Goal: Task Accomplishment & Management: Use online tool/utility

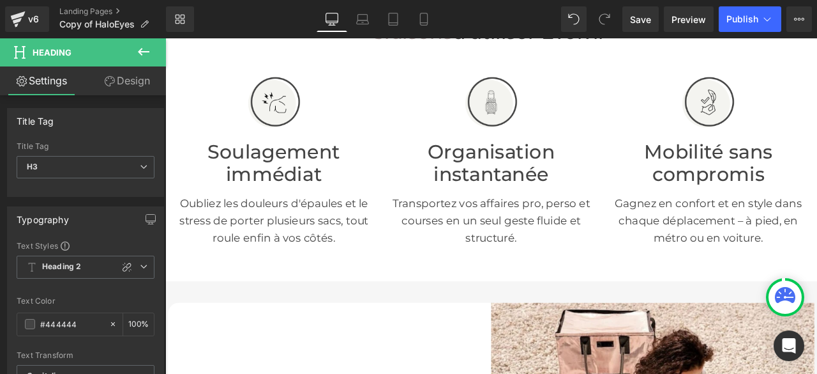
scroll to position [282, 0]
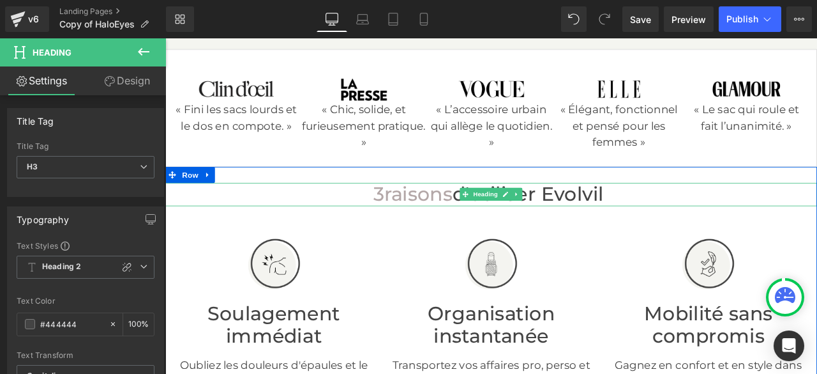
click at [453, 236] on span "raisons" at bounding box center [465, 222] width 81 height 27
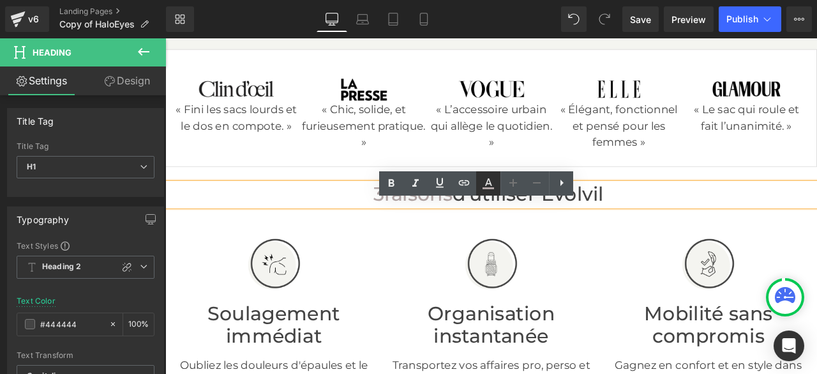
click at [0, 0] on icon at bounding box center [0, 0] width 0 height 0
type input "#b3a7a7"
type input "100"
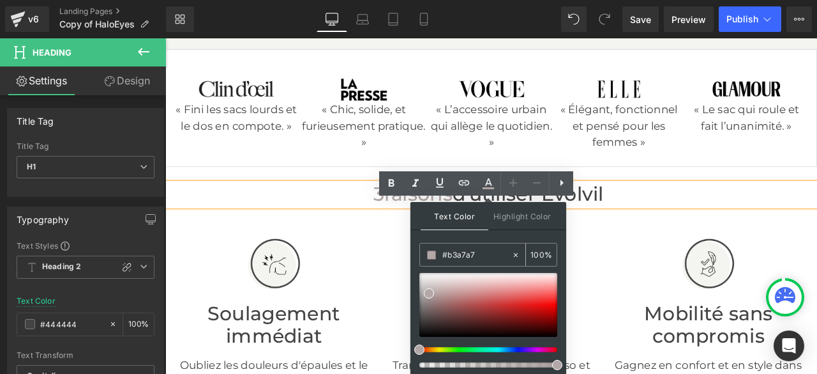
drag, startPoint x: 481, startPoint y: 254, endPoint x: 443, endPoint y: 254, distance: 38.3
click at [0, 0] on input "#b3a7a7" at bounding box center [0, 0] width 0 height 0
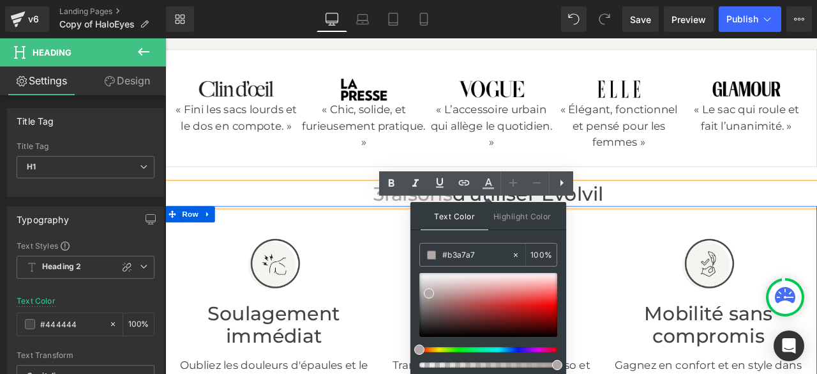
click at [444, 274] on div "Image Soulagement immédiat Heading Oubliez les douleurs d'épaules et le stress …" at bounding box center [551, 374] width 773 height 274
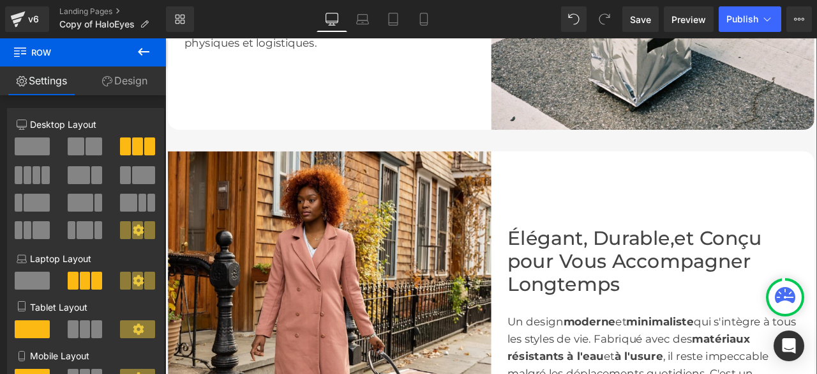
scroll to position [2006, 0]
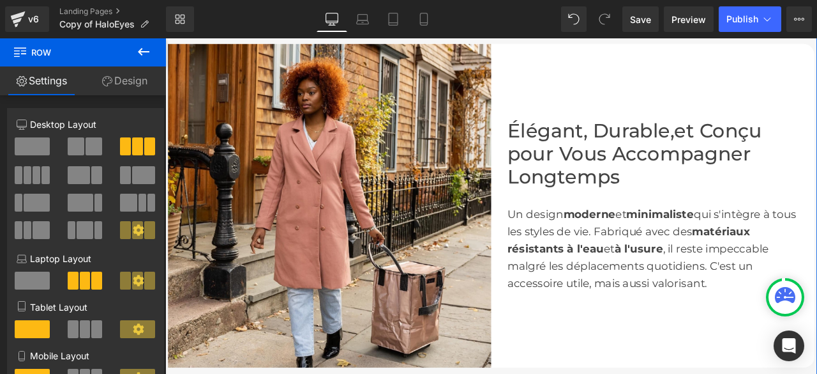
click at [762, 161] on font "Élégant, Durable," at bounding box center [670, 146] width 198 height 27
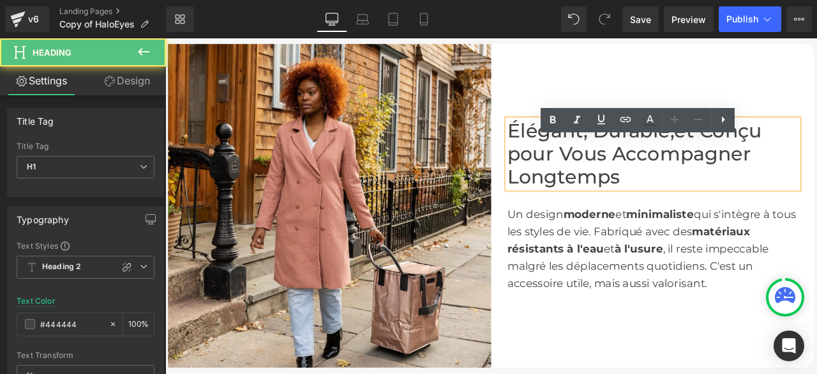
click at [762, 161] on font "Élégant, Durable," at bounding box center [670, 146] width 198 height 27
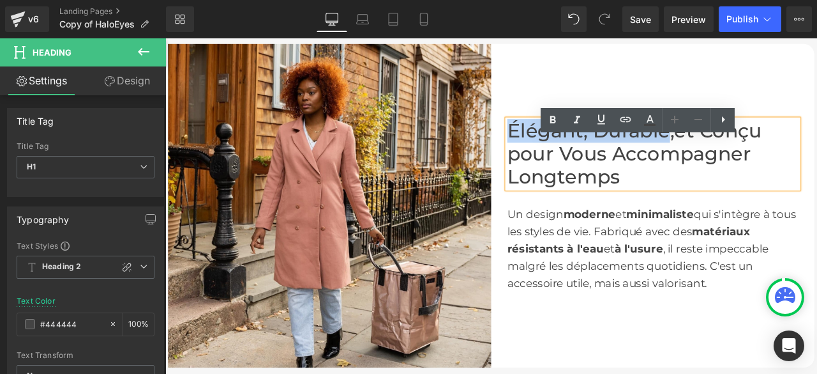
drag, startPoint x: 761, startPoint y: 176, endPoint x: 570, endPoint y: 167, distance: 191.1
click at [571, 161] on font "Élégant, Durable," at bounding box center [670, 146] width 198 height 27
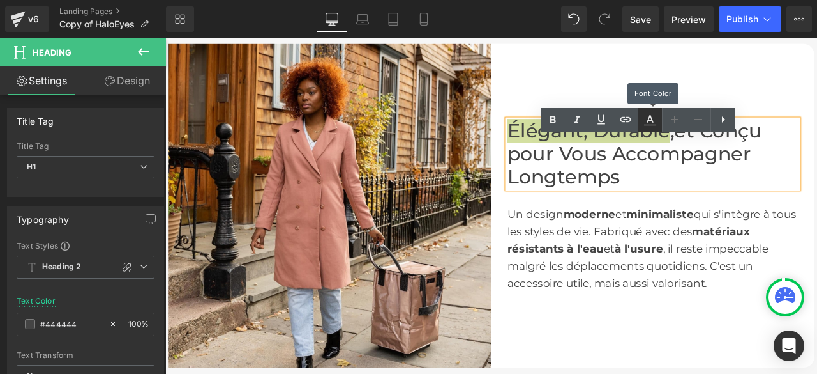
click at [0, 0] on icon at bounding box center [0, 0] width 0 height 0
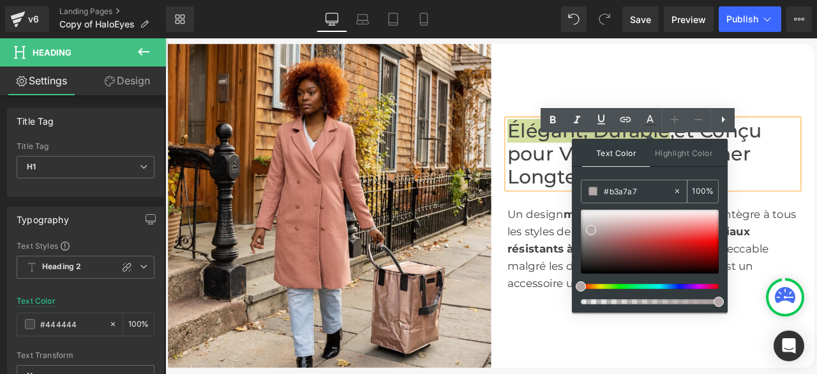
click at [0, 0] on icon at bounding box center [0, 0] width 0 height 0
type input "none"
type input "0"
drag, startPoint x: 635, startPoint y: 190, endPoint x: 584, endPoint y: 190, distance: 51.1
click at [584, 190] on div "none" at bounding box center [627, 191] width 91 height 22
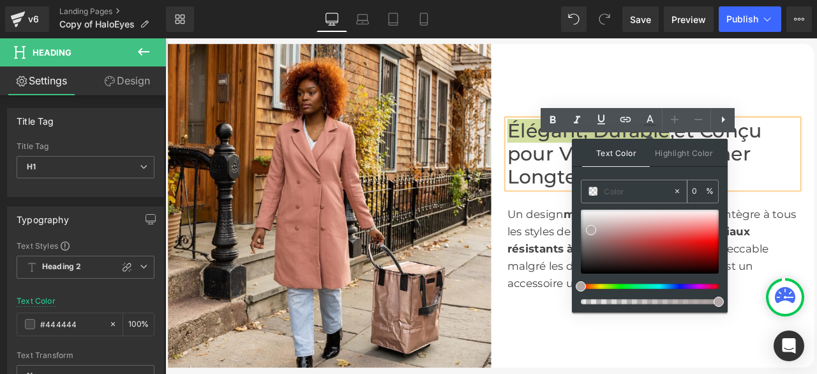
paste input "#b3a7a7"
type input "#b3a7a7"
click at [221, 206] on span at bounding box center [194, 197] width 53 height 15
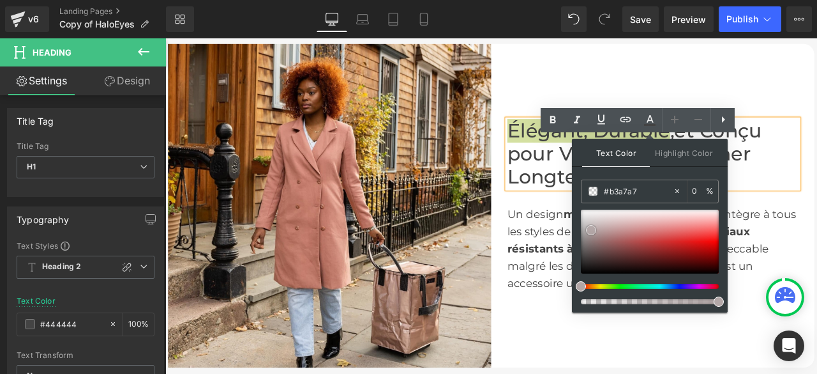
click at [221, 206] on span at bounding box center [194, 197] width 53 height 15
click at [0, 0] on icon at bounding box center [0, 0] width 0 height 0
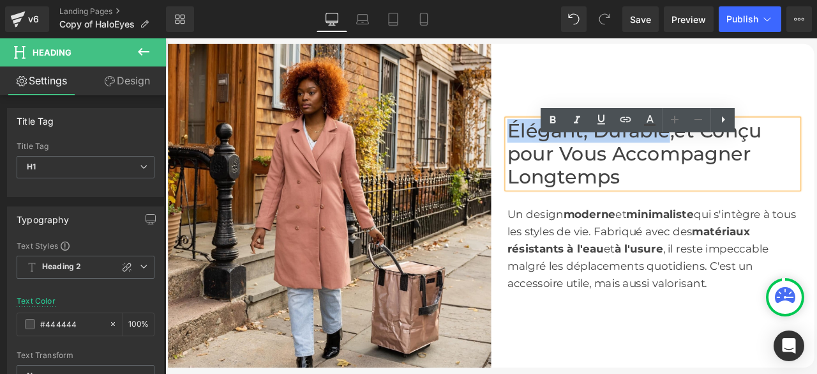
click at [757, 73] on div "Élégant, Durable, et Conçu pour Vous Accompagner Longtemps Heading Un design mo…" at bounding box center [743, 236] width 383 height 383
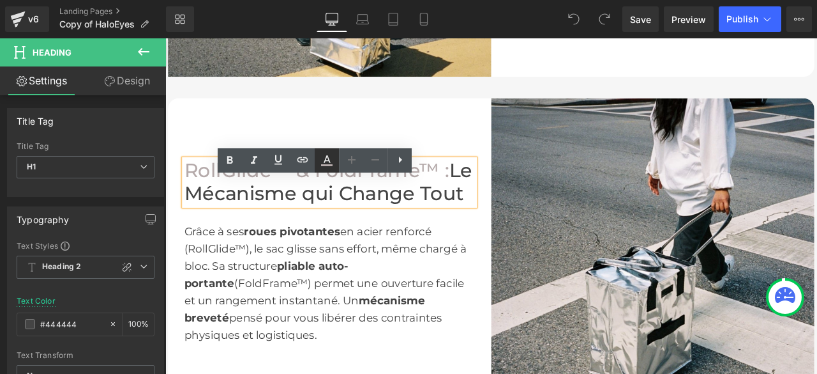
click at [19, 84] on icon at bounding box center [15, 81] width 7 height 8
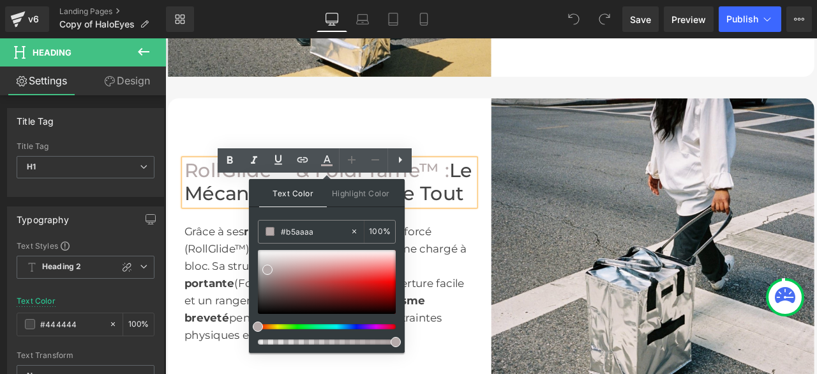
click at [497, 279] on div "Grâce à ses roues pivotantes en acier renforcé (RollGlide™), le sac glisse sans…" at bounding box center [360, 328] width 345 height 184
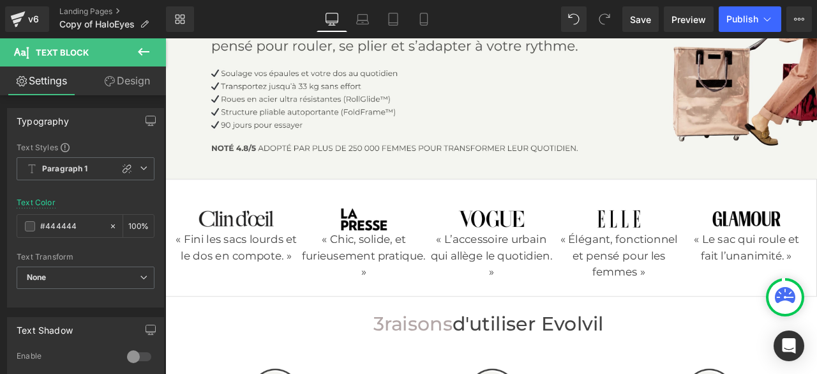
scroll to position [319, 0]
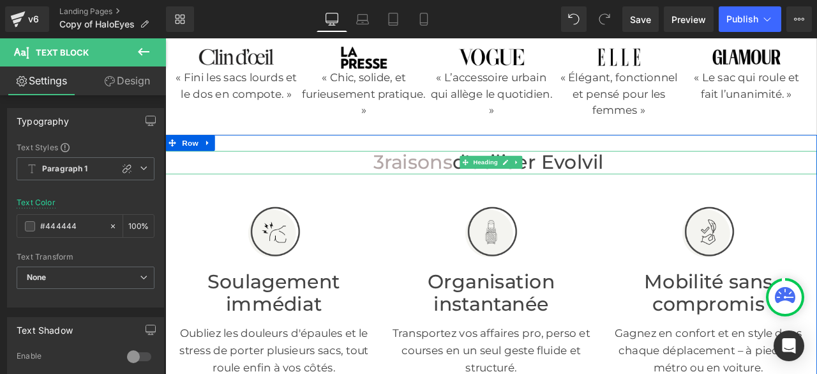
drag, startPoint x: 499, startPoint y: 216, endPoint x: 471, endPoint y: 214, distance: 27.5
click at [499, 199] on span "raisons" at bounding box center [465, 184] width 81 height 27
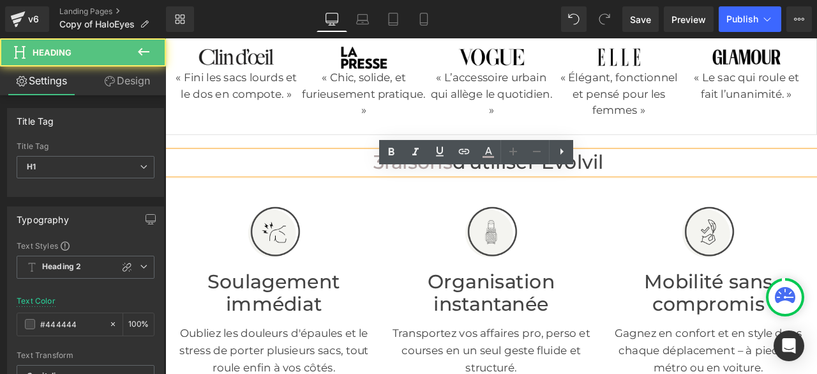
click at [425, 199] on span "raisons" at bounding box center [465, 184] width 81 height 27
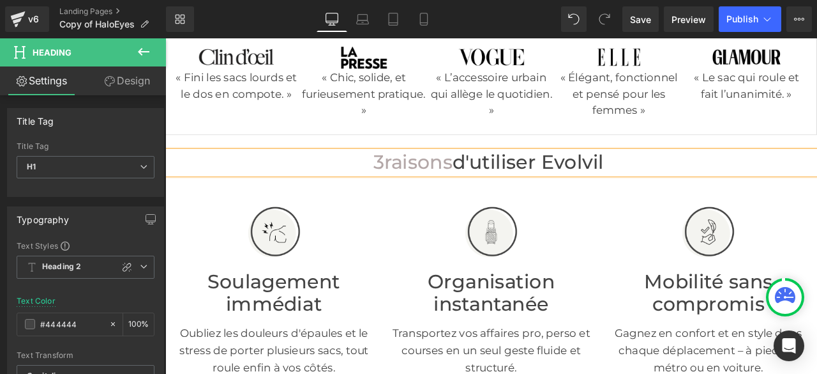
click at [506, 199] on font "d'utiliser Evolvil" at bounding box center [595, 184] width 179 height 27
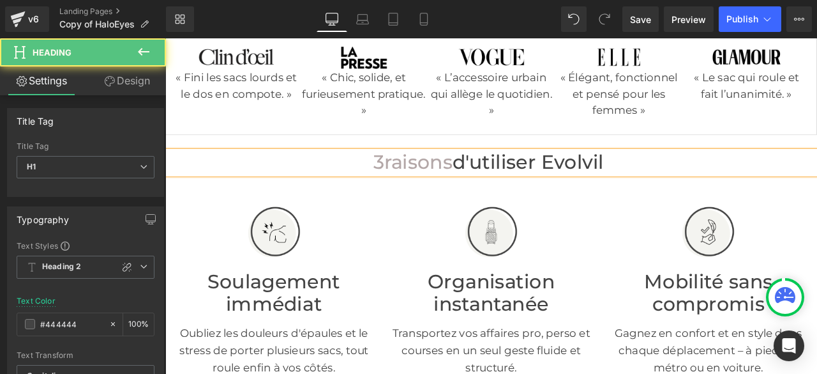
click at [463, 199] on span "raisons" at bounding box center [465, 184] width 81 height 27
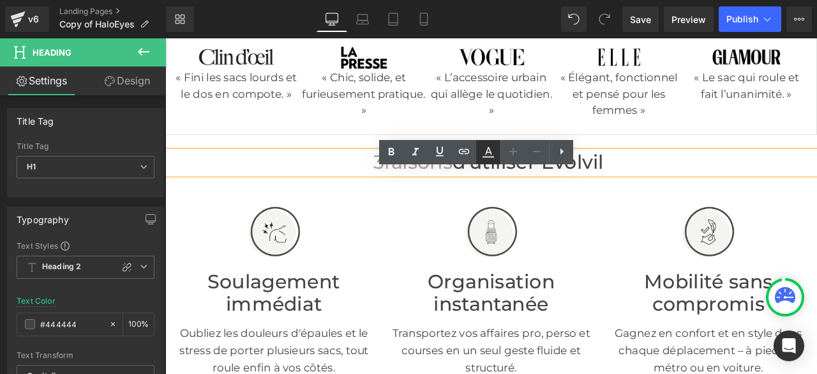
type input "#b3a7a7"
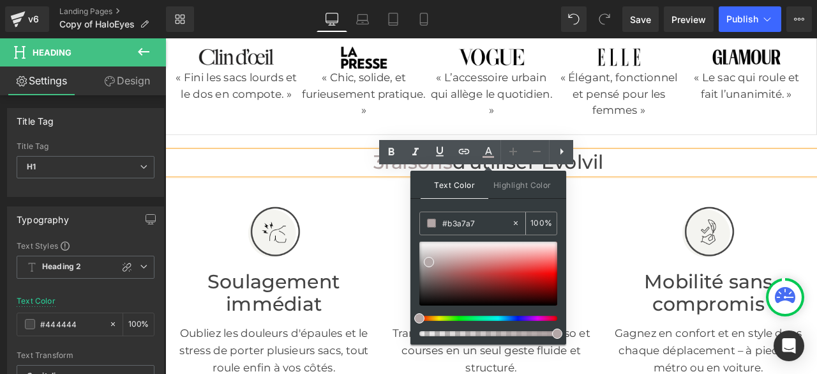
drag, startPoint x: 486, startPoint y: 219, endPoint x: 430, endPoint y: 225, distance: 56.6
click at [425, 258] on div "Image Organisation instantanée Heading Transportez vos affaires pro, perso et c…" at bounding box center [551, 336] width 257 height 236
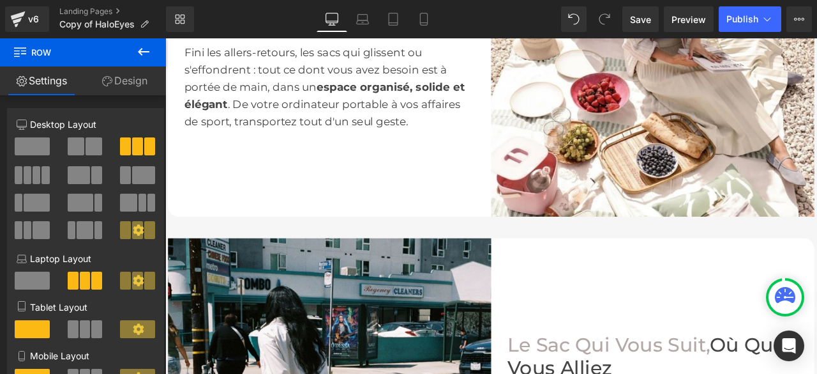
scroll to position [1213, 0]
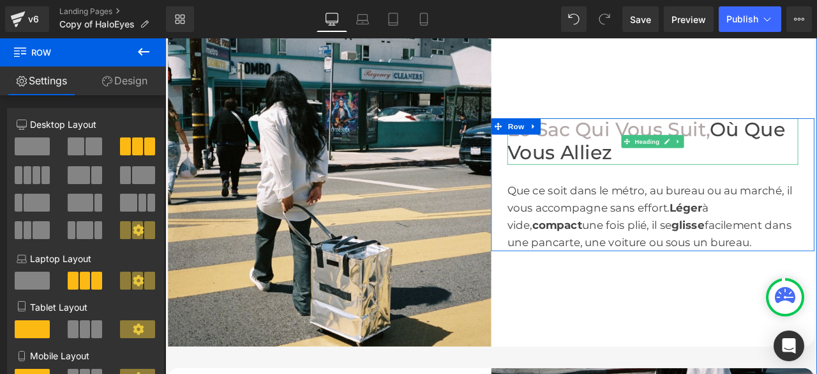
click at [645, 160] on font "Le Sac Qui Vous Suit," at bounding box center [691, 145] width 240 height 27
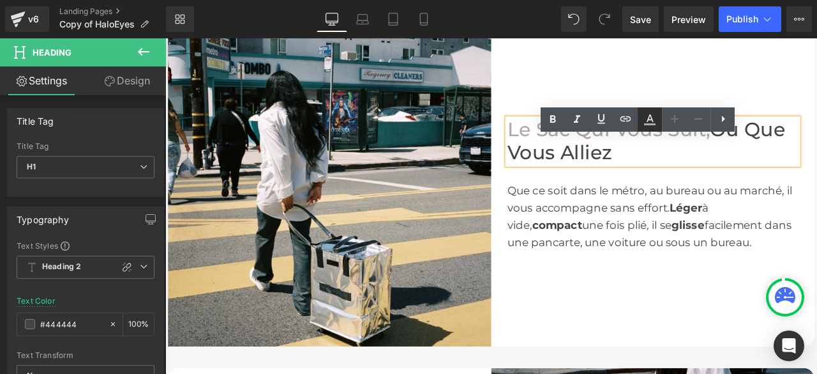
type input "100"
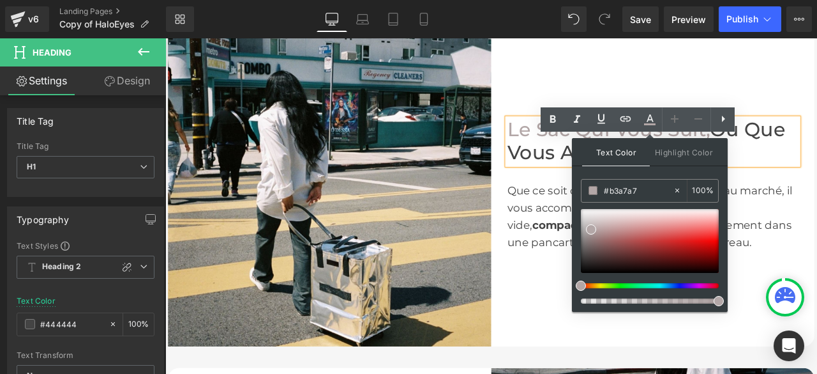
click at [762, 91] on div "Le Sac Qui Vous Suit, Où Que Vous Alliez Heading Que ce soit dans le métro, au …" at bounding box center [743, 211] width 383 height 383
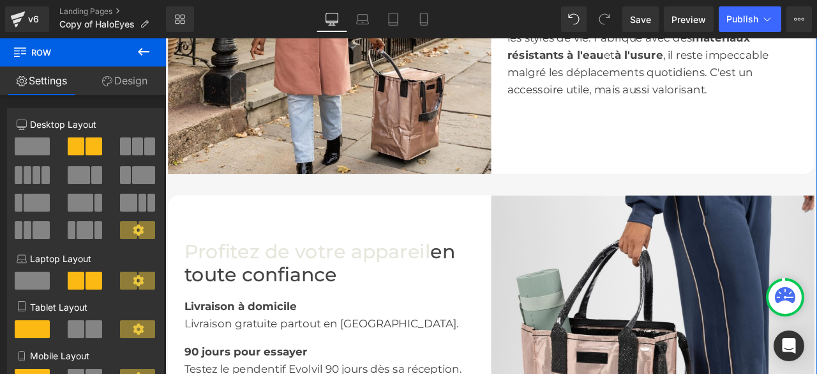
scroll to position [2363, 0]
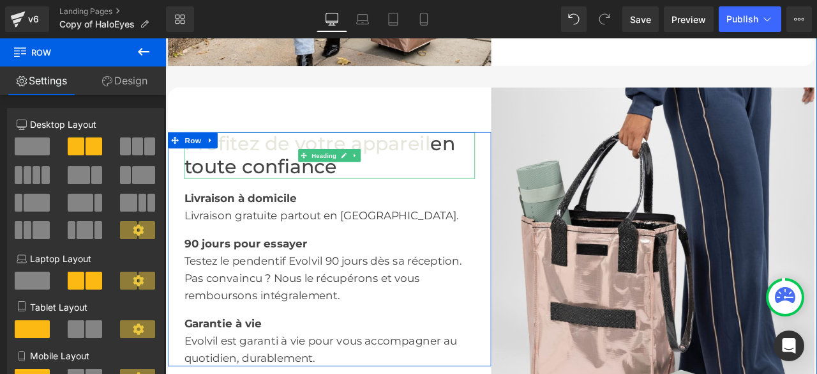
click at [460, 176] on font "Profitez de votre appareil" at bounding box center [334, 162] width 292 height 27
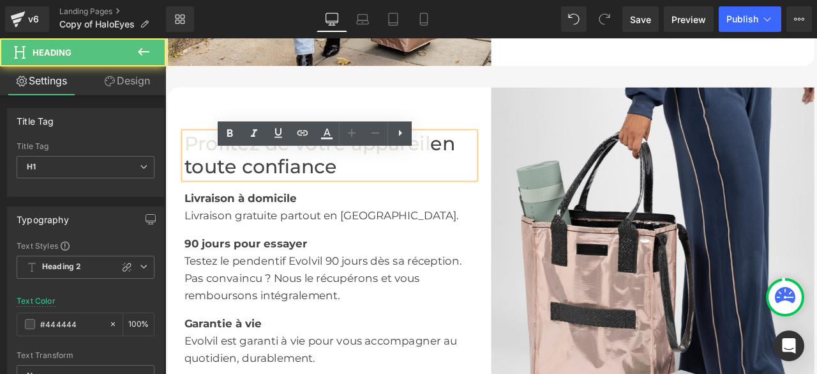
click at [469, 176] on font "Profitez de votre appareil" at bounding box center [334, 162] width 292 height 27
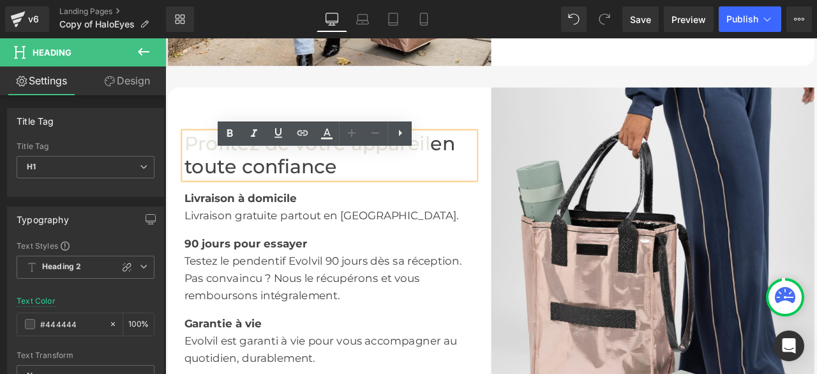
drag, startPoint x: 469, startPoint y: 188, endPoint x: 248, endPoint y: 190, distance: 220.9
click at [248, 176] on font "Profitez de votre appareil" at bounding box center [334, 162] width 292 height 27
click at [513, 196] on h1 "Profitez de votre appareil en toute confiance" at bounding box center [360, 176] width 345 height 54
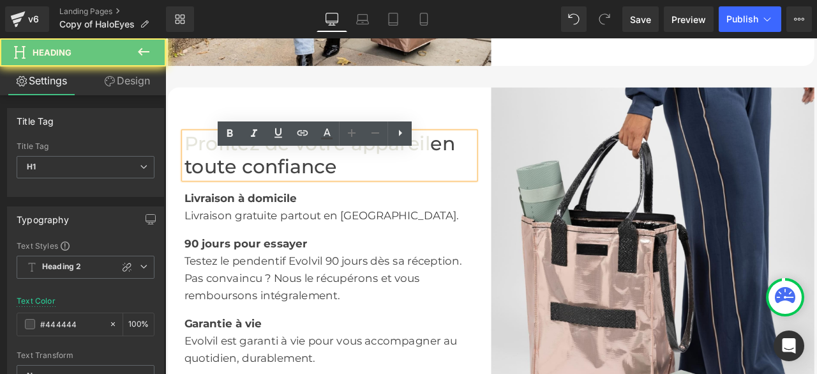
click at [471, 176] on font "Profitez de votre appareil" at bounding box center [334, 162] width 292 height 27
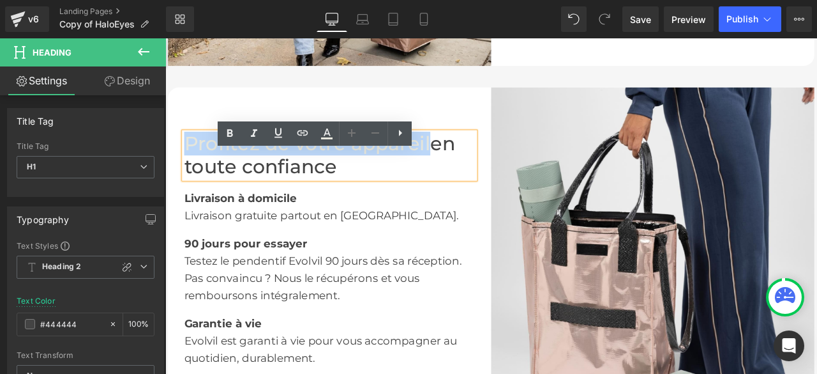
drag, startPoint x: 471, startPoint y: 188, endPoint x: 183, endPoint y: 184, distance: 287.4
click at [188, 176] on font "Profitez de votre appareil" at bounding box center [334, 162] width 292 height 27
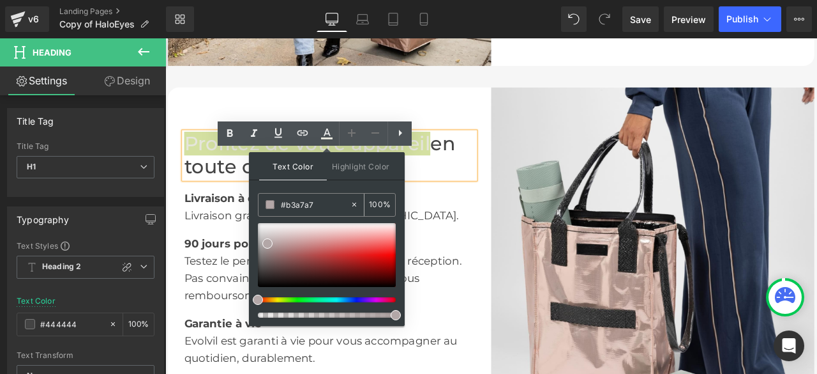
click at [0, 0] on icon at bounding box center [0, 0] width 0 height 0
type input "none"
type input "0"
drag, startPoint x: 345, startPoint y: 203, endPoint x: 268, endPoint y: 202, distance: 76.6
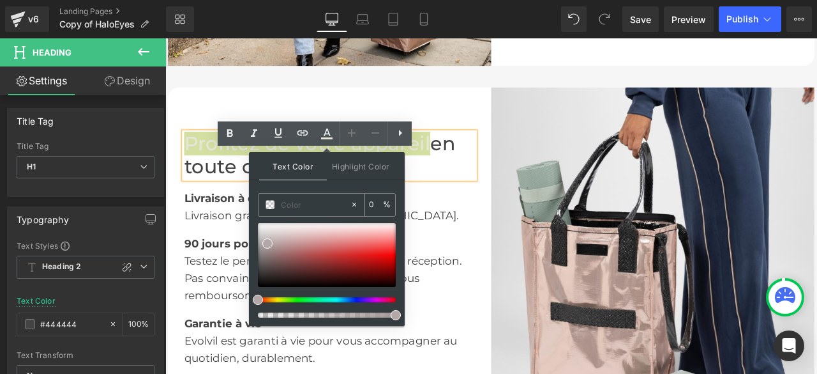
paste input "#b3a7a7"
type input "#b3a7a7"
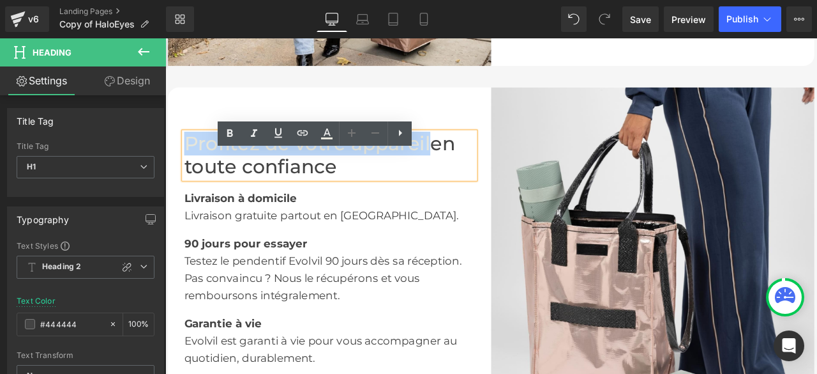
click at [448, 291] on div "90 jours pour essayer" at bounding box center [360, 274] width 345 height 33
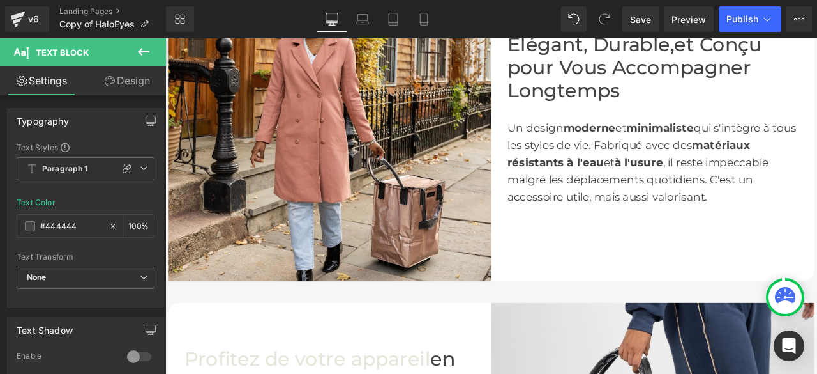
scroll to position [1916, 0]
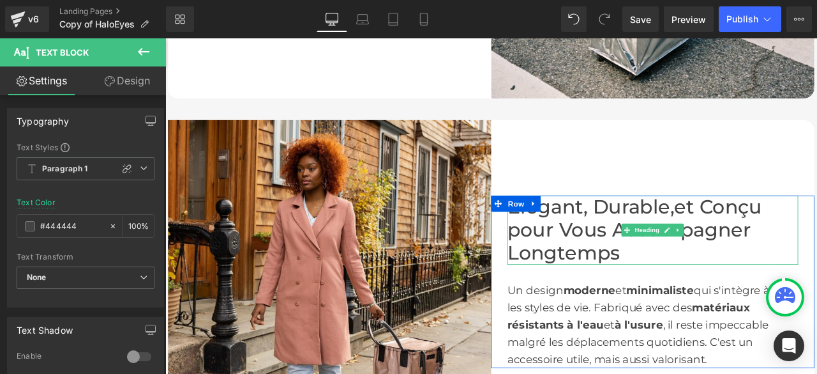
click at [760, 251] on font "Élégant, Durable," at bounding box center [670, 236] width 198 height 27
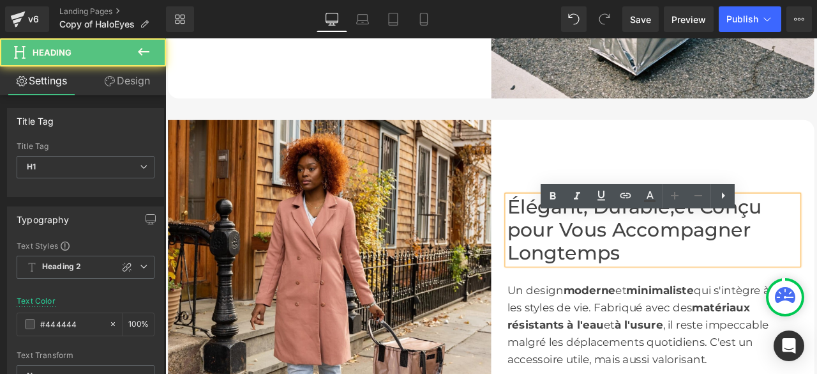
click at [761, 251] on font "Élégant, Durable," at bounding box center [670, 236] width 198 height 27
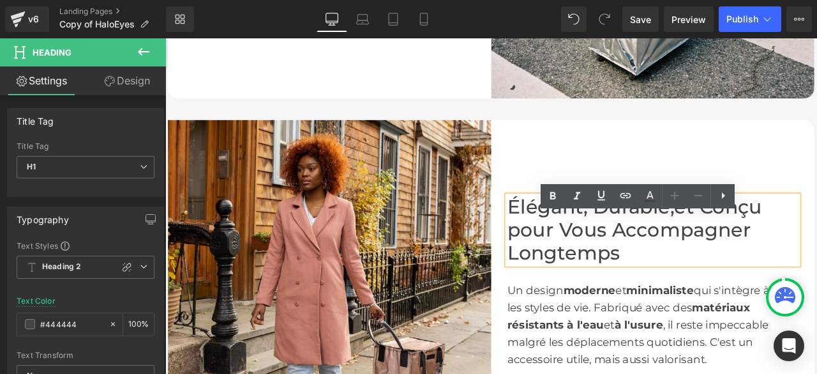
click at [763, 251] on font "Élégant, Durable," at bounding box center [670, 236] width 198 height 27
drag, startPoint x: 763, startPoint y: 264, endPoint x: 568, endPoint y: 261, distance: 194.8
click at [571, 251] on font "Élégant, Durable," at bounding box center [670, 236] width 198 height 27
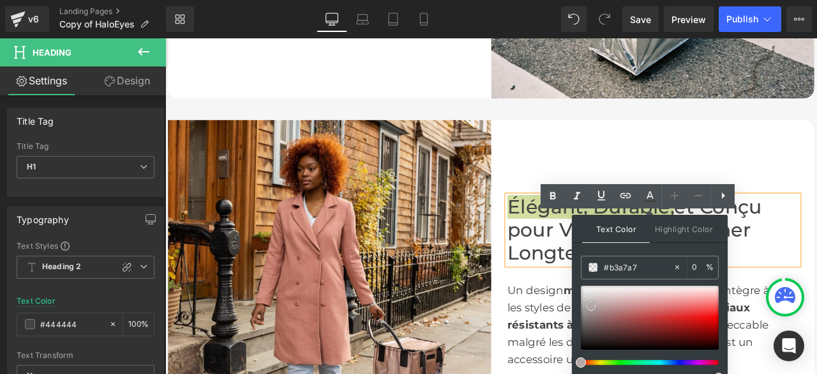
click at [593, 268] on span at bounding box center [577, 268] width 345 height 0
type input "#b7adad"
type input "100"
type input "#bfafaf"
click at [596, 268] on span at bounding box center [577, 268] width 345 height 0
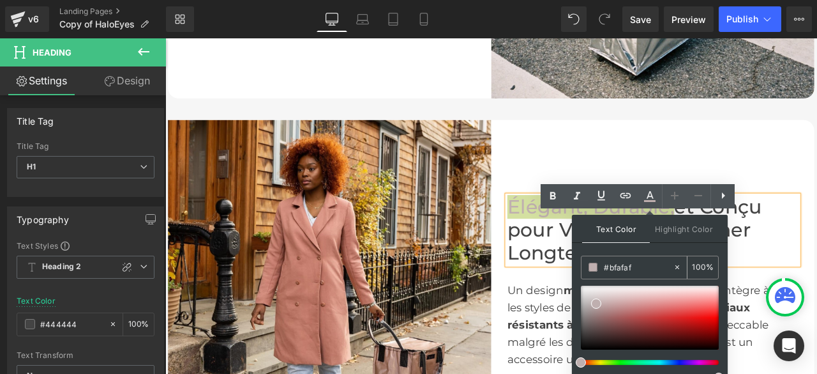
click at [640, 269] on input "#bfafaf" at bounding box center [638, 267] width 69 height 14
drag, startPoint x: 640, startPoint y: 269, endPoint x: 594, endPoint y: 266, distance: 46.7
click at [601, 234] on div "#bfafaf" at bounding box center [607, 226] width 13 height 15
type input "0"
paste input "#b3a7a7"
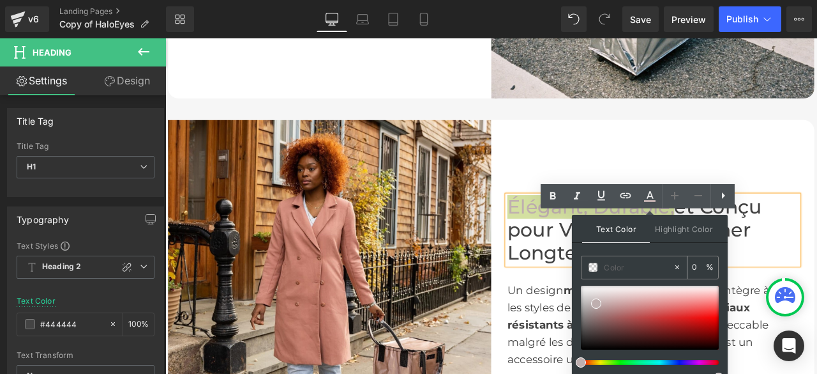
type input "#b3a7a7"
type input "100"
click at [590, 268] on span at bounding box center [577, 268] width 345 height 0
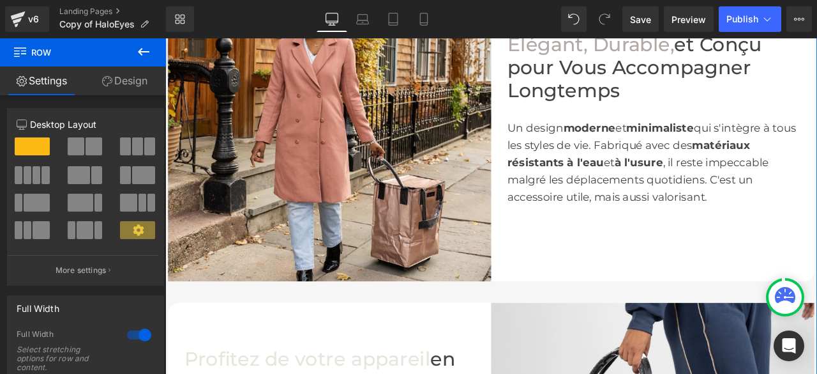
scroll to position [2363, 0]
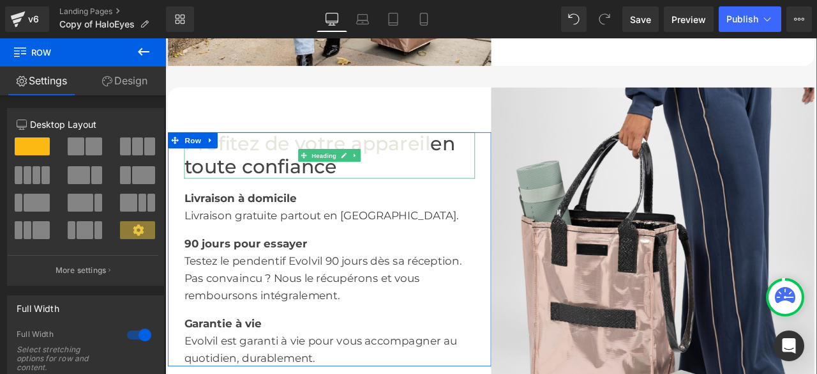
click at [448, 176] on font "Profitez de votre appareil" at bounding box center [334, 162] width 292 height 27
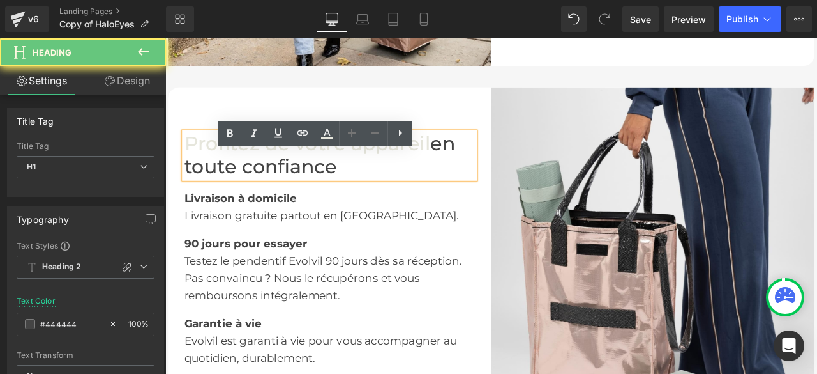
click at [469, 176] on font "Profitez de votre appareil" at bounding box center [334, 162] width 292 height 27
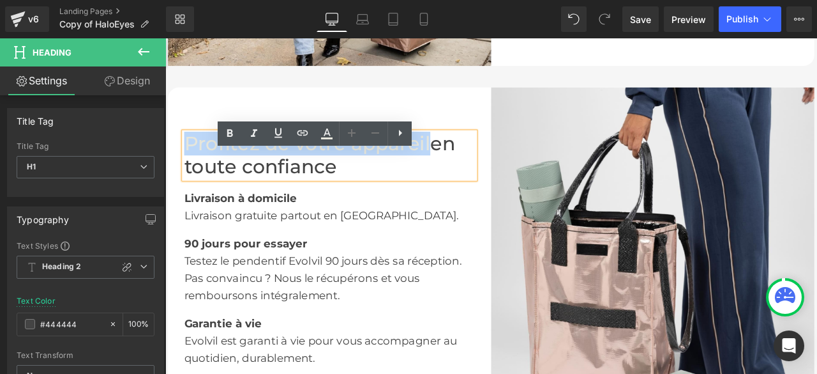
drag, startPoint x: 469, startPoint y: 188, endPoint x: 187, endPoint y: 186, distance: 282.2
click at [188, 176] on font "Profitez de votre appareil" at bounding box center [334, 162] width 292 height 27
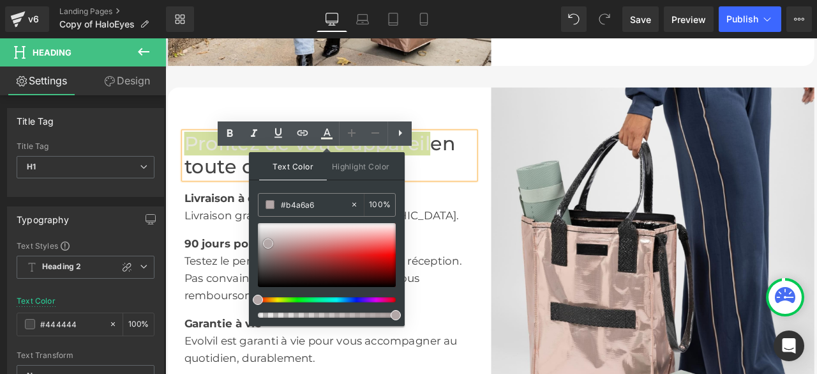
type input "#b5a5a5"
type input "#baa5a5"
drag, startPoint x: 268, startPoint y: 243, endPoint x: 275, endPoint y: 243, distance: 7.1
click at [317, 198] on input "#baa5a5" at bounding box center [315, 204] width 69 height 14
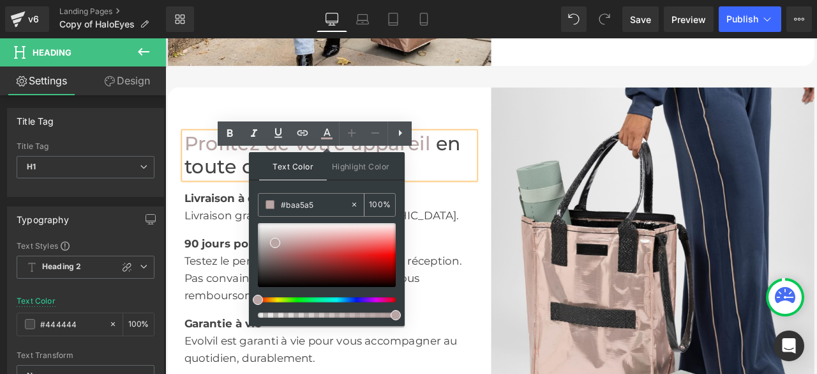
drag, startPoint x: 321, startPoint y: 201, endPoint x: 275, endPoint y: 201, distance: 45.3
type input "0"
paste input "#b3a7a7"
type input "#b3a7a7"
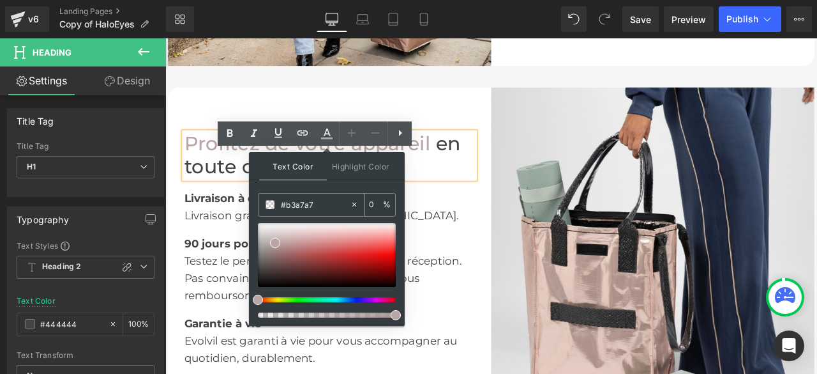
type input "100"
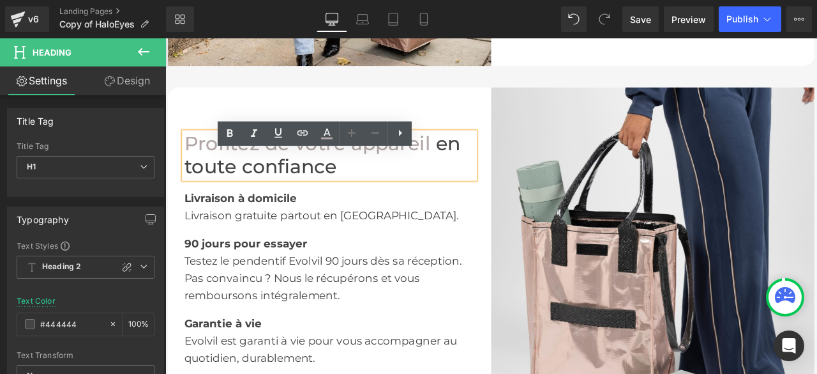
click at [400, 282] on div "90 jours pour essayer Text Block" at bounding box center [360, 274] width 345 height 33
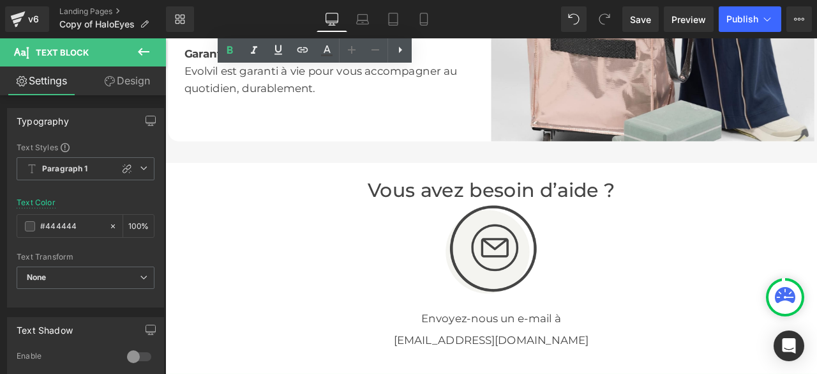
scroll to position [2937, 0]
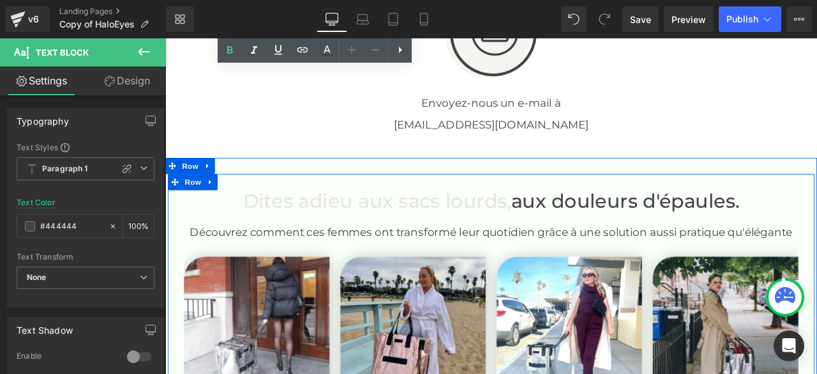
click at [165, 38] on div at bounding box center [165, 38] width 0 height 0
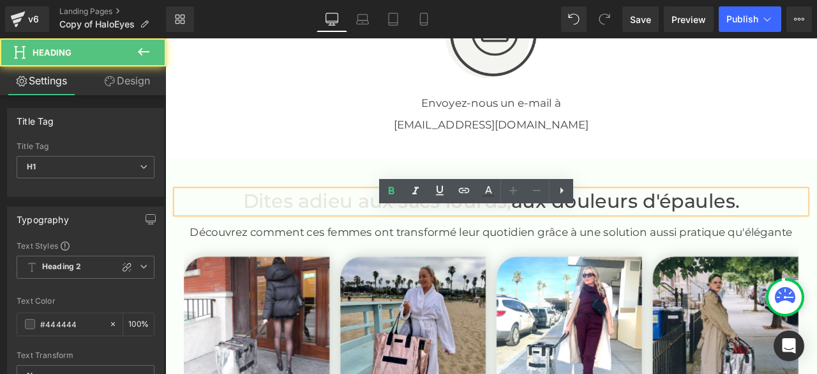
click at [575, 245] on font "aux douleurs d'épaules." at bounding box center [710, 230] width 271 height 27
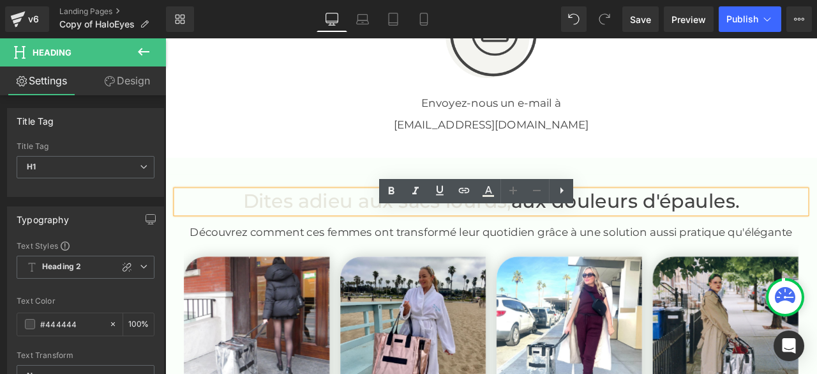
click at [565, 245] on font "Dites adieu aux sacs lourds," at bounding box center [416, 230] width 318 height 27
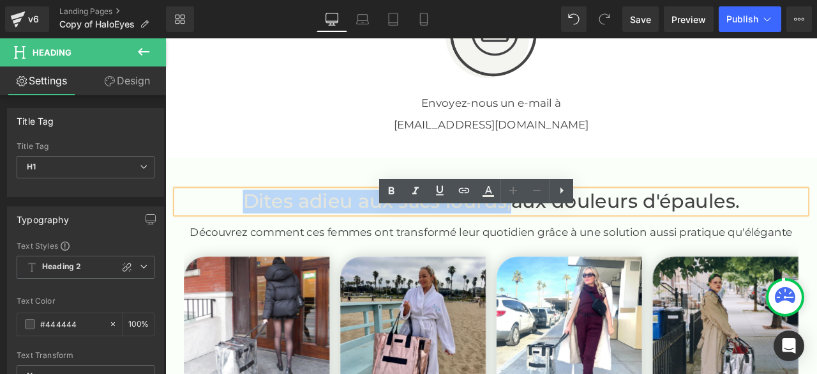
drag, startPoint x: 565, startPoint y: 259, endPoint x: 219, endPoint y: 251, distance: 346.2
click at [219, 245] on h1 "Dites adieu aux sacs lourds, aux douleurs d'épaules." at bounding box center [551, 231] width 747 height 27
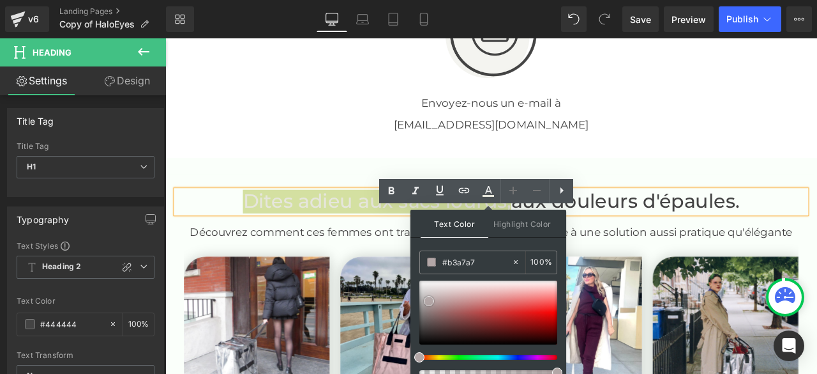
type input "#b3a6a6"
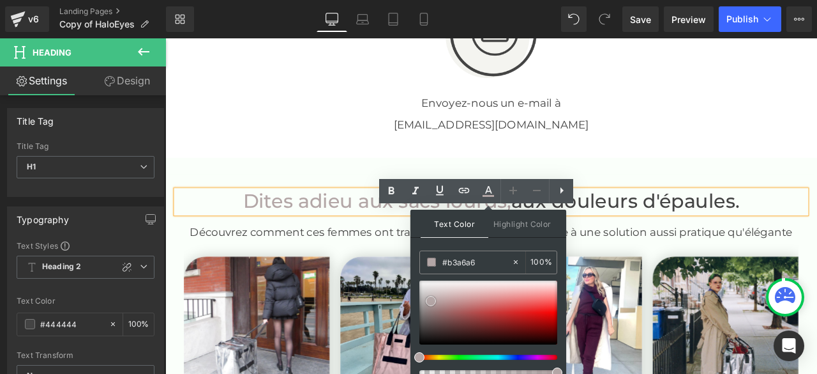
type input "#b4a6a6"
drag, startPoint x: 494, startPoint y: 262, endPoint x: 419, endPoint y: 262, distance: 75.3
click at [0, 0] on div "Text Color Highlight Color rgba(180, 166, 166, 1) #b4a6a6 100 % none 0 %" at bounding box center [0, 0] width 0 height 0
type input "0"
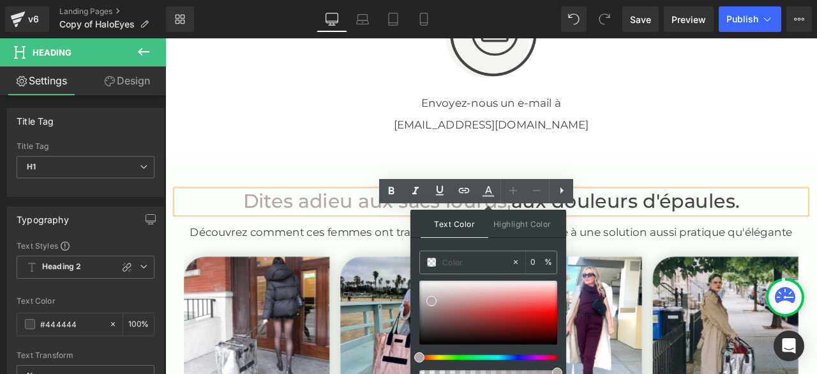
paste input "#b3a7a7"
type input "#b3a7a7"
type input "100"
type input "#b3a7a7"
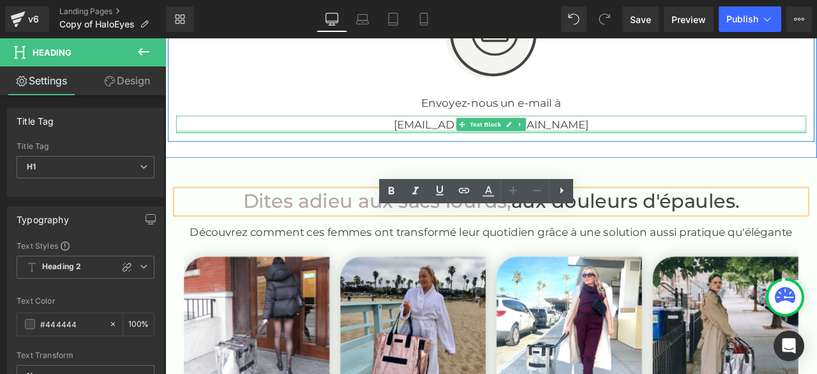
click at [678, 150] on div at bounding box center [551, 148] width 747 height 3
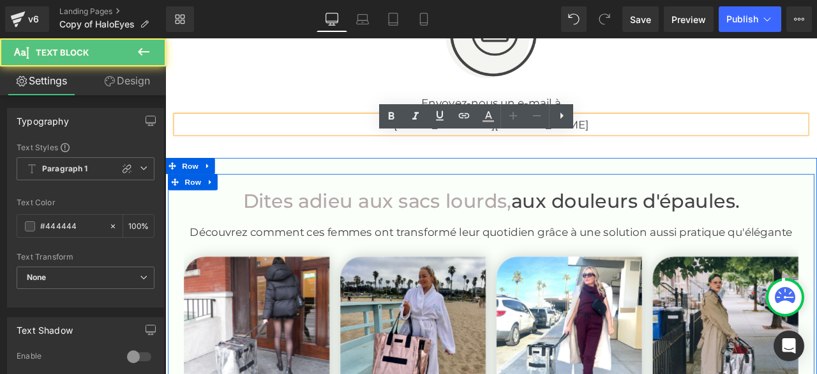
click at [729, 233] on div "Dites adieu aux sacs lourds, aux douleurs d'épaules. Heading Découvrez comment …" at bounding box center [552, 358] width 766 height 318
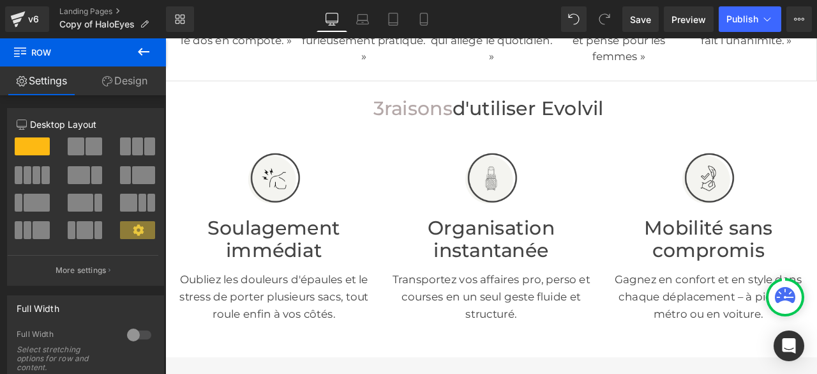
scroll to position [319, 0]
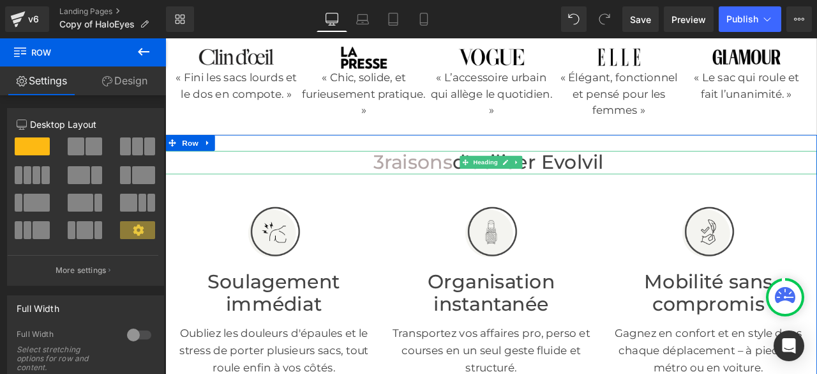
click at [490, 199] on span "raisons" at bounding box center [465, 184] width 81 height 27
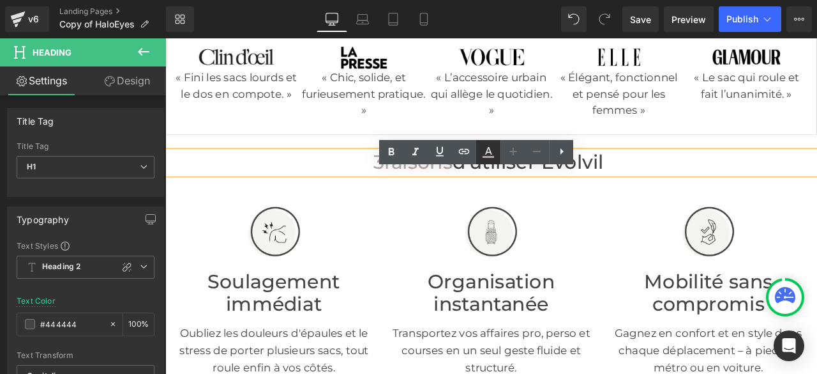
type input "100"
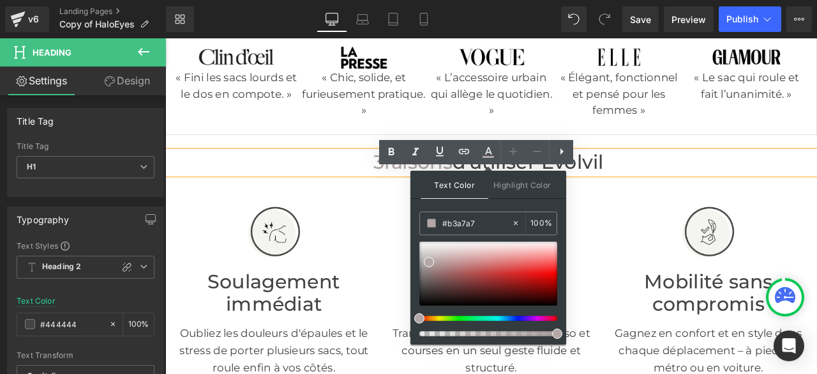
click at [690, 274] on div "Image Mobilité sans compromis Heading Gagnez en confort et en style dans chaque…" at bounding box center [809, 336] width 238 height 236
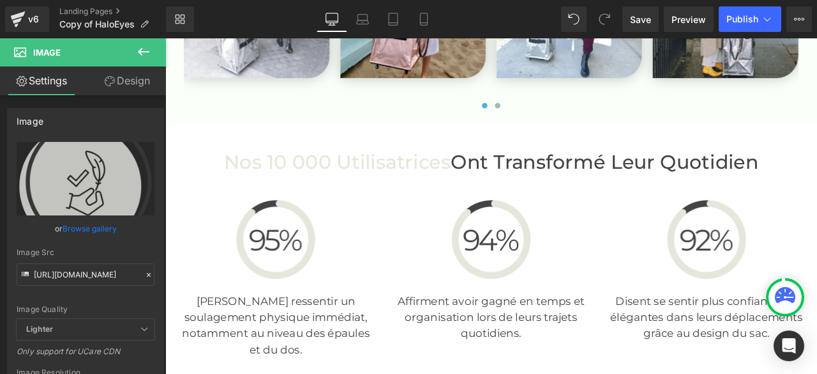
scroll to position [3384, 0]
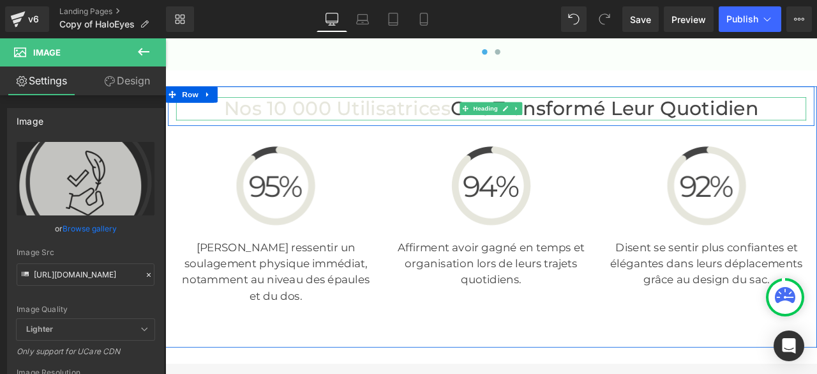
click at [483, 135] on font "Nos 10 000 Utilisatrices" at bounding box center [369, 120] width 269 height 27
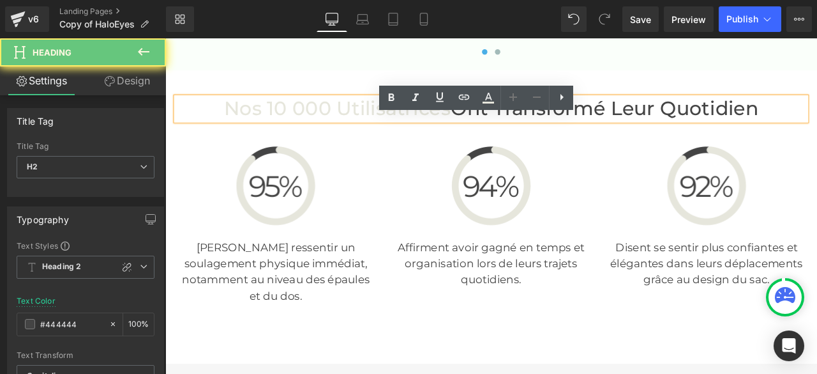
click at [490, 135] on font "Nos 10 000 Utilisatrices" at bounding box center [369, 120] width 269 height 27
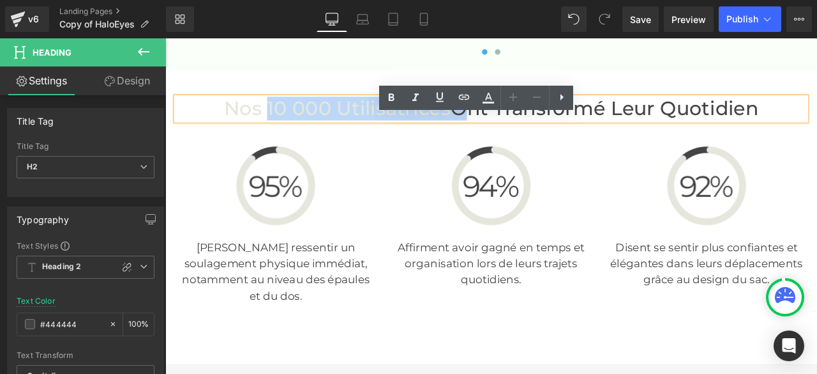
drag, startPoint x: 490, startPoint y: 147, endPoint x: 290, endPoint y: 148, distance: 200.5
click at [290, 135] on font "Nos 10 000 Utilisatrices" at bounding box center [369, 120] width 269 height 27
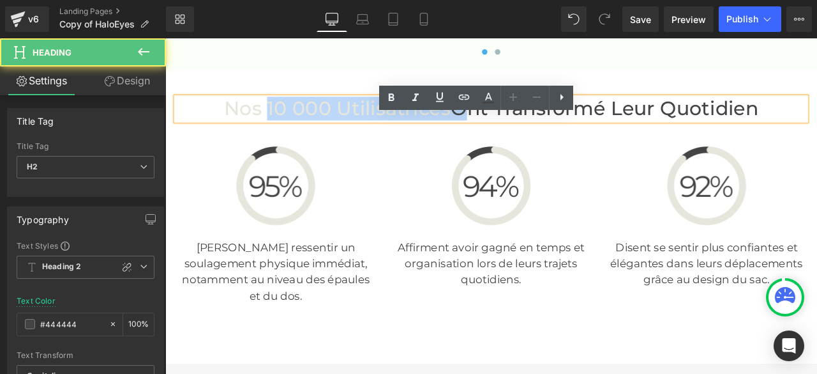
click at [470, 135] on font "Nos 10 000 Utilisatrices" at bounding box center [369, 120] width 269 height 27
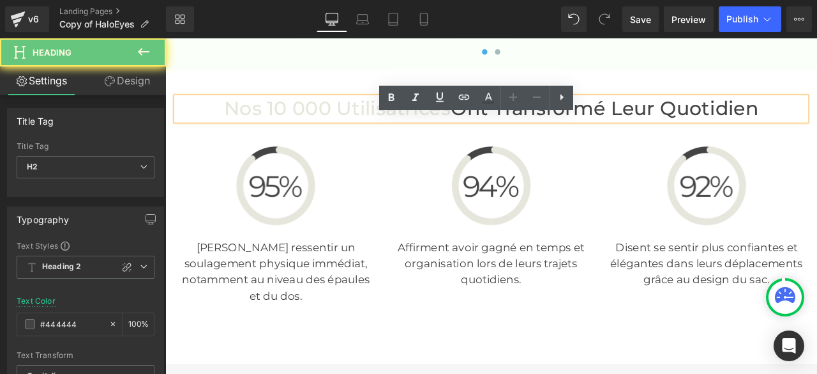
click at [489, 135] on font "Nos 10 000 Utilisatrices" at bounding box center [369, 120] width 269 height 27
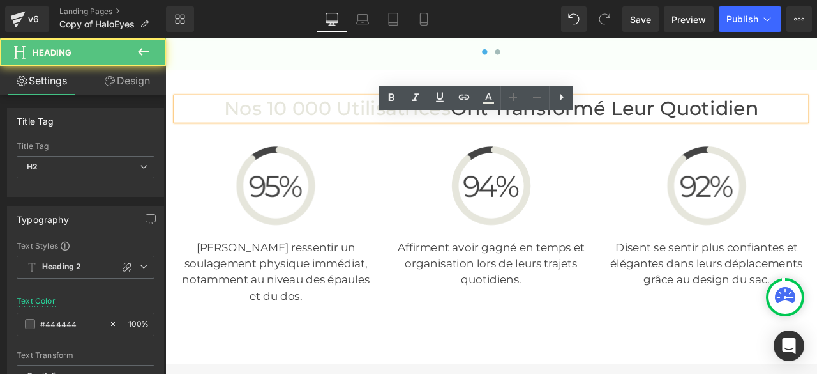
click at [494, 135] on font "Nos 10 000 Utilisatrices" at bounding box center [369, 120] width 269 height 27
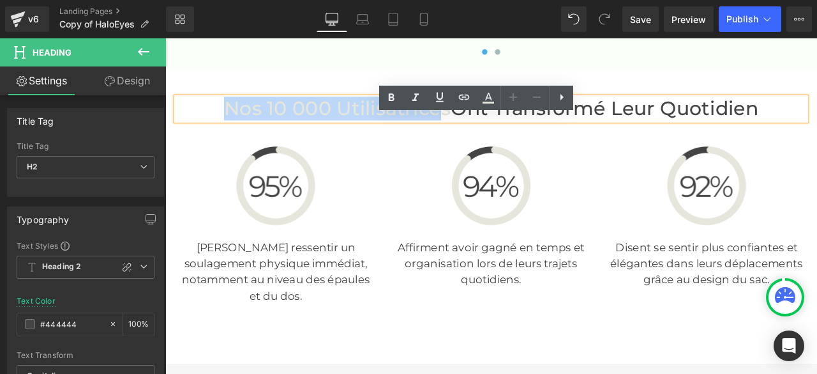
drag, startPoint x: 485, startPoint y: 147, endPoint x: 235, endPoint y: 150, distance: 249.7
click at [235, 135] on font "Nos 10 000 Utilisatrices" at bounding box center [369, 120] width 269 height 27
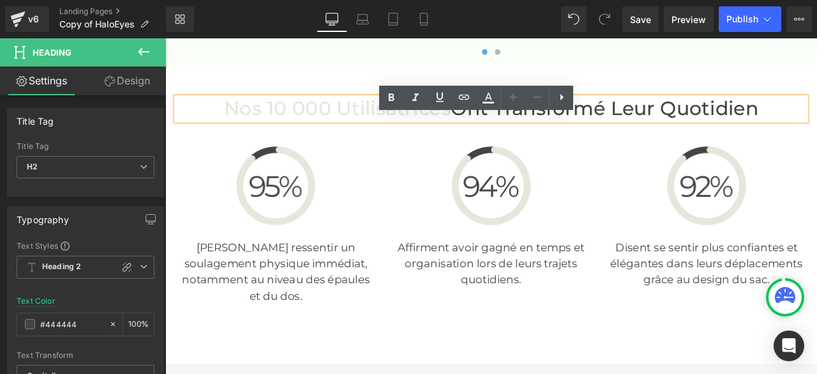
click at [493, 135] on font "Nos 10 000 Utilisatrices" at bounding box center [369, 120] width 269 height 27
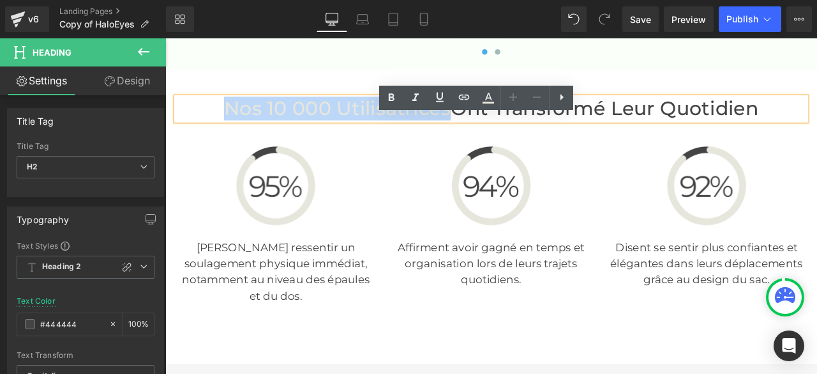
drag, startPoint x: 492, startPoint y: 149, endPoint x: 229, endPoint y: 150, distance: 263.7
click at [229, 135] on h2 "Nos 10 000 Utilisatrices Ont transformé leur quotidien" at bounding box center [551, 121] width 747 height 27
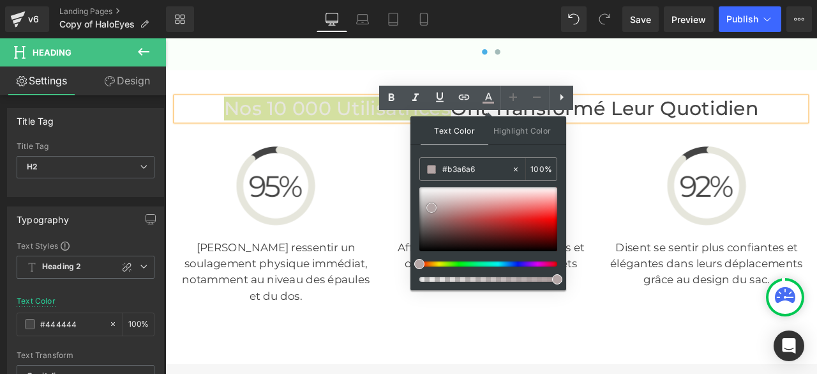
type input "#b4a6a6"
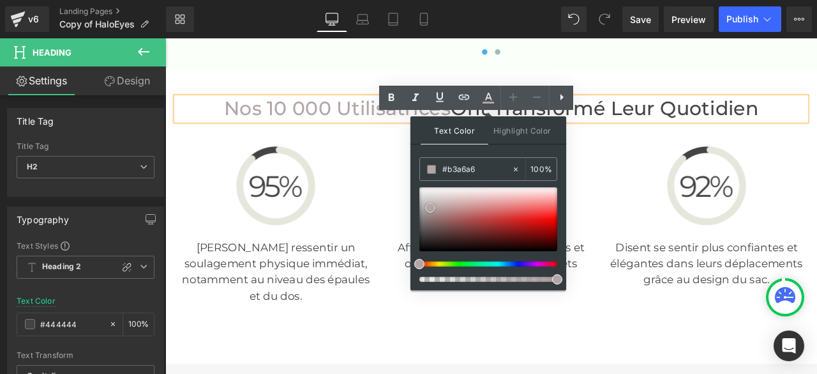
click at [487, 169] on input "#b3a6a6" at bounding box center [476, 169] width 69 height 14
drag, startPoint x: 487, startPoint y: 169, endPoint x: 466, endPoint y: 169, distance: 20.4
click at [466, 169] on input "#b3a6a6" at bounding box center [476, 169] width 69 height 14
type input "#"
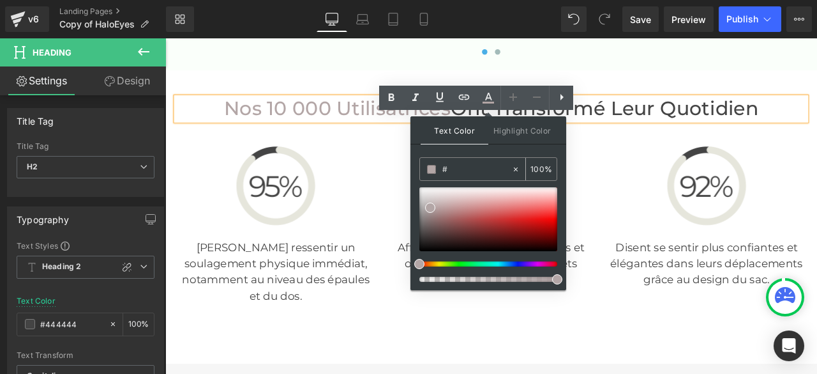
type input "0"
paste input "#b3a7a7"
type input "#b3a7a7"
type input "100"
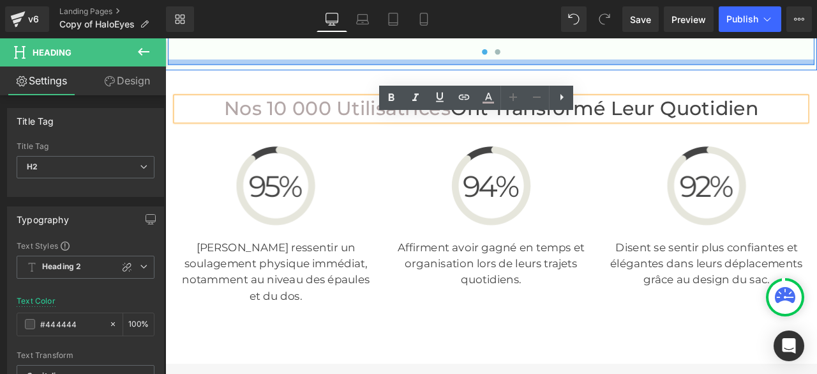
click at [764, 70] on div at bounding box center [552, 66] width 766 height 6
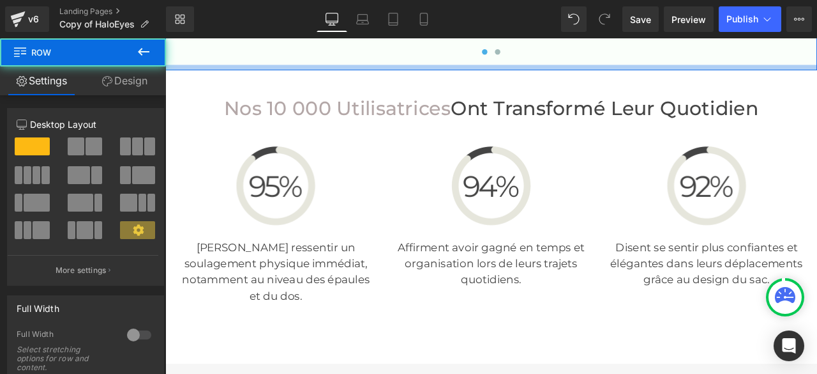
click at [762, 76] on div at bounding box center [551, 73] width 773 height 6
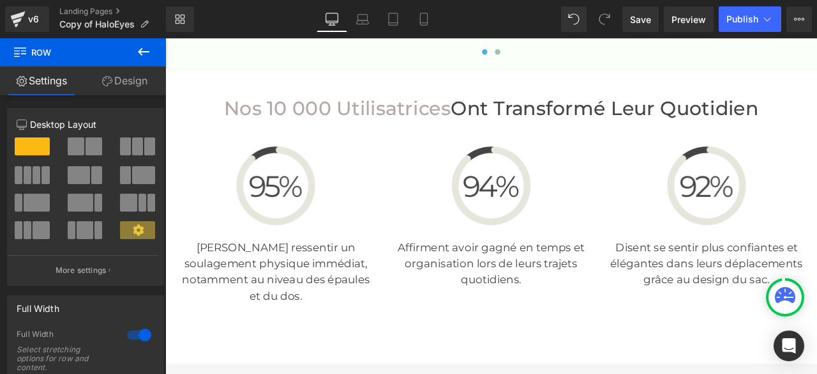
click at [719, 195] on div at bounding box center [807, 213] width 236 height 95
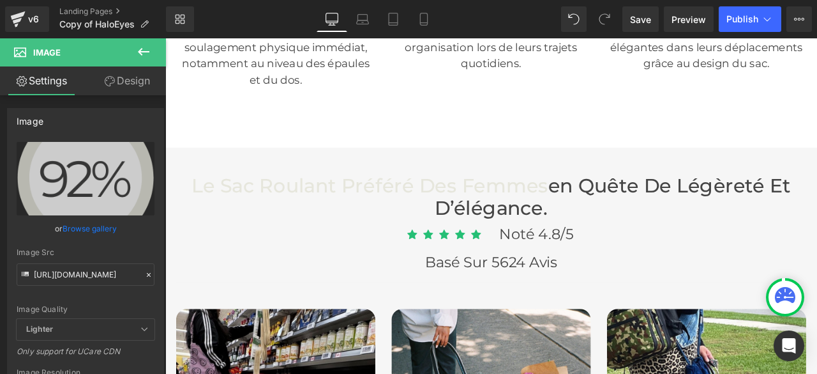
scroll to position [3703, 0]
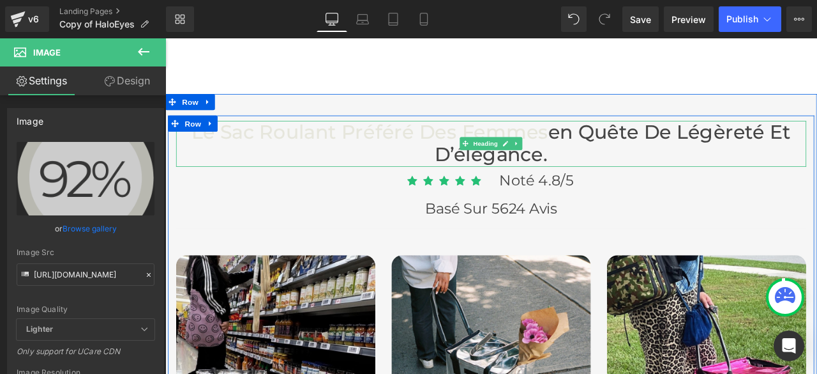
click at [606, 163] on span "Le sac roulant préféré des femmes" at bounding box center [408, 148] width 423 height 27
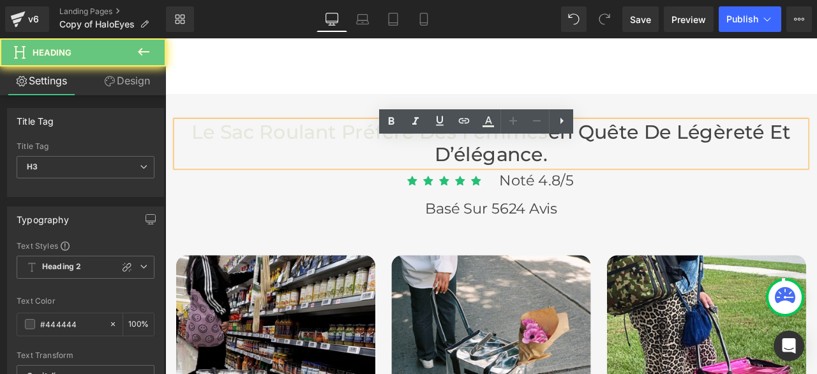
click at [607, 163] on span "Le sac roulant préféré des femmes" at bounding box center [408, 148] width 423 height 27
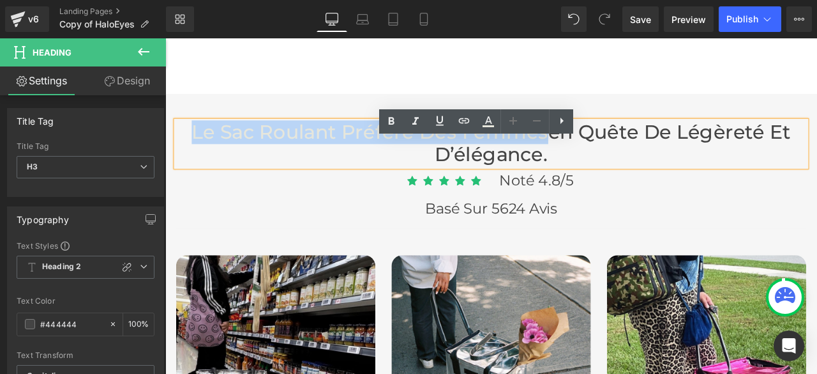
drag, startPoint x: 607, startPoint y: 177, endPoint x: 192, endPoint y: 174, distance: 415.0
click at [197, 163] on span "Le sac roulant préféré des femmes" at bounding box center [408, 148] width 423 height 27
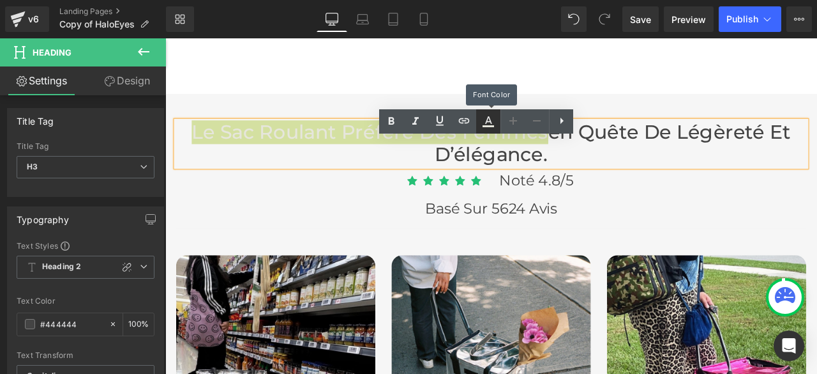
type input "#e6e6dc"
type input "100"
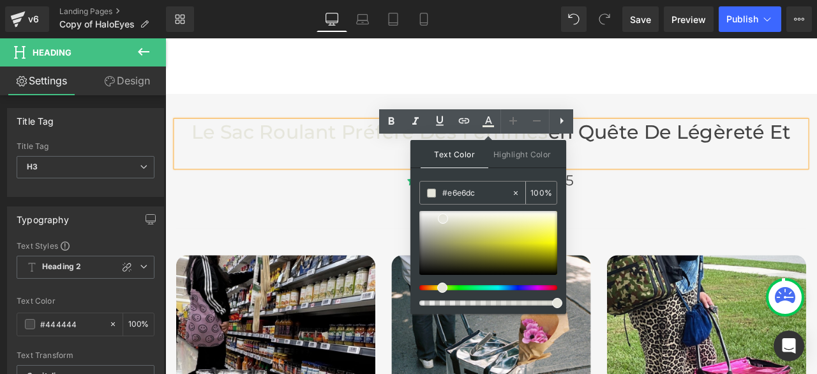
click at [517, 192] on icon at bounding box center [515, 192] width 9 height 9
type input "none"
type input "0"
drag, startPoint x: 478, startPoint y: 193, endPoint x: 421, endPoint y: 193, distance: 56.2
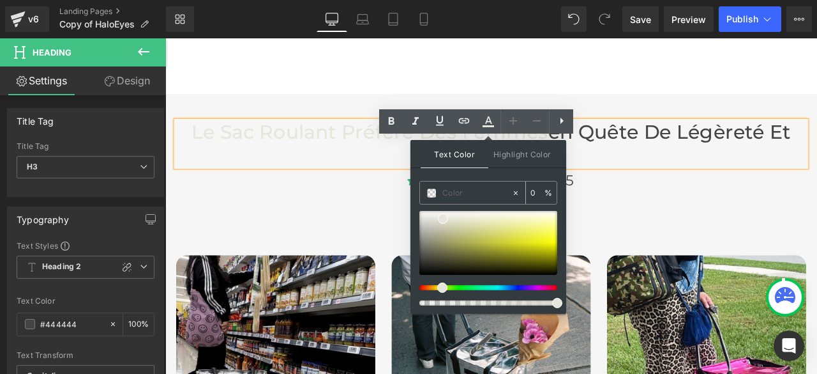
paste input "#b3a7a7"
type input "#b3a7a7"
type input "100"
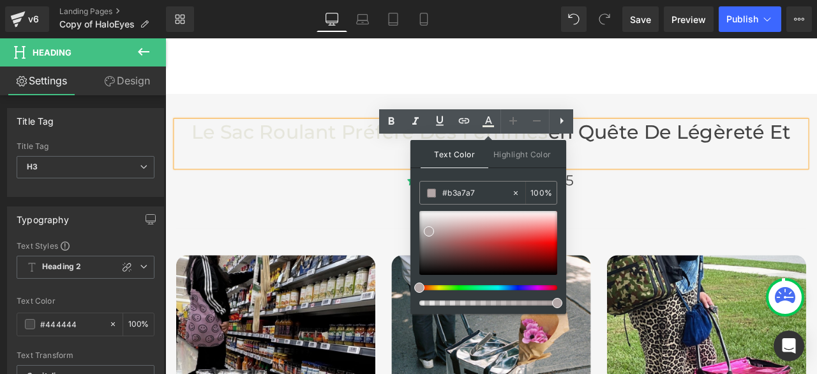
type input "#b3a7a7"
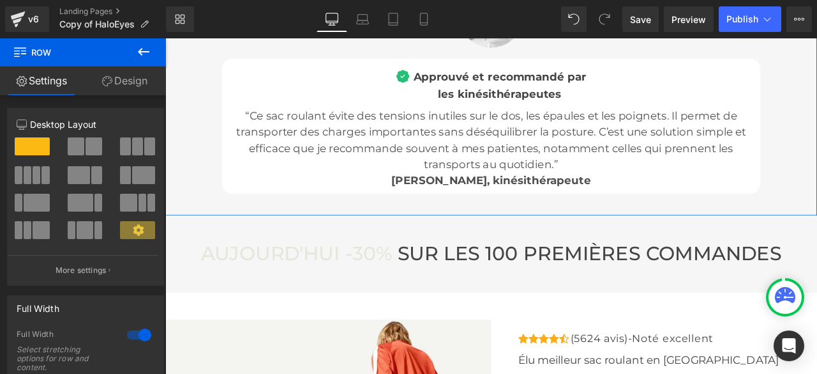
scroll to position [4725, 0]
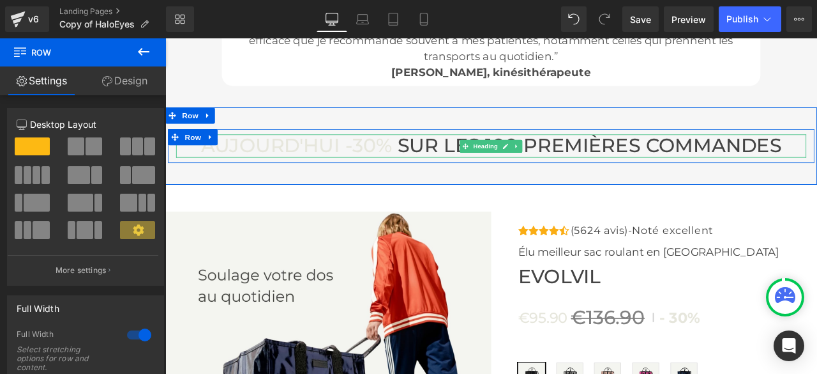
click at [434, 179] on span at bounding box center [437, 164] width 6 height 27
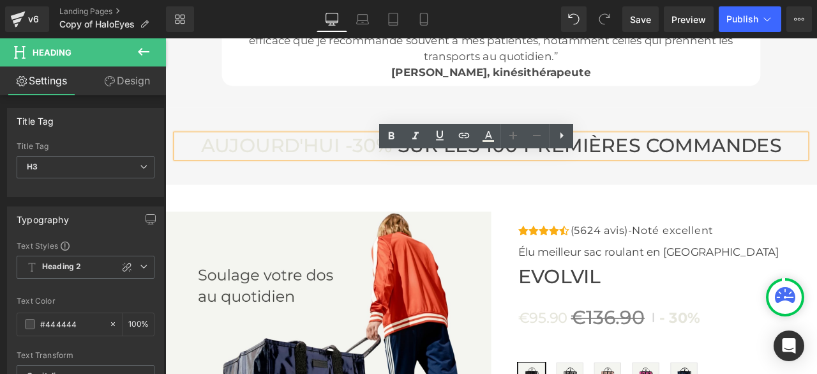
click at [428, 179] on span "I -30%" at bounding box center [399, 164] width 69 height 27
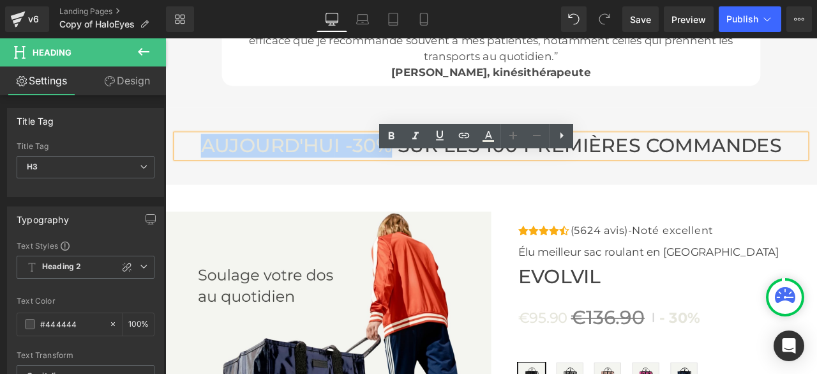
drag, startPoint x: 428, startPoint y: 188, endPoint x: 206, endPoint y: 185, distance: 221.6
click at [208, 179] on span "AUJOURD'HU I -30%" at bounding box center [321, 164] width 227 height 27
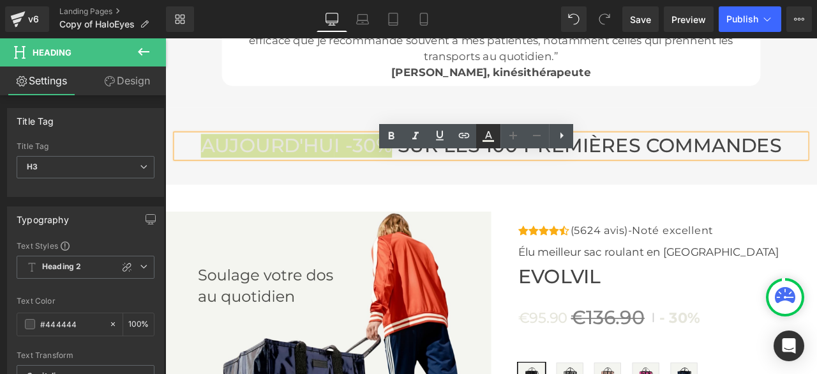
type input "#e6e6dc"
type input "100"
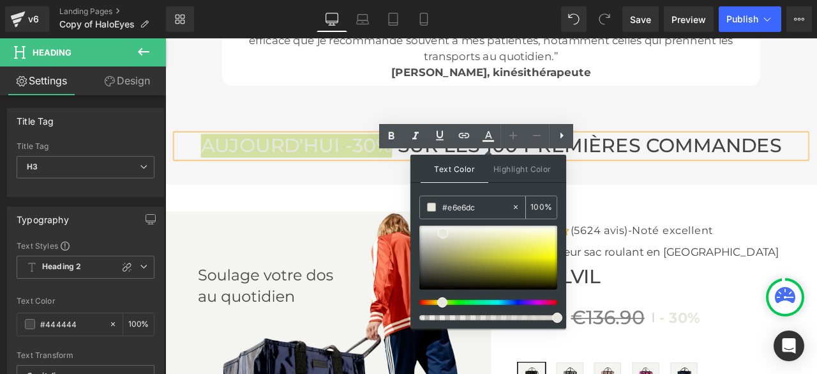
click at [516, 204] on icon at bounding box center [515, 206] width 9 height 9
type input "none"
type input "0"
click at [496, 203] on input "none" at bounding box center [476, 207] width 69 height 14
drag, startPoint x: 489, startPoint y: 203, endPoint x: 425, endPoint y: 202, distance: 64.5
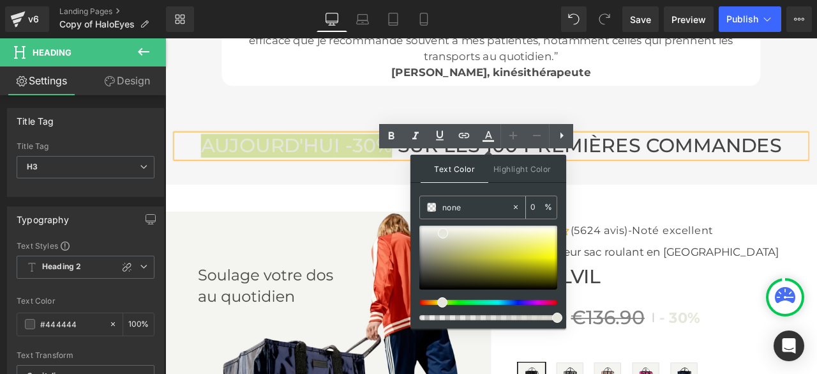
paste input "#b3a7a7"
type input "#b3a7a7"
type input "100"
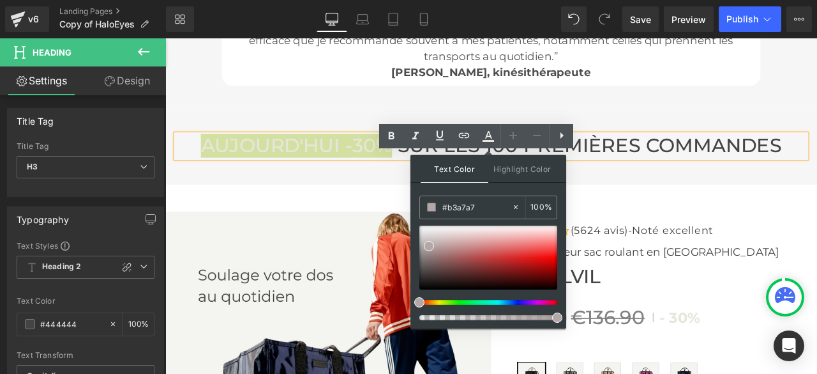
type input "#b3a7a7"
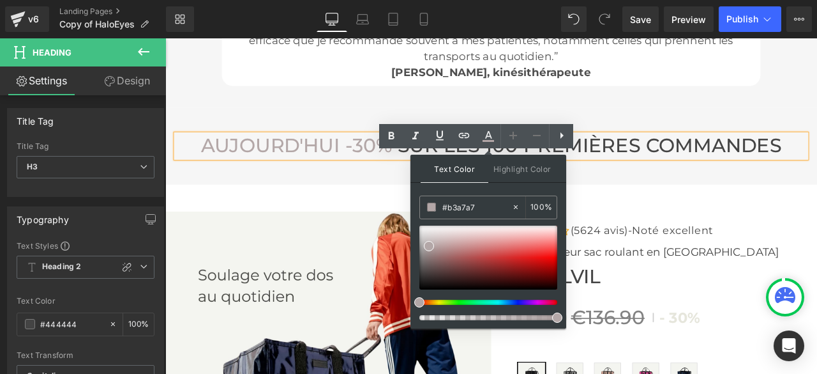
click at [365, 162] on div "AUJOURD'HU I -30% SUR LES 100 PREMIÈRES COMMANDES Heading Row Row" at bounding box center [551, 165] width 773 height 91
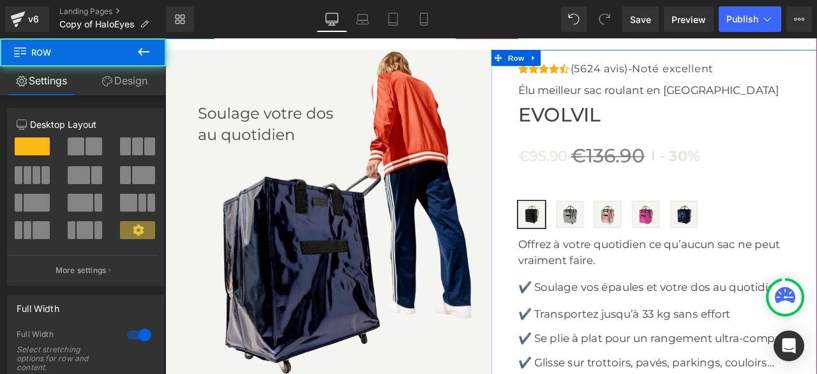
scroll to position [4980, 0]
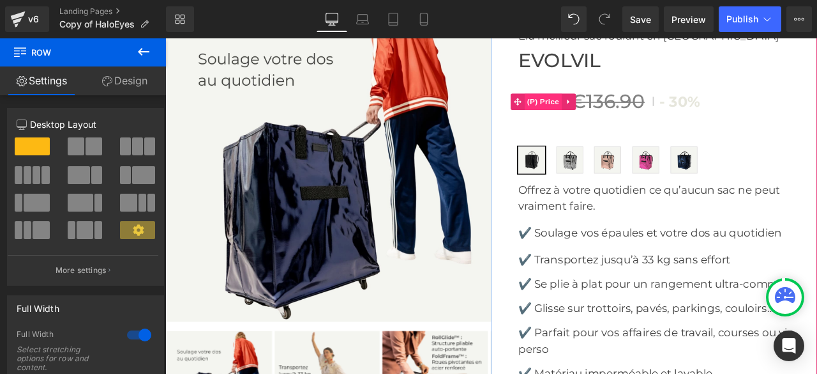
click at [613, 123] on span "(P) Price" at bounding box center [613, 113] width 45 height 19
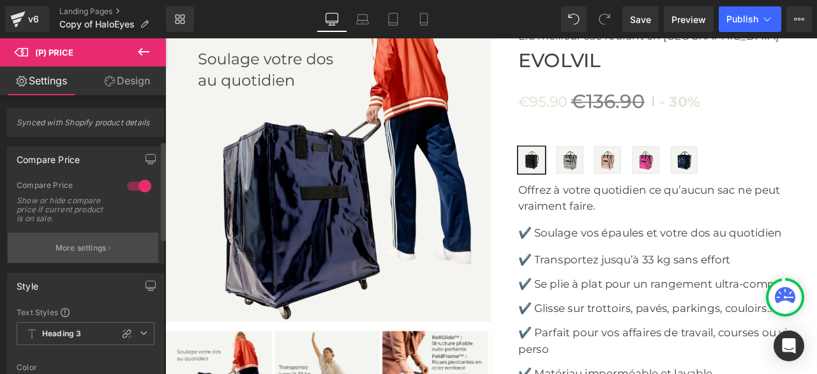
scroll to position [192, 0]
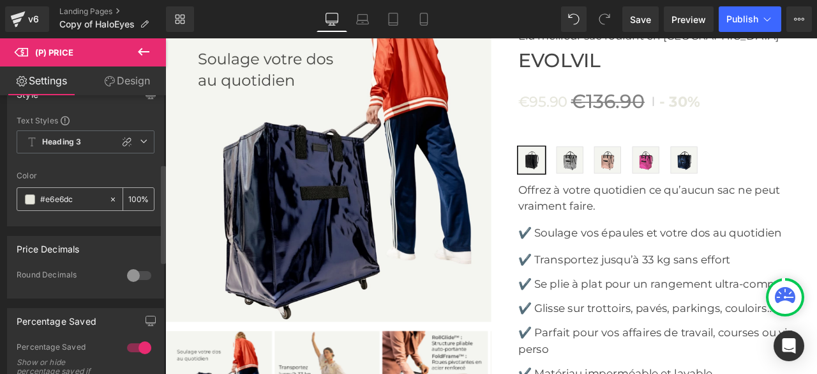
click at [109, 197] on icon at bounding box center [113, 199] width 9 height 9
type input "none"
type input "0"
drag, startPoint x: 80, startPoint y: 197, endPoint x: 0, endPoint y: 190, distance: 80.1
click at [0, 190] on div "Style Text Styles Custom HEADING Heading 1 Heading 2 Heading 3 Heading 4 Headin…" at bounding box center [86, 149] width 172 height 155
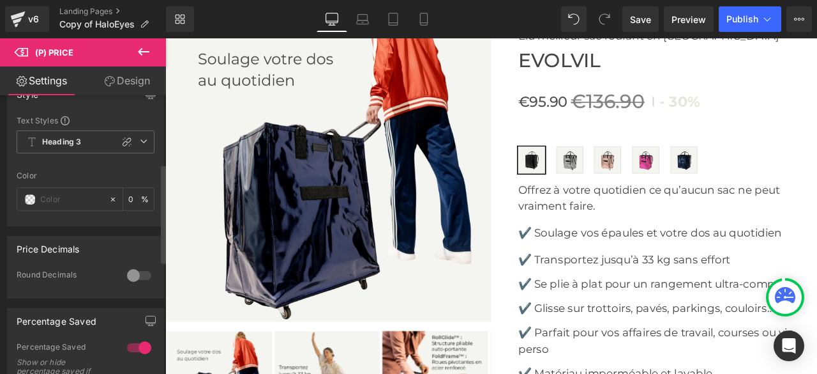
paste input "#b3a7a7"
type input "#b3a7a7"
type input "100"
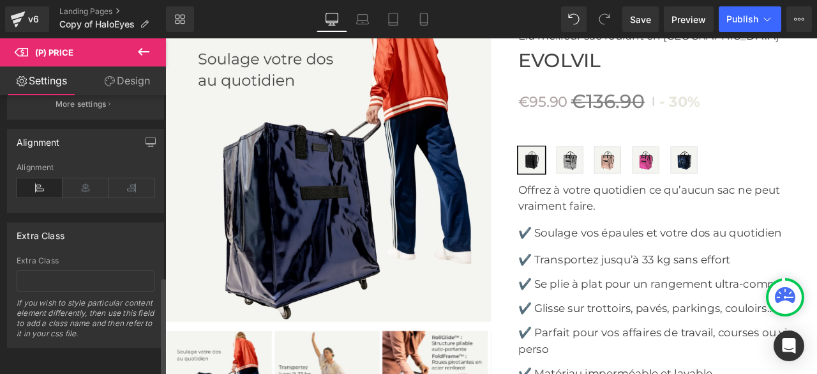
scroll to position [382, 0]
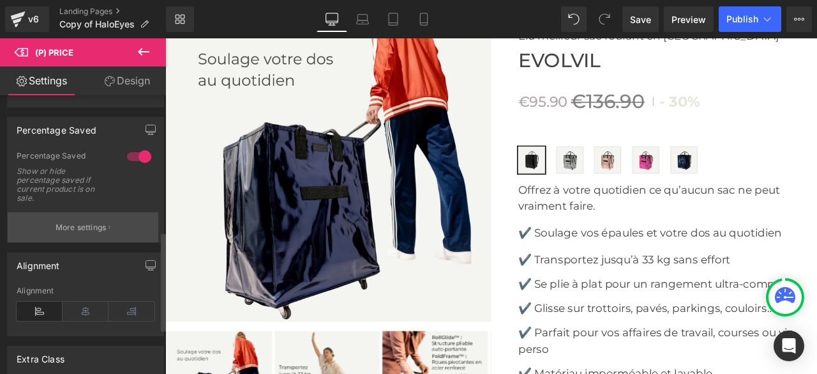
type input "#b3a7a7"
click at [48, 217] on button "More settings" at bounding box center [83, 227] width 151 height 30
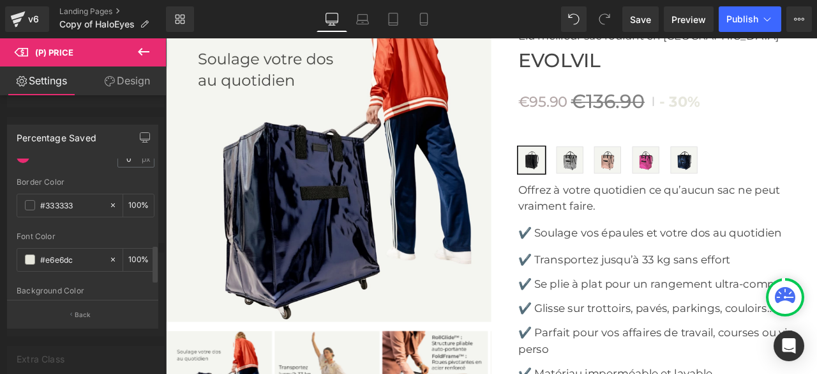
scroll to position [377, 0]
click at [109, 202] on icon at bounding box center [113, 206] width 9 height 9
type input "none"
type input "0"
drag, startPoint x: 84, startPoint y: 198, endPoint x: 6, endPoint y: 200, distance: 78.6
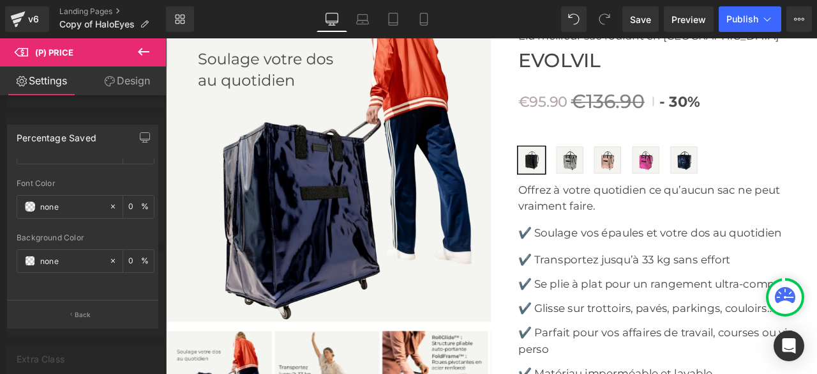
click at [6, 200] on div "Percentage Saved Text Styles Custom HEADING Heading 1 Heading 2 Heading 3 Headi…" at bounding box center [83, 221] width 166 height 212
paste input "#b3a7a7"
type input "#b3a7a7"
type input "100"
type input "#b3a7a7"
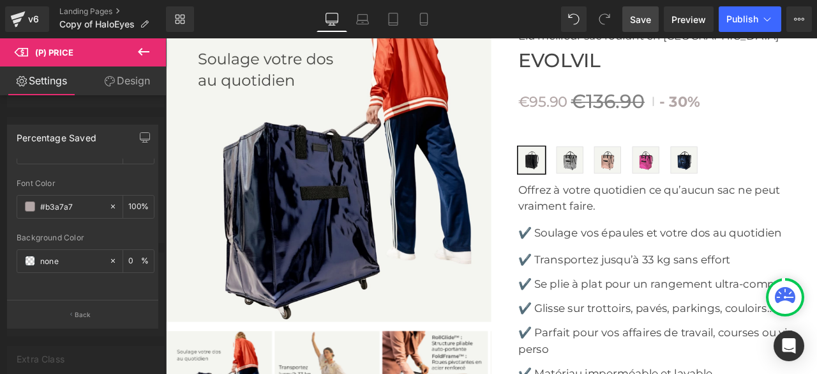
click at [646, 16] on span "Save" at bounding box center [640, 19] width 21 height 13
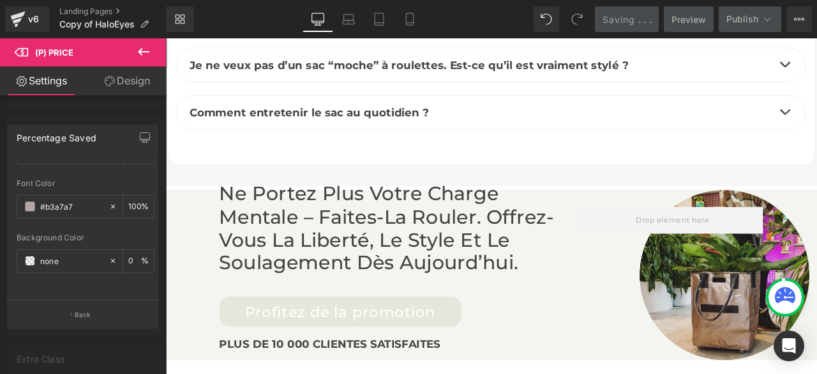
scroll to position [6449, 0]
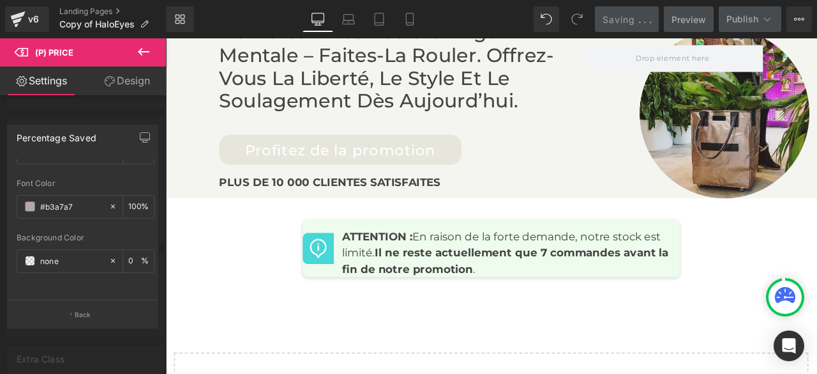
click at [142, 51] on icon at bounding box center [143, 52] width 11 height 8
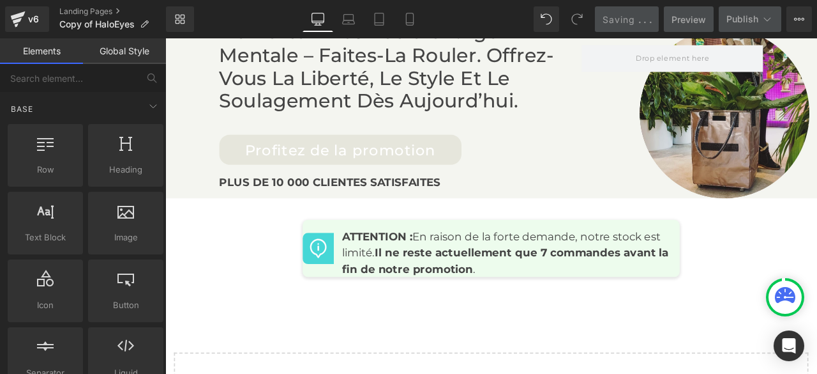
click at [107, 52] on link "Global Style" at bounding box center [124, 51] width 83 height 26
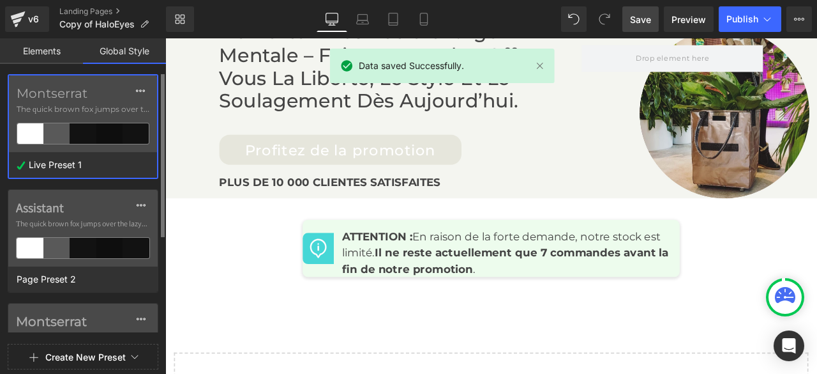
click at [89, 102] on div "Montserrat The quick brown fox jumps over the lazy..." at bounding box center [83, 113] width 148 height 77
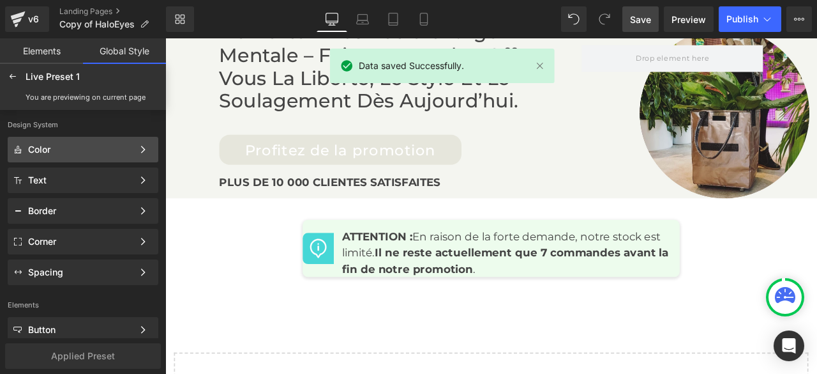
click at [89, 146] on div "Color" at bounding box center [80, 149] width 105 height 10
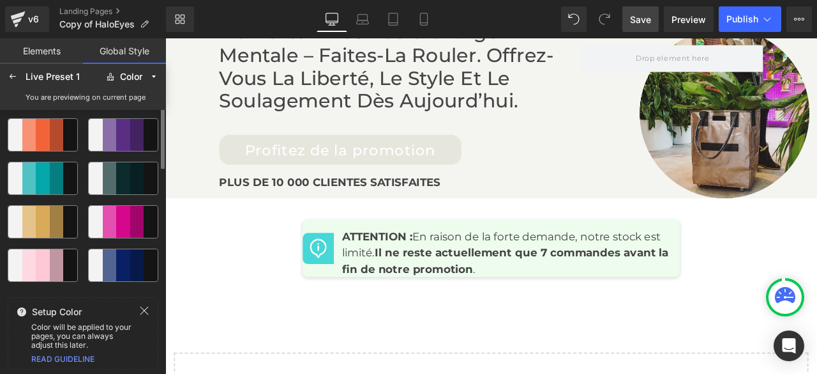
scroll to position [0, 0]
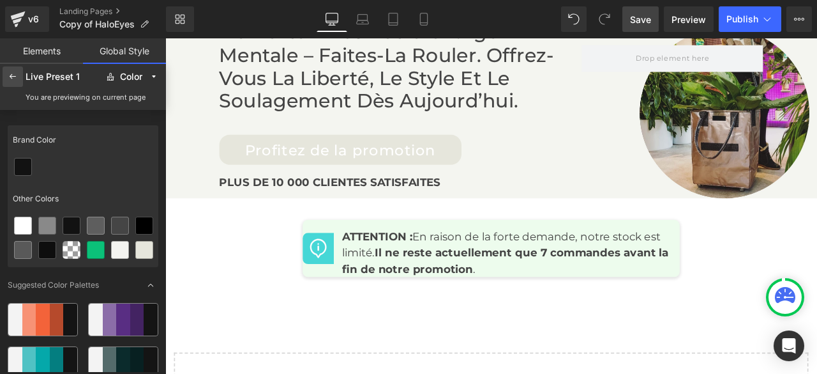
click at [10, 74] on icon at bounding box center [13, 77] width 10 height 10
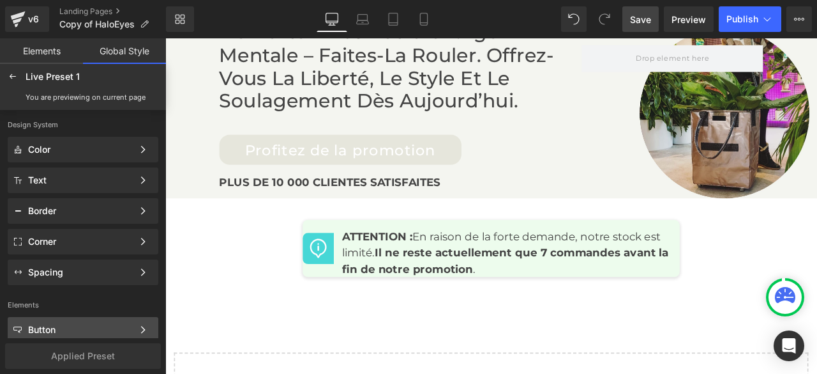
click at [99, 324] on div "Button Color Style Define a color palette and apply it to your pages 1 of 3 Next" at bounding box center [83, 330] width 151 height 26
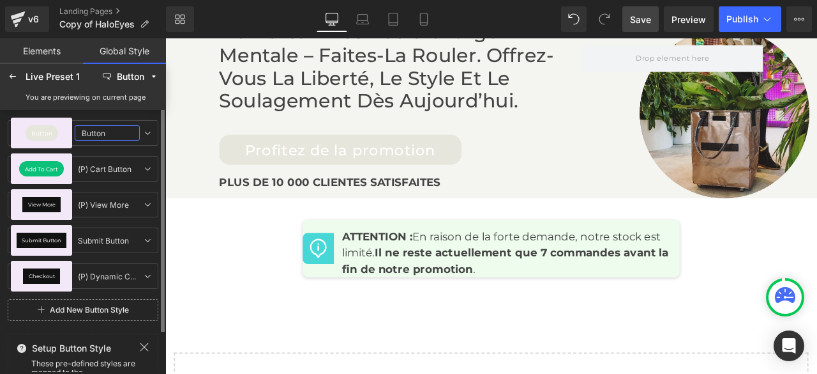
click at [91, 132] on input "Button" at bounding box center [107, 132] width 65 height 15
click at [149, 135] on icon at bounding box center [147, 133] width 10 height 10
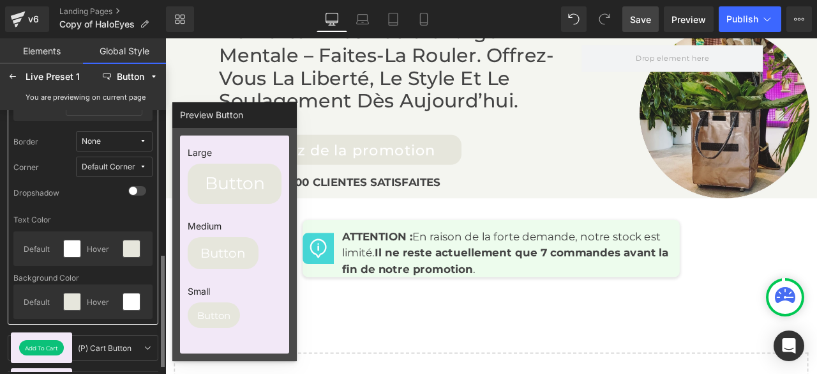
scroll to position [192, 0]
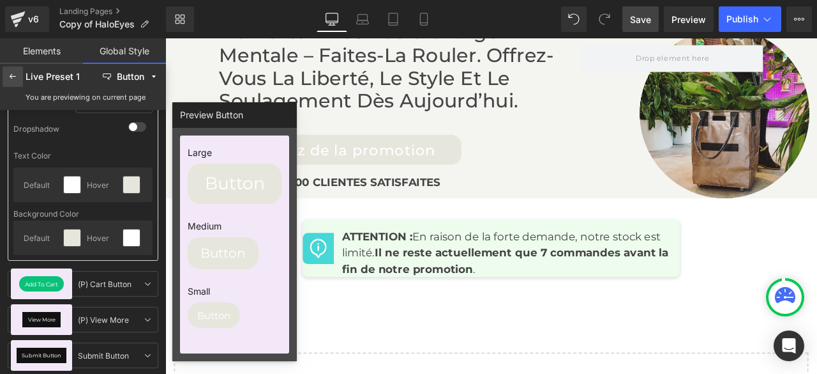
click at [8, 75] on icon at bounding box center [13, 77] width 10 height 10
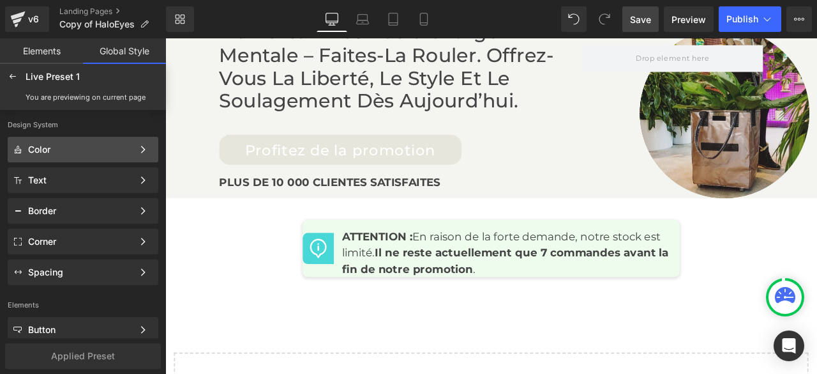
click at [42, 151] on div "Color" at bounding box center [80, 149] width 105 height 10
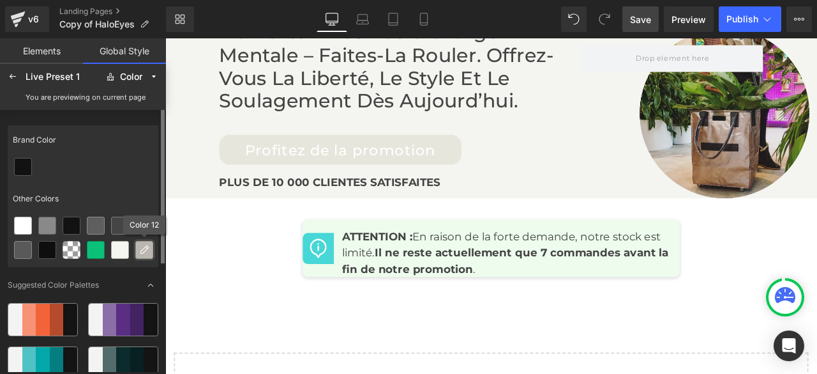
click at [144, 250] on icon at bounding box center [144, 250] width 10 height 10
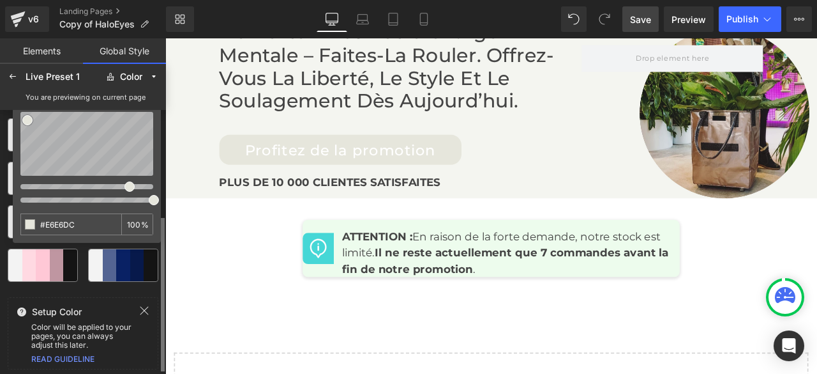
scroll to position [121, 0]
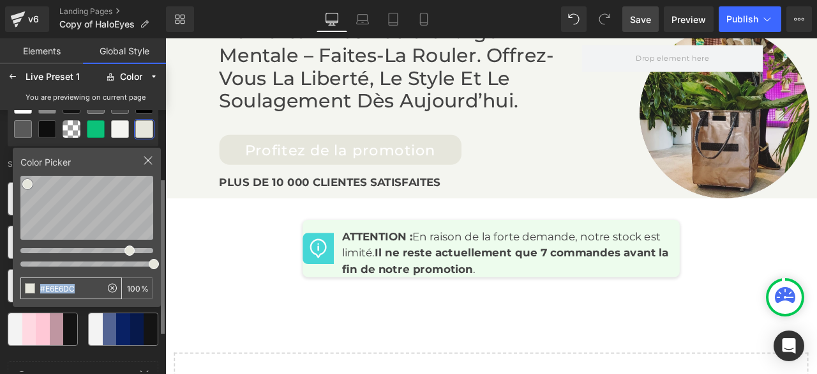
drag, startPoint x: 105, startPoint y: 284, endPoint x: 73, endPoint y: 285, distance: 32.6
click at [73, 285] on div "#E6E6DC" at bounding box center [71, 288] width 102 height 22
click at [114, 285] on icon at bounding box center [112, 287] width 15 height 15
type input "#FFFFFF"
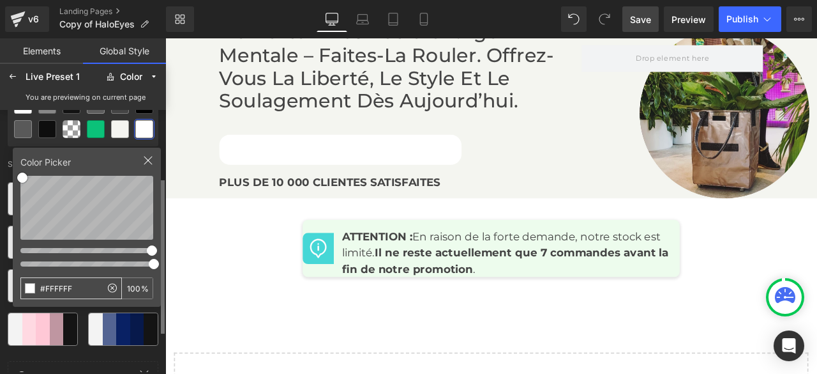
drag, startPoint x: 93, startPoint y: 287, endPoint x: 37, endPoint y: 285, distance: 56.2
click at [37, 285] on input "#FFFFFF" at bounding box center [61, 288] width 80 height 20
type input "#b3a7a7"
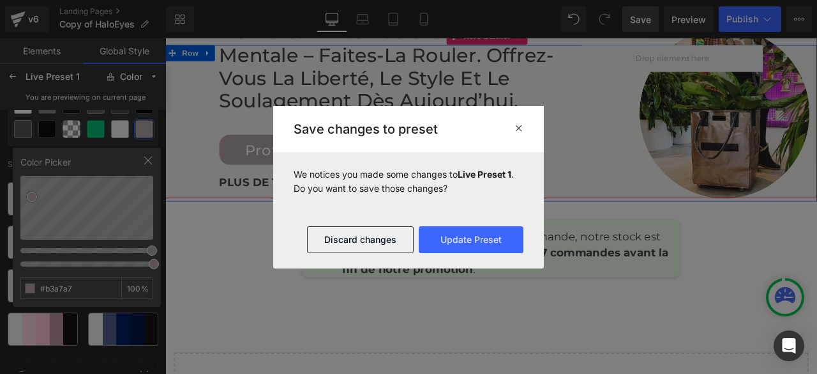
click at [189, 199] on div "Ne portez plus votre charge mentale – faites-la rouler. Offrez-vous la liberté,…" at bounding box center [551, 138] width 773 height 185
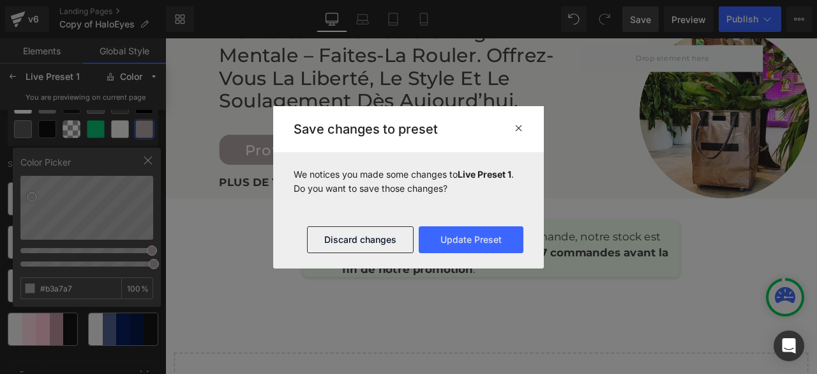
click at [517, 130] on icon at bounding box center [519, 128] width 10 height 10
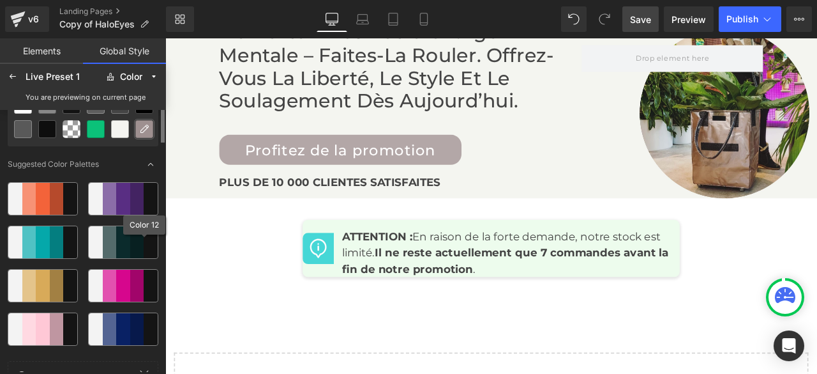
scroll to position [0, 0]
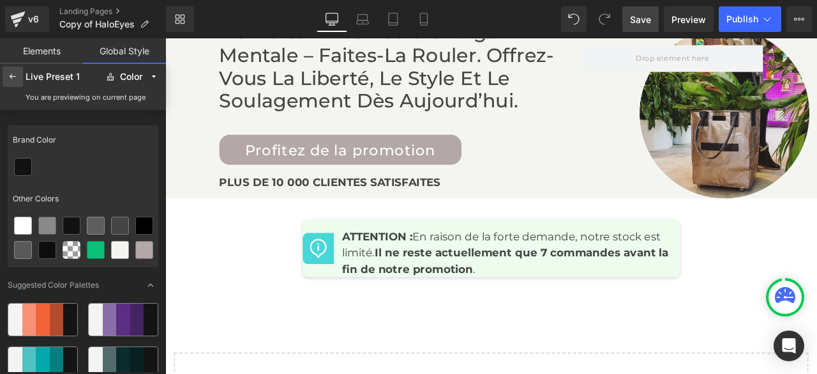
click at [12, 75] on icon at bounding box center [13, 77] width 10 height 10
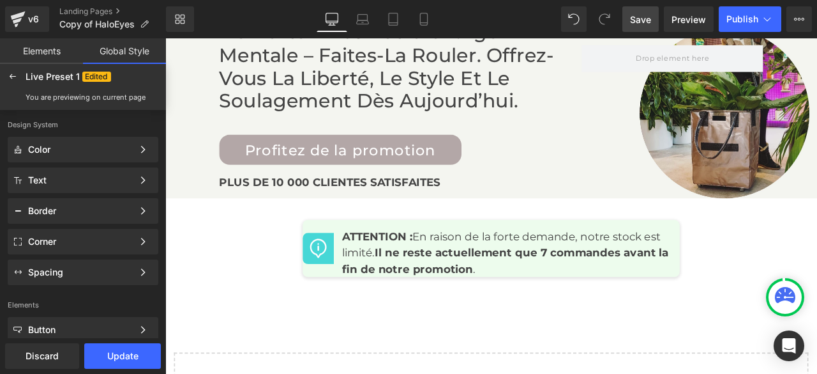
scroll to position [6385, 0]
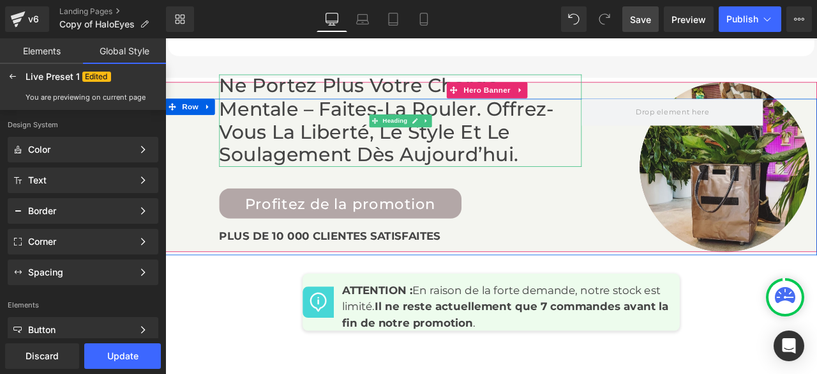
click at [443, 139] on h2 "Ne portez plus votre charge mentale – faites-la rouler. Offrez-vous la liberté,…" at bounding box center [444, 135] width 430 height 109
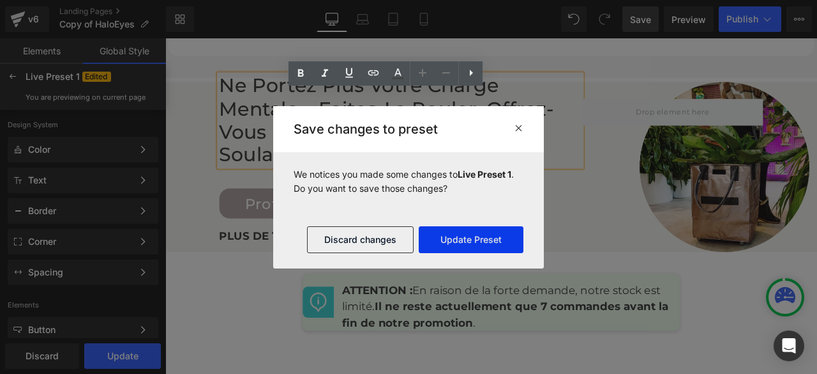
click at [478, 239] on button "Update Preset" at bounding box center [471, 239] width 105 height 27
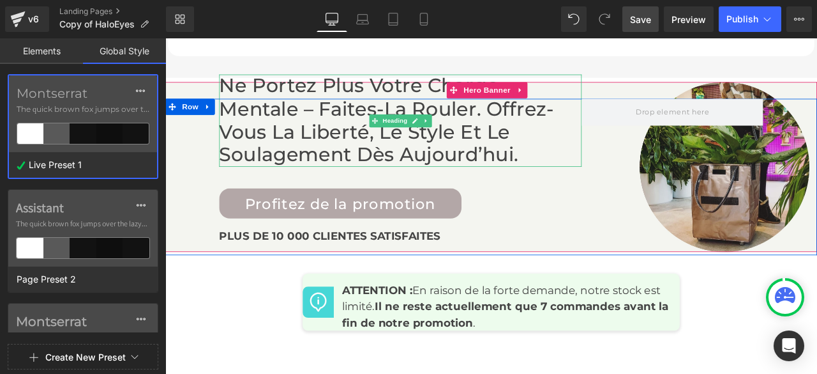
click at [437, 143] on h2 "Ne portez plus votre charge mentale – faites-la rouler. Offrez-vous la liberté,…" at bounding box center [444, 135] width 430 height 109
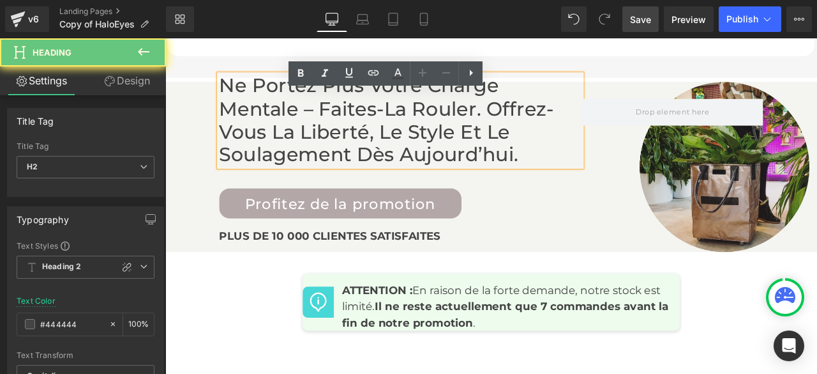
click at [440, 143] on h2 "Ne portez plus votre charge mentale – faites-la rouler. Offrez-vous la liberté,…" at bounding box center [444, 135] width 430 height 109
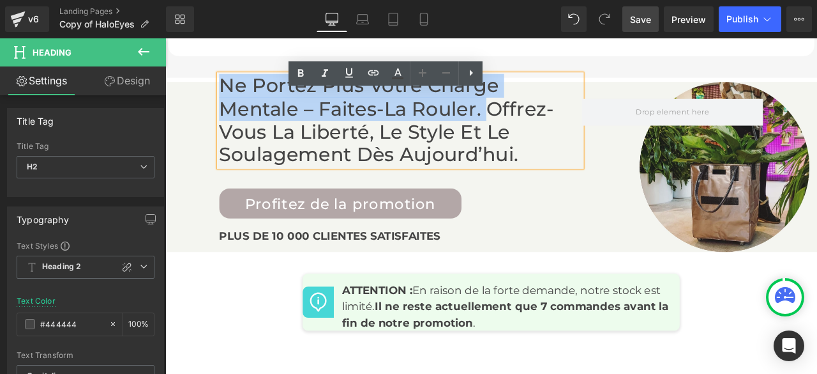
drag, startPoint x: 439, startPoint y: 147, endPoint x: 226, endPoint y: 114, distance: 215.8
click at [229, 114] on h2 "Ne portez plus votre charge mentale – faites-la rouler. Offrez-vous la liberté,…" at bounding box center [444, 135] width 430 height 109
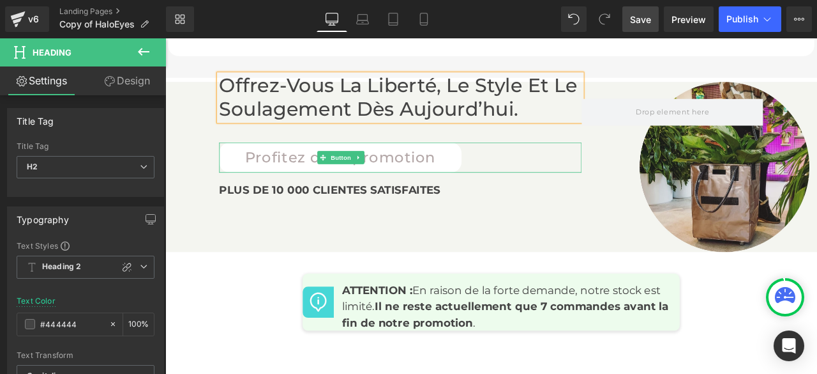
scroll to position [6257, 0]
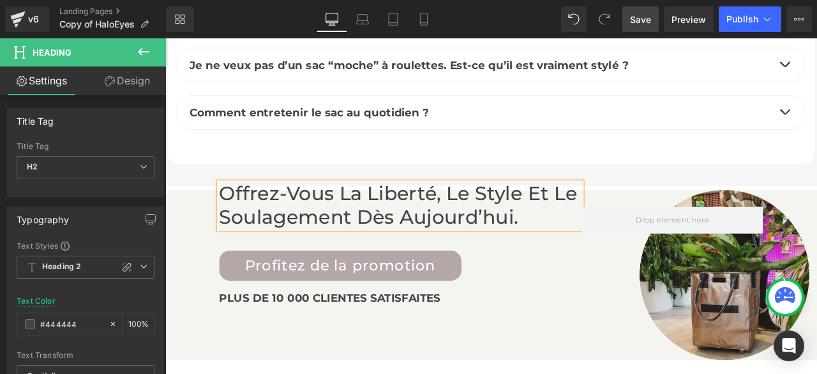
click at [566, 162] on div "Comment entretenir le sac au quotidien ? Text Block Très simplement. Le tissu e…" at bounding box center [551, 133] width 747 height 56
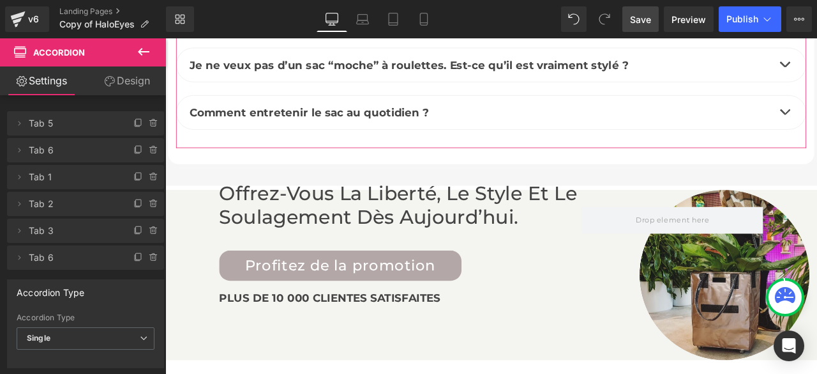
click at [135, 77] on link "Design" at bounding box center [127, 80] width 83 height 29
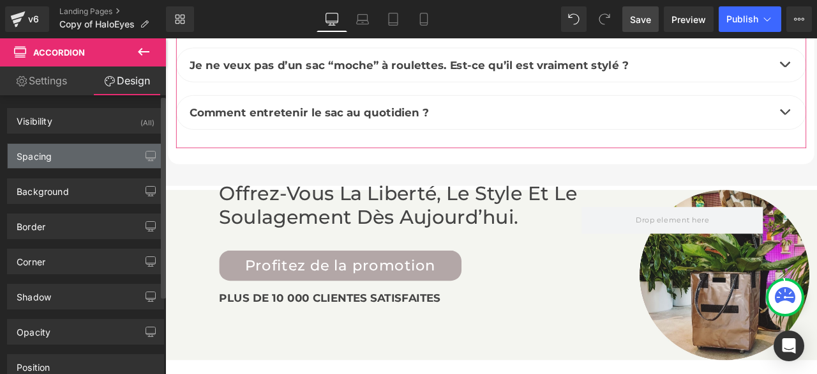
click at [72, 148] on div "Spacing" at bounding box center [86, 156] width 156 height 24
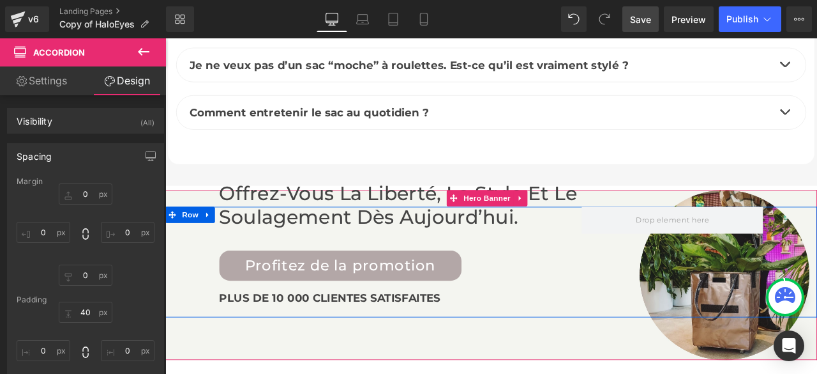
click at [277, 263] on h2 "Offrez-vous la liberté, le style et le soulagement dès aujourd’hui." at bounding box center [444, 236] width 430 height 54
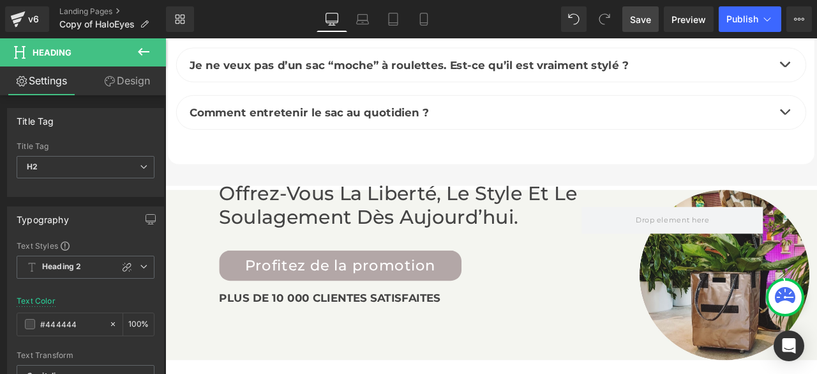
click at [144, 50] on icon at bounding box center [143, 51] width 15 height 15
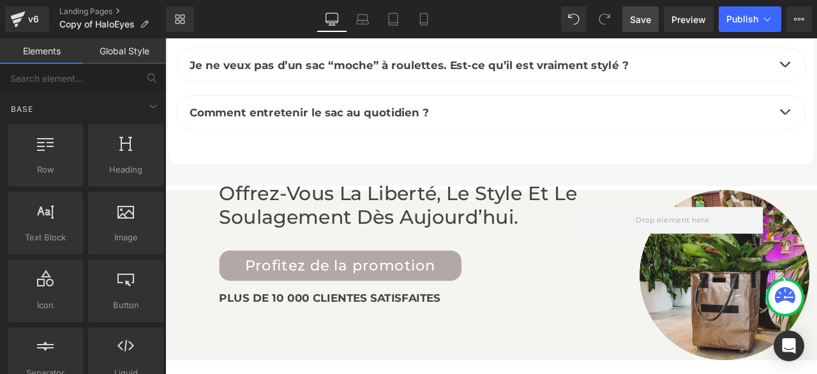
click at [129, 58] on link "Global Style" at bounding box center [124, 51] width 83 height 26
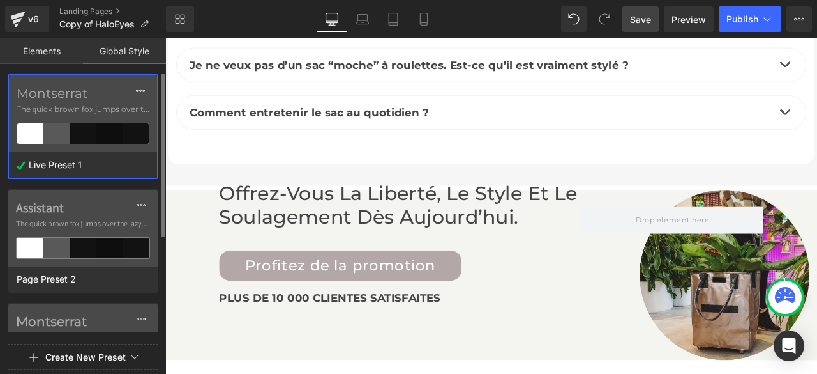
click at [125, 103] on span "The quick brown fox jumps over the lazy..." at bounding box center [83, 108] width 133 height 11
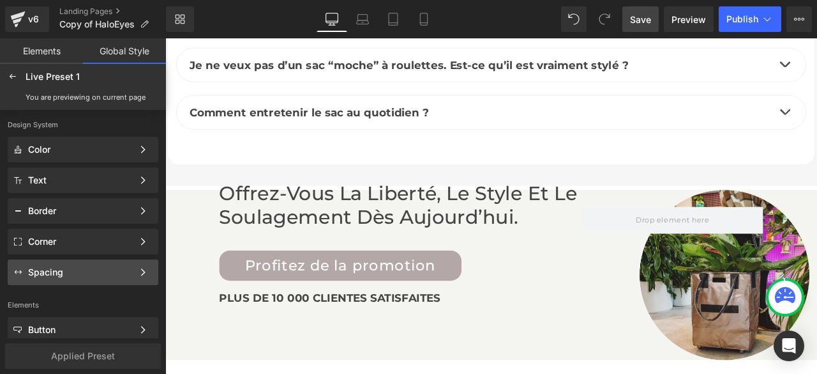
click at [89, 270] on div "Spacing" at bounding box center [80, 272] width 105 height 10
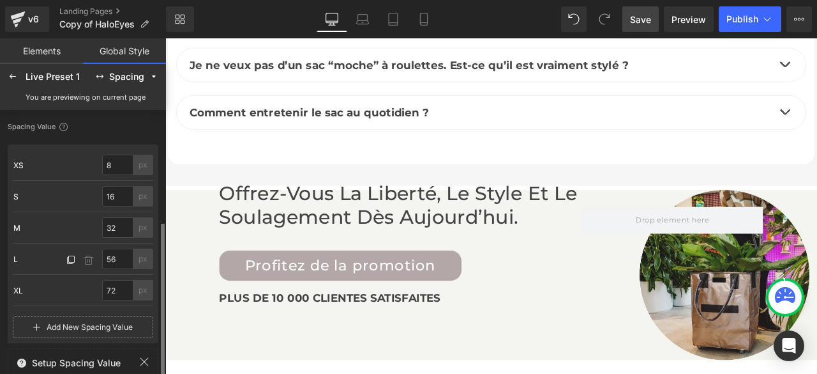
scroll to position [63, 0]
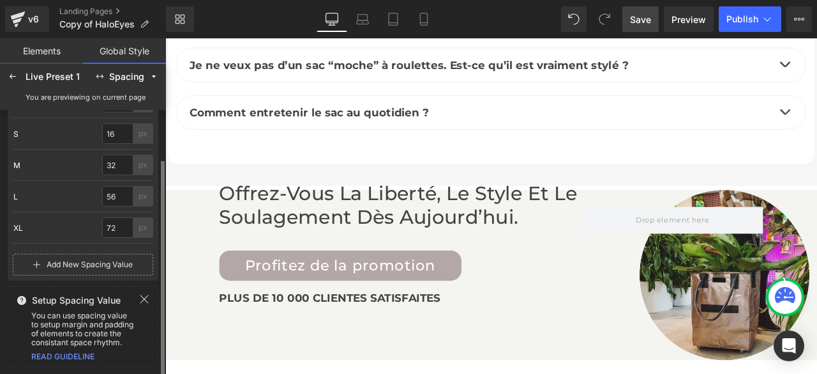
click at [141, 300] on icon at bounding box center [144, 299] width 8 height 8
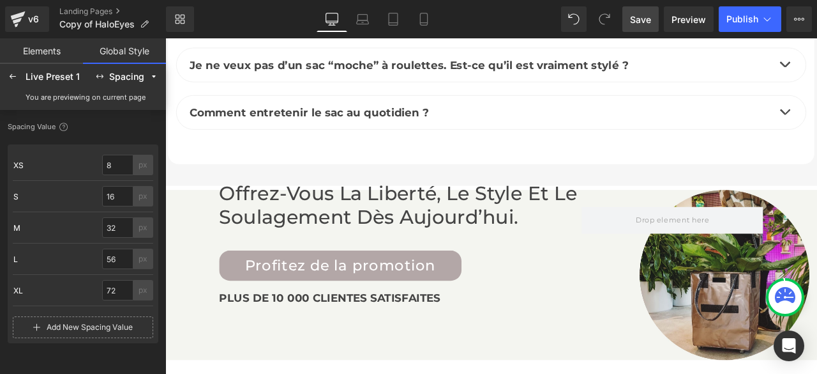
scroll to position [0, 0]
click at [15, 72] on icon at bounding box center [13, 77] width 10 height 10
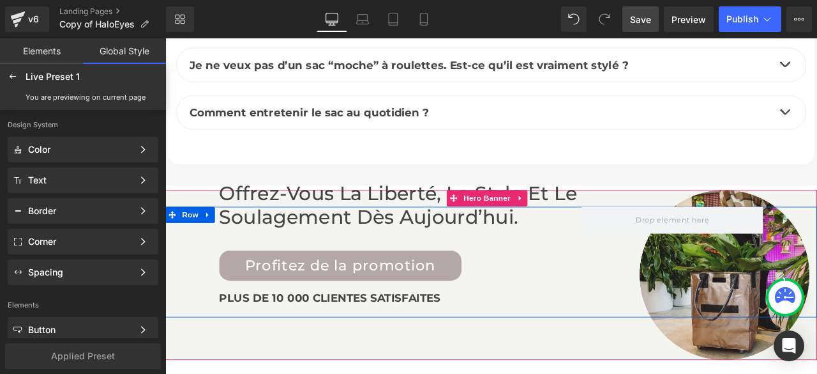
click at [287, 296] on div "Offrez-vous la liberté, le style et le soulagement dès aujourd’hui. Heading Pro…" at bounding box center [444, 303] width 430 height 130
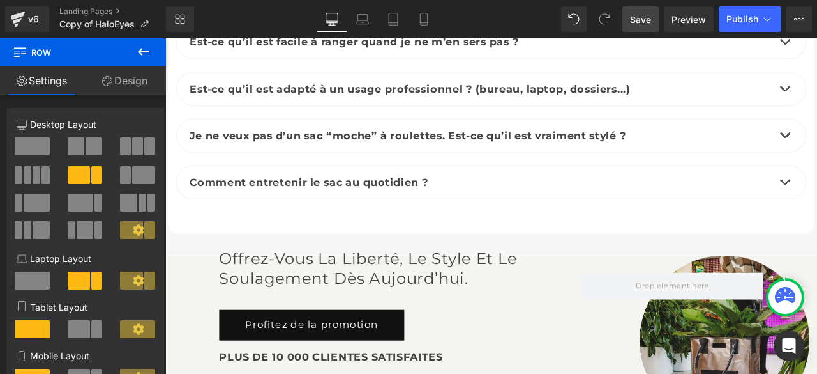
click at [144, 50] on icon at bounding box center [143, 51] width 15 height 15
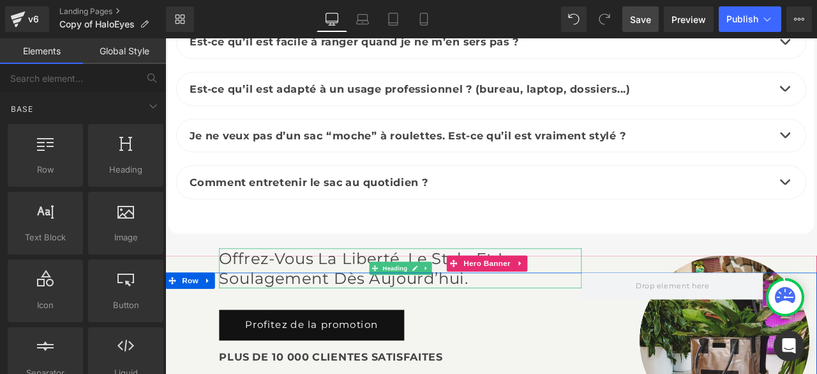
click at [250, 287] on h2 "Offrez-vous la liberté, le style et le soulagement dès aujourd’hui." at bounding box center [444, 311] width 430 height 48
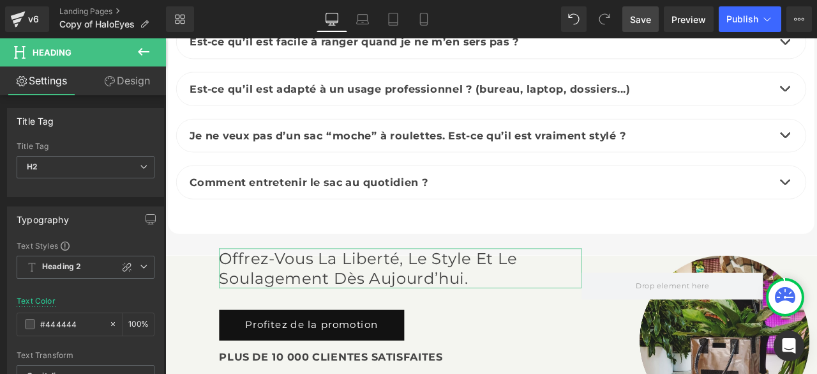
click at [147, 80] on link "Design" at bounding box center [127, 80] width 83 height 29
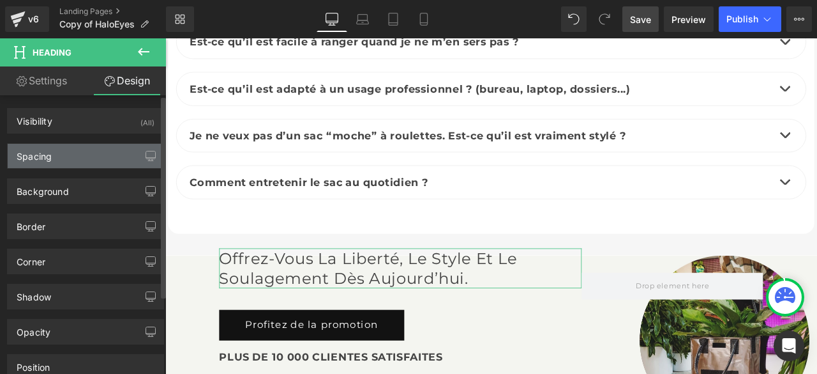
click at [49, 159] on div "Spacing" at bounding box center [34, 153] width 35 height 18
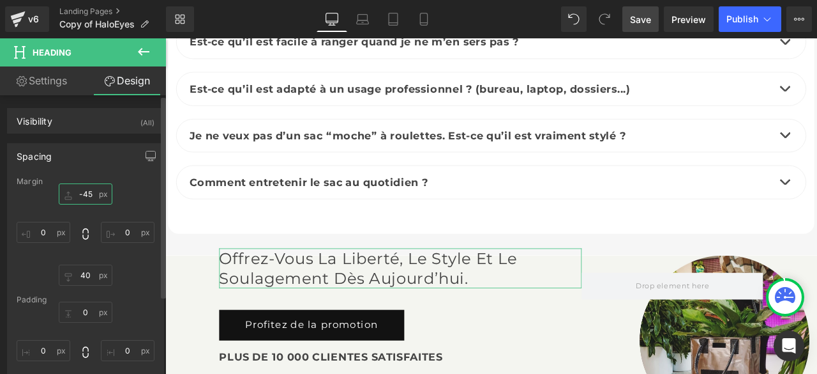
click at [84, 195] on input "-45" at bounding box center [86, 193] width 54 height 21
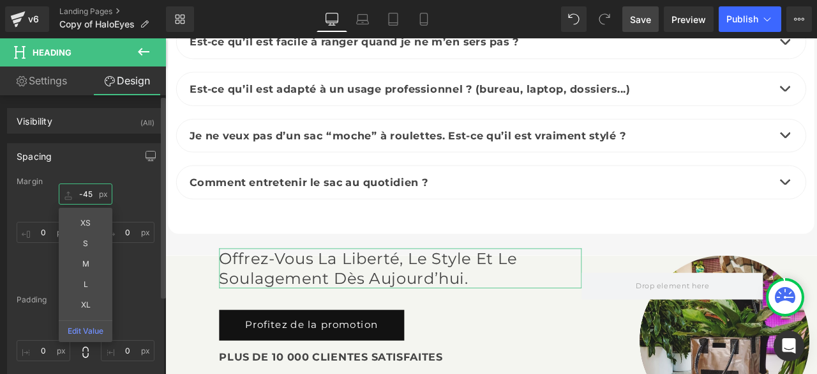
click at [93, 194] on input "-45" at bounding box center [86, 193] width 54 height 21
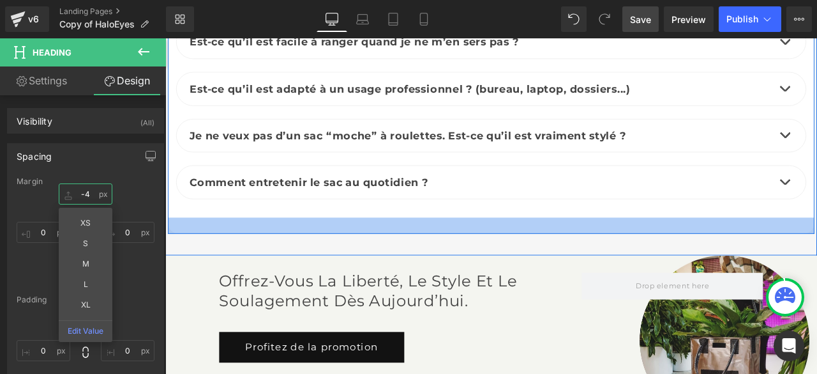
type input "-"
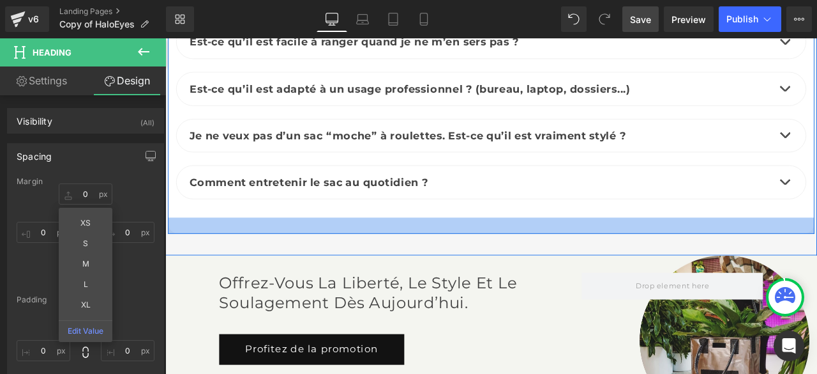
click at [798, 250] on div at bounding box center [552, 259] width 766 height 19
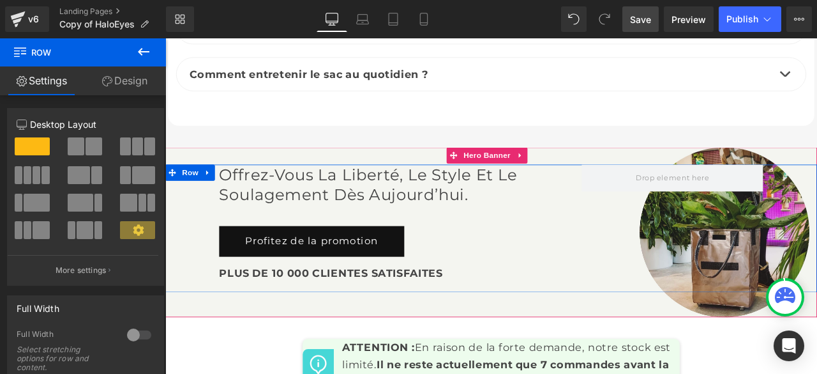
scroll to position [6321, 0]
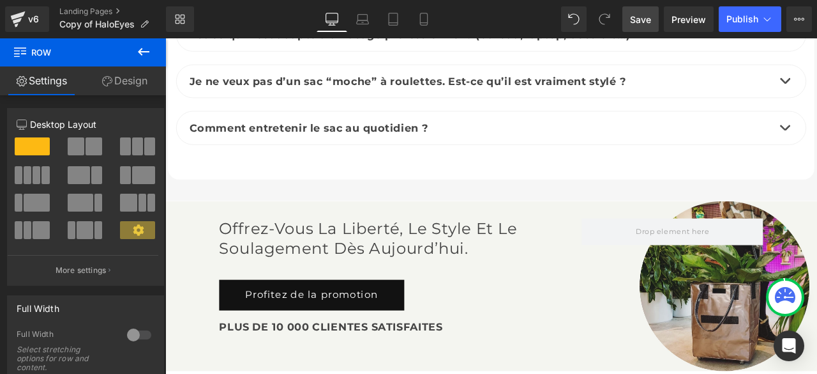
click at [636, 17] on span "Save" at bounding box center [640, 19] width 21 height 13
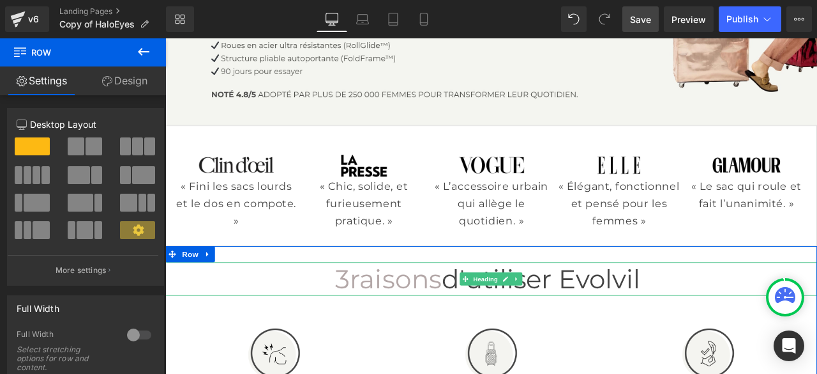
scroll to position [0, 0]
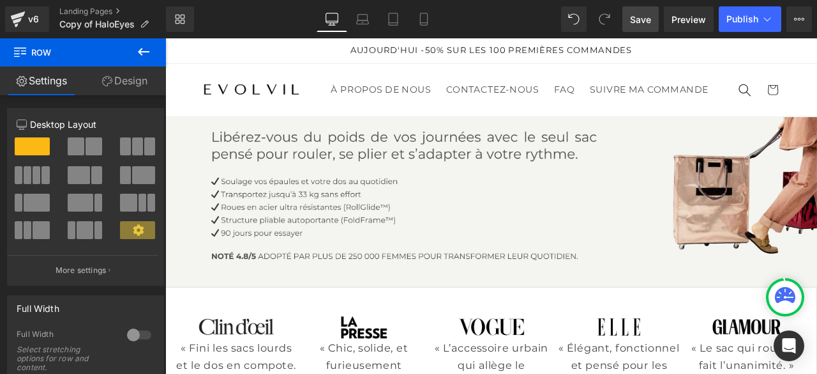
click at [640, 16] on span "Save" at bounding box center [640, 19] width 21 height 13
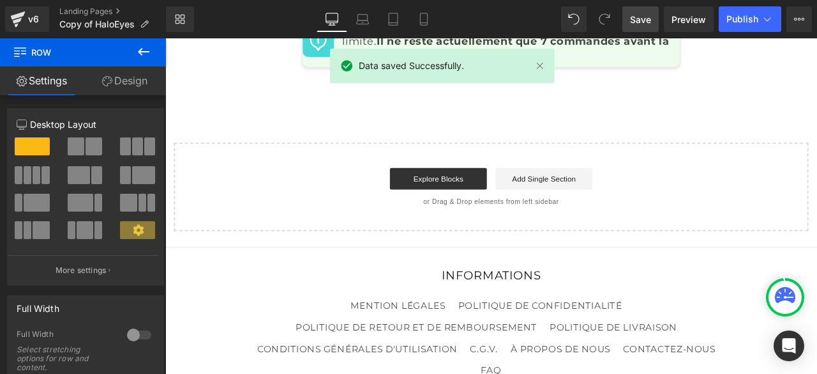
scroll to position [6862, 0]
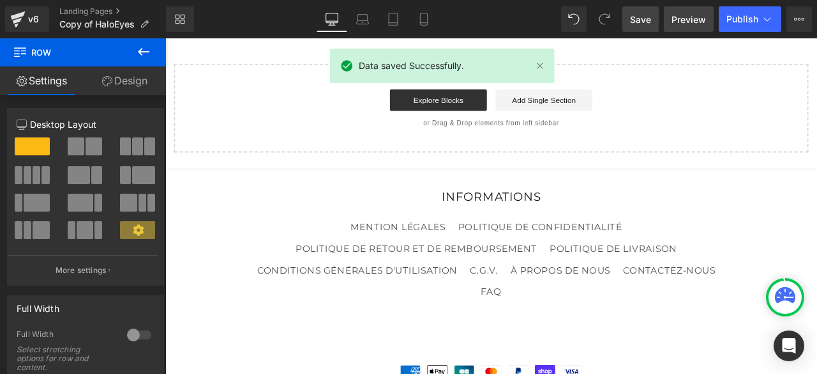
click at [688, 23] on span "Preview" at bounding box center [689, 19] width 34 height 13
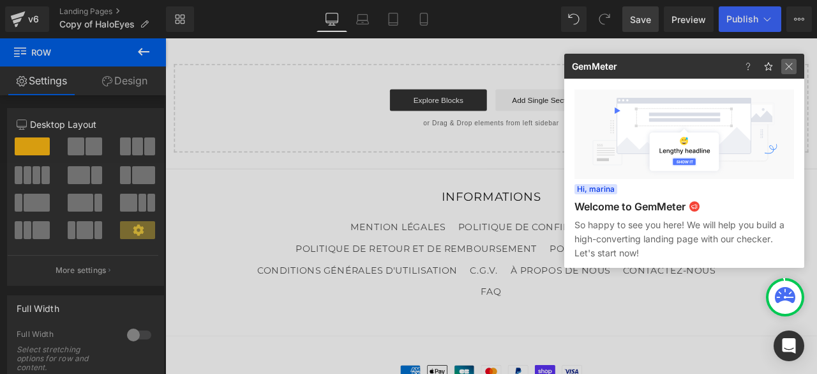
click at [792, 70] on img at bounding box center [789, 66] width 15 height 15
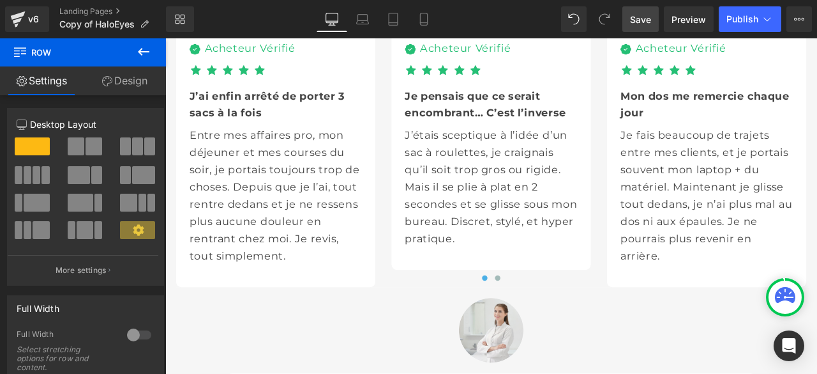
scroll to position [4499, 0]
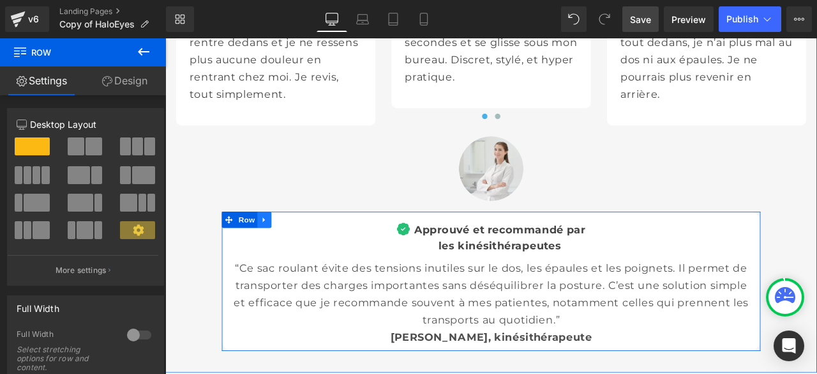
click at [281, 250] on icon at bounding box center [282, 253] width 3 height 6
click at [312, 248] on icon at bounding box center [316, 252] width 9 height 9
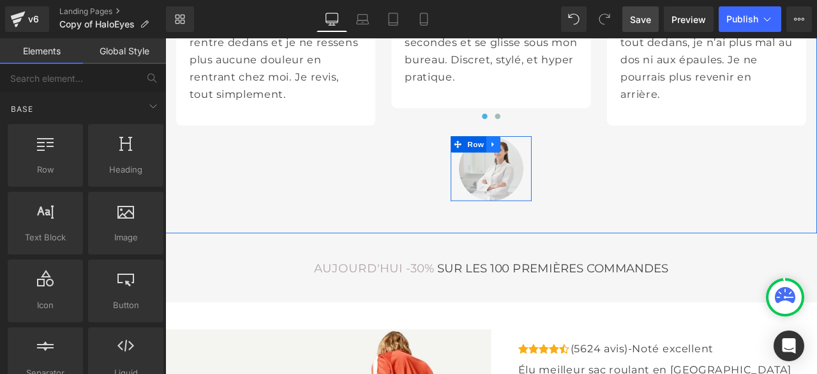
click at [552, 158] on icon at bounding box center [554, 163] width 9 height 10
click at [583, 159] on icon at bounding box center [587, 163] width 9 height 9
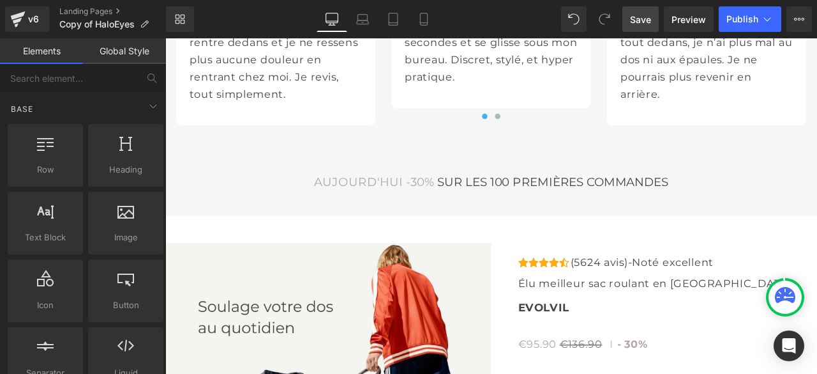
click at [640, 26] on link "Save" at bounding box center [641, 19] width 36 height 26
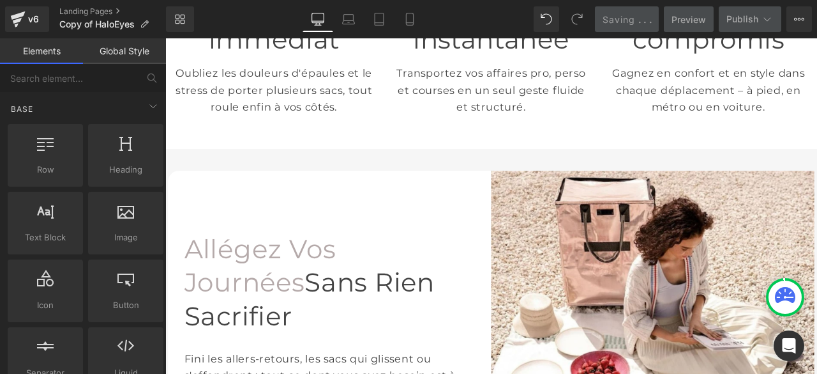
scroll to position [604, 0]
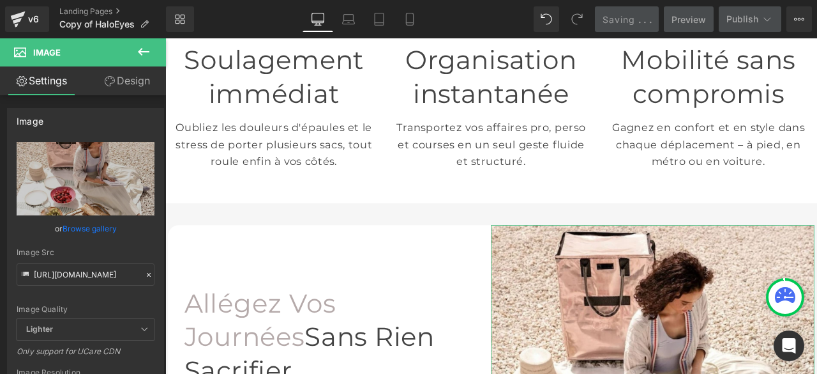
click at [119, 84] on link "Design" at bounding box center [127, 80] width 83 height 29
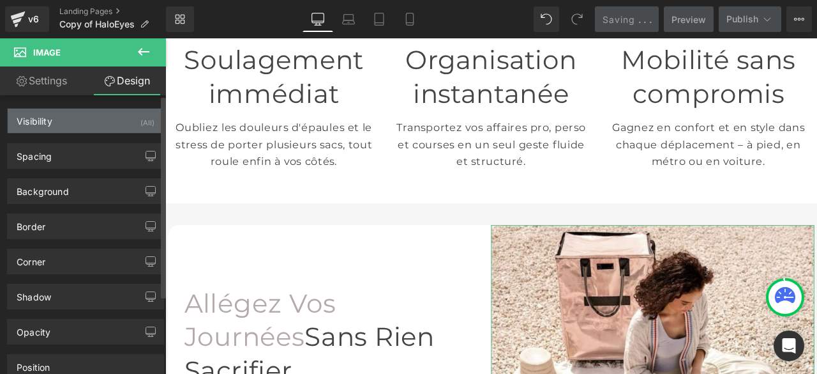
type input "#121212"
type input "75"
type input "0"
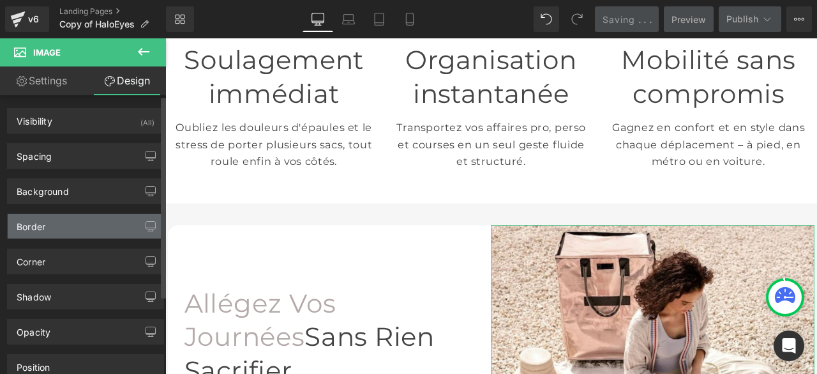
click at [71, 225] on div "Border" at bounding box center [86, 226] width 156 height 24
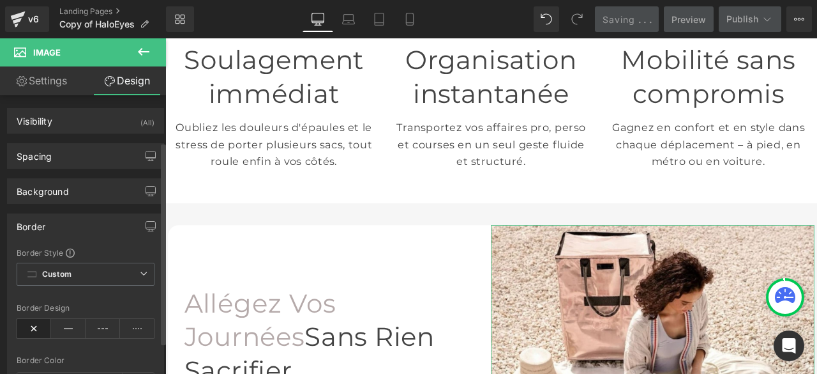
scroll to position [64, 0]
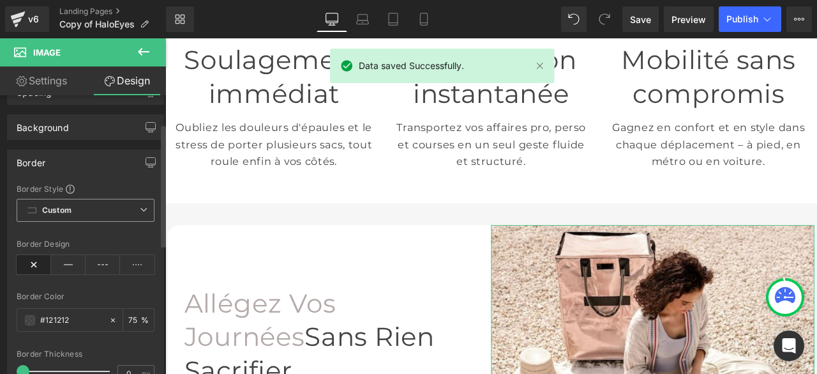
click at [118, 206] on span "Custom" at bounding box center [86, 210] width 138 height 23
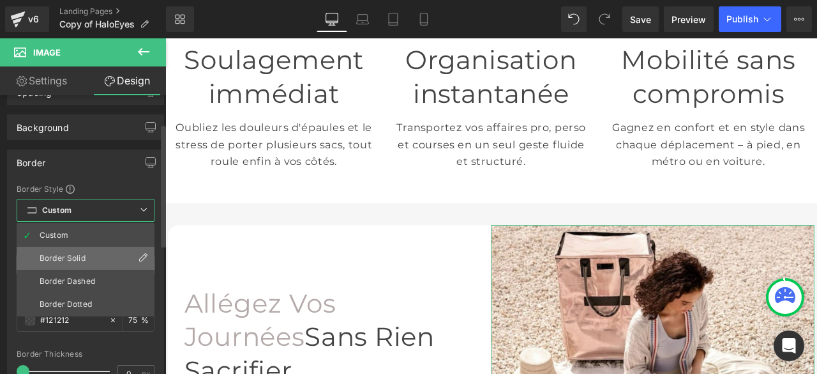
click at [70, 254] on div "Border Solid" at bounding box center [63, 257] width 46 height 9
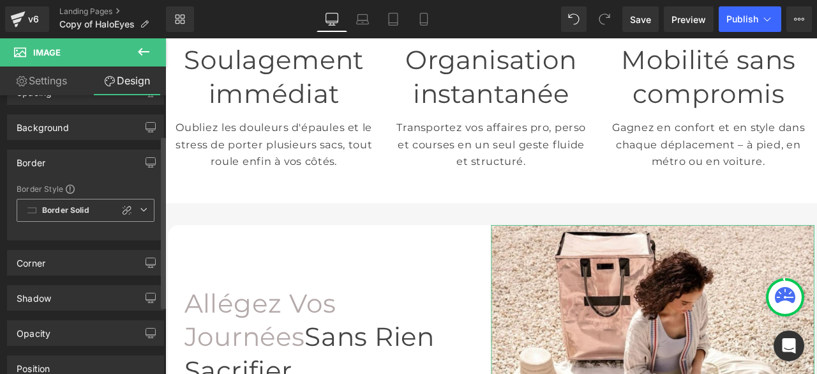
click at [73, 210] on b "Border Solid" at bounding box center [65, 210] width 47 height 11
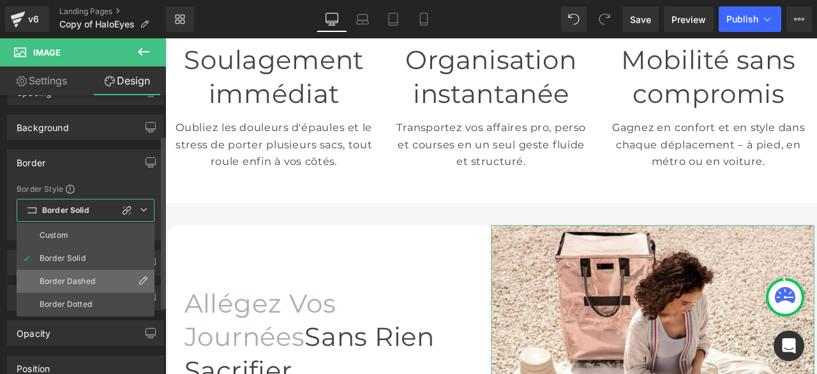
click at [75, 276] on div "Border Dashed" at bounding box center [68, 280] width 56 height 9
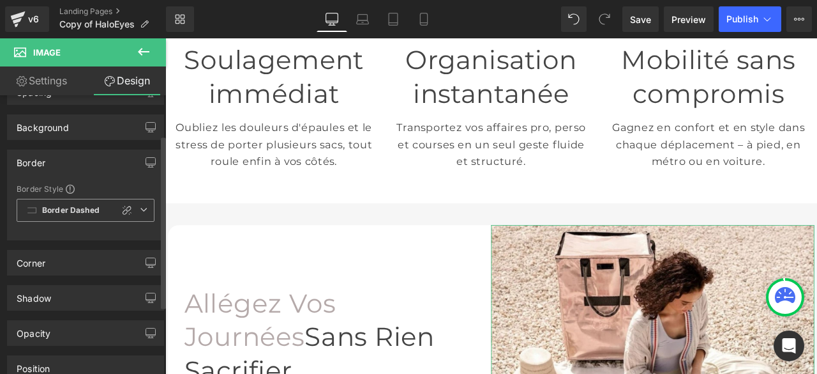
click at [75, 213] on b "Border Dashed" at bounding box center [70, 210] width 57 height 11
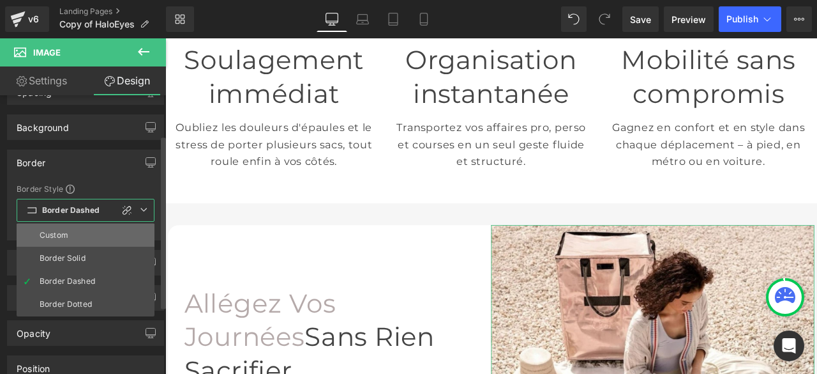
click at [63, 236] on div "Custom" at bounding box center [54, 235] width 29 height 9
type input "Color 2"
type input "1"
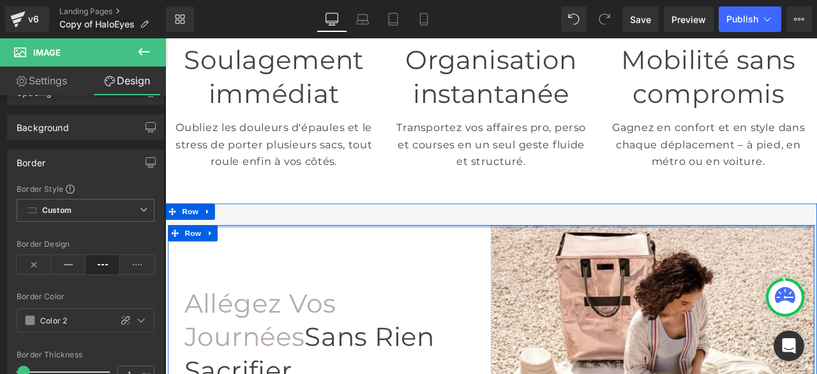
click at [370, 259] on div at bounding box center [552, 260] width 766 height 3
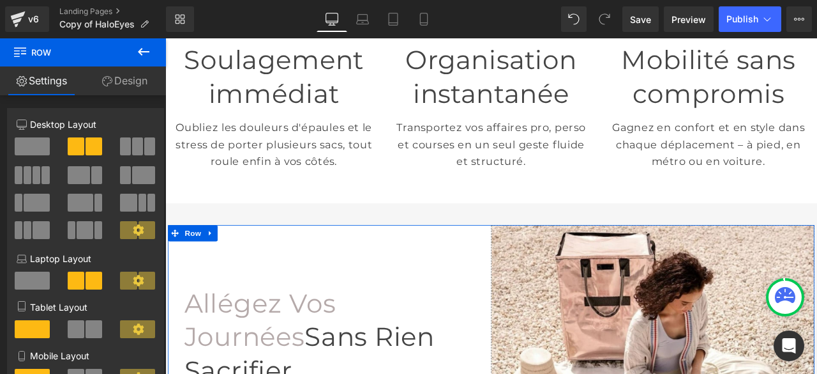
click at [114, 72] on link "Design" at bounding box center [124, 80] width 83 height 29
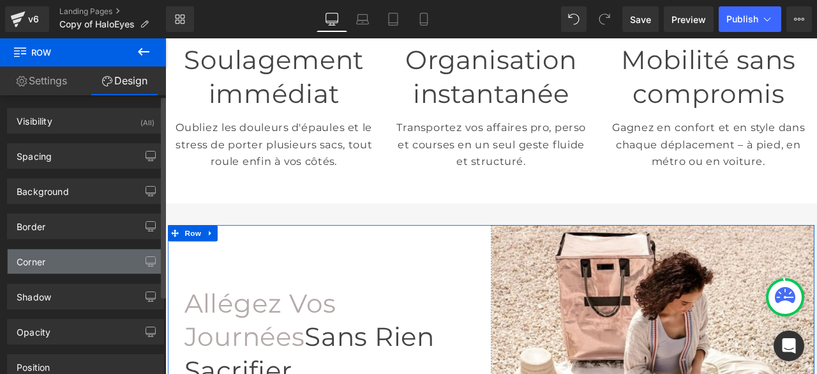
click at [79, 256] on div "Corner" at bounding box center [86, 261] width 156 height 24
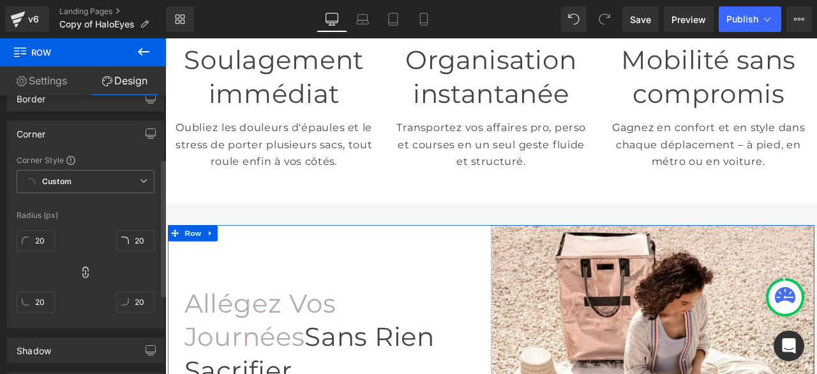
scroll to position [192, 0]
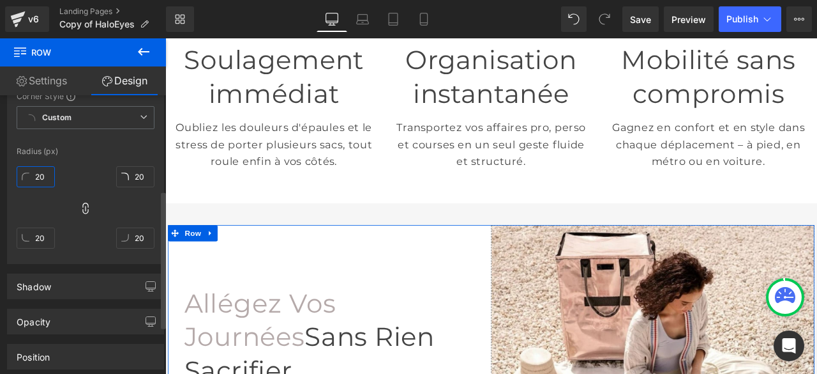
click at [40, 176] on input "20" at bounding box center [36, 176] width 38 height 21
type input "5"
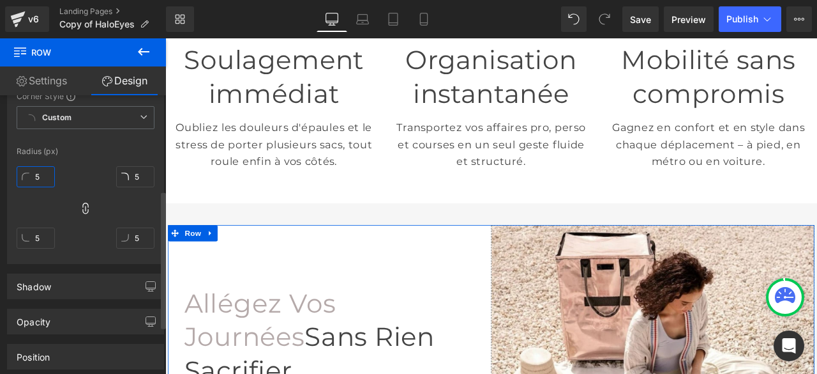
type input "50"
type input "5"
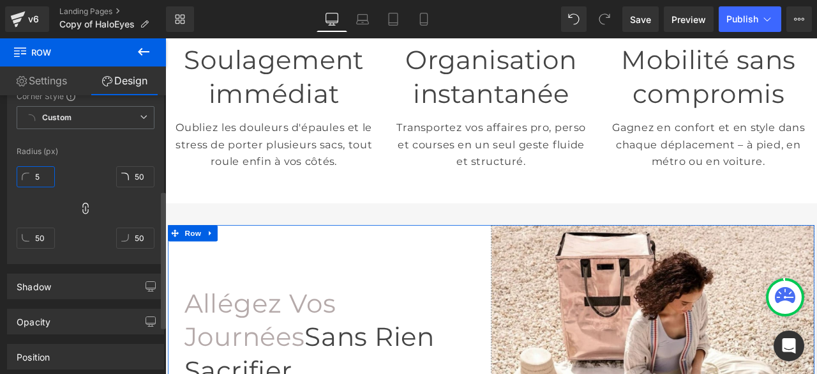
type input "5"
type input "2"
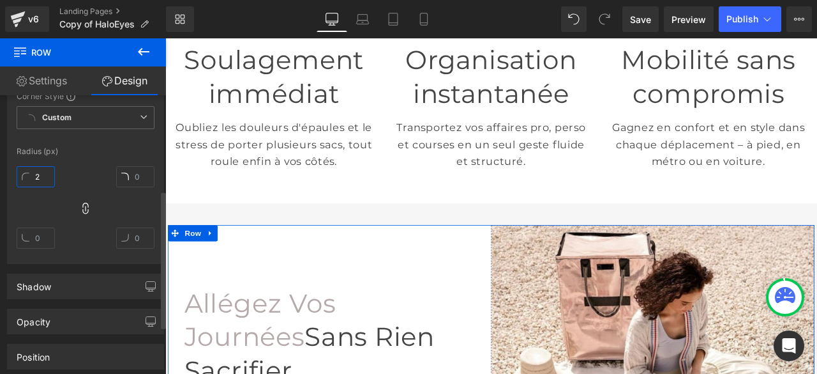
type input "2"
type input "20"
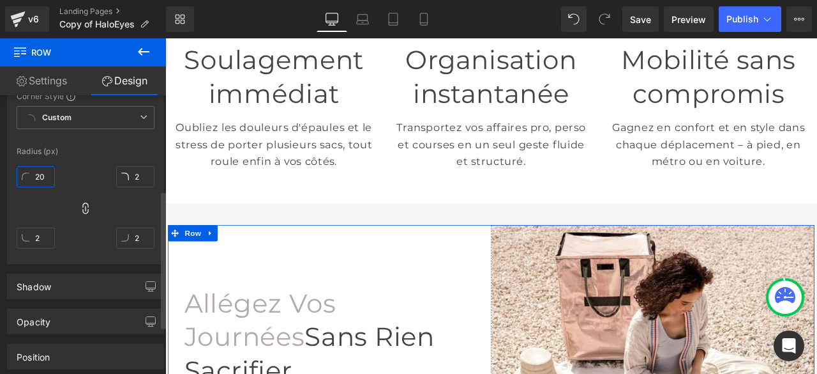
type input "20"
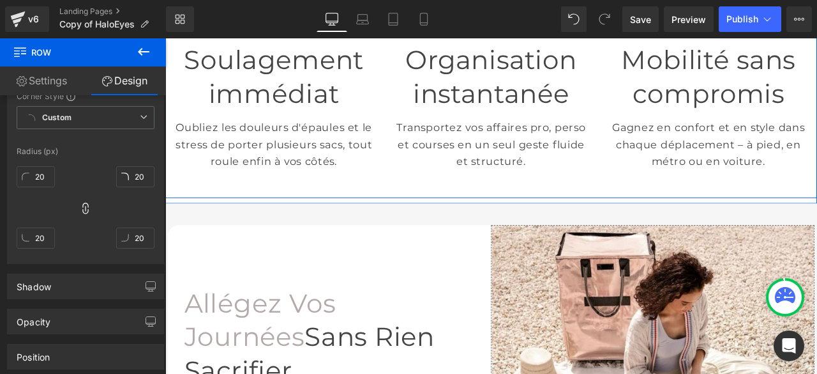
click at [450, 205] on div "Image Soulagement immédiat Heading Oubliez les douleurs d'épaules et le stress …" at bounding box center [551, 78] width 773 height 297
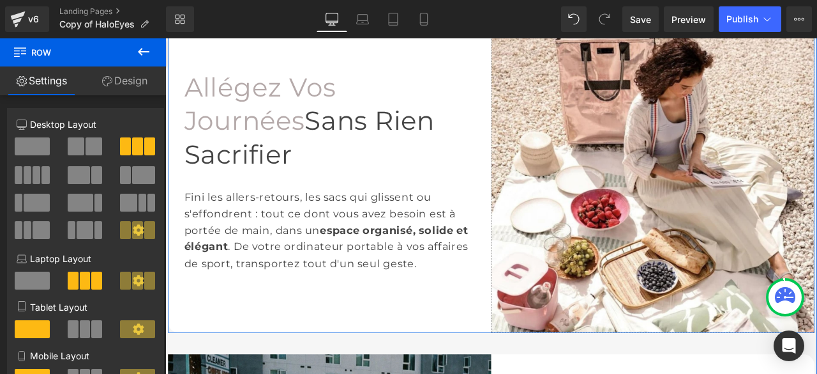
scroll to position [987, 0]
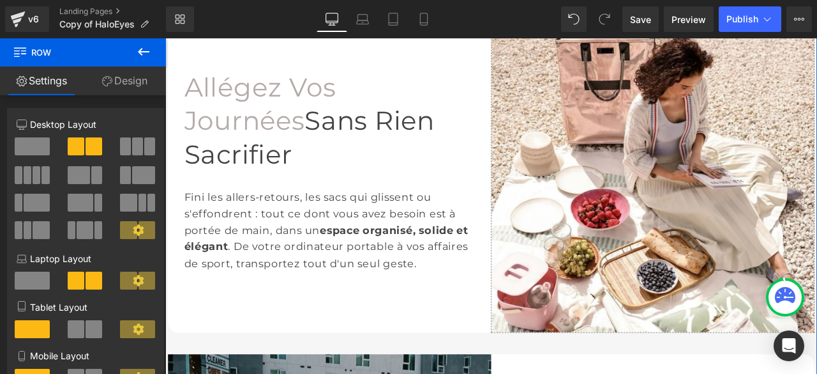
scroll to position [732, 0]
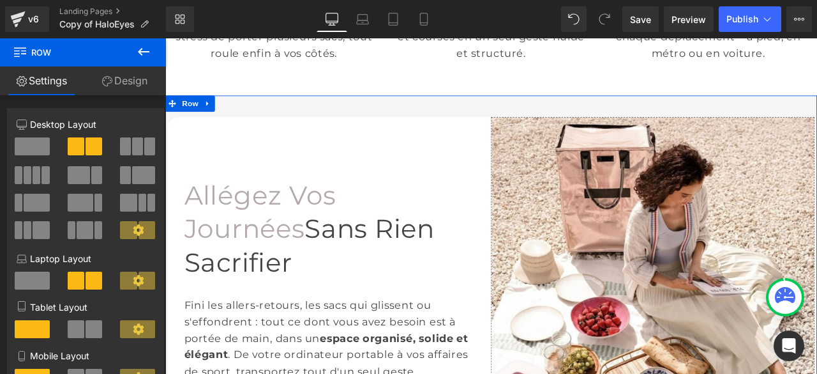
click at [646, 325] on img at bounding box center [743, 323] width 383 height 383
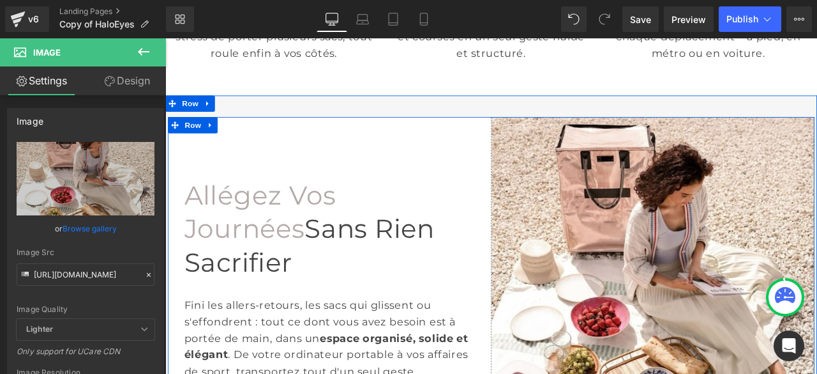
click at [494, 176] on div "Allégez Vos Journées Sans Rien Sacrifier Heading Fini les allers-retours, les s…" at bounding box center [360, 323] width 383 height 383
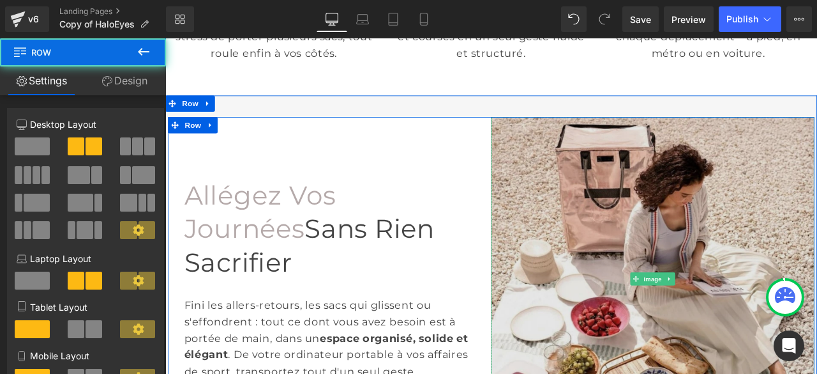
click at [616, 182] on img at bounding box center [743, 323] width 383 height 383
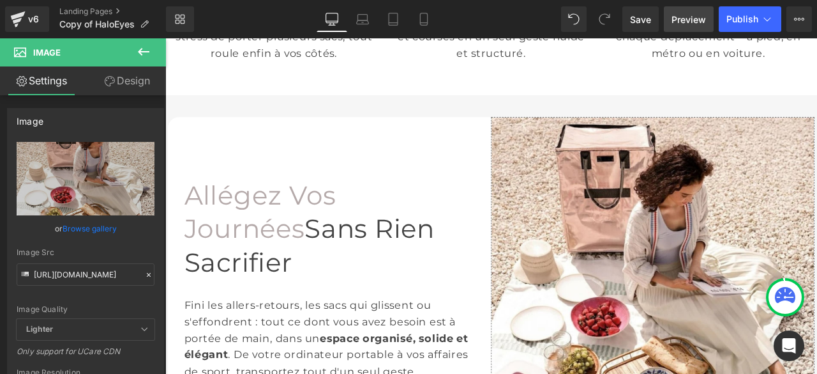
click at [681, 22] on span "Preview" at bounding box center [689, 19] width 34 height 13
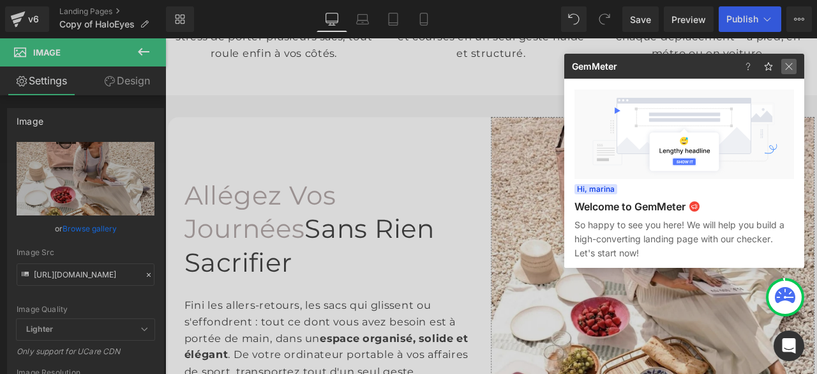
click at [793, 63] on img at bounding box center [789, 66] width 15 height 15
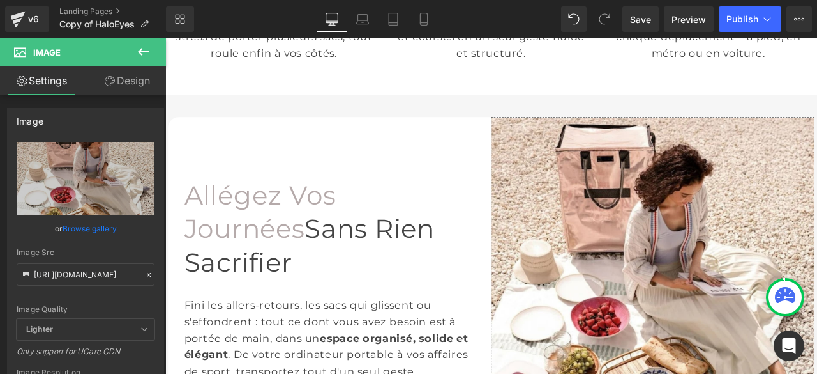
click at [139, 50] on icon at bounding box center [143, 51] width 15 height 15
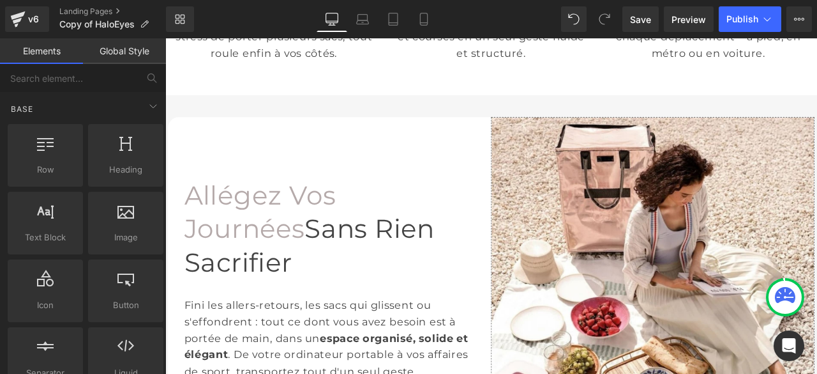
click at [139, 49] on link "Global Style" at bounding box center [124, 51] width 83 height 26
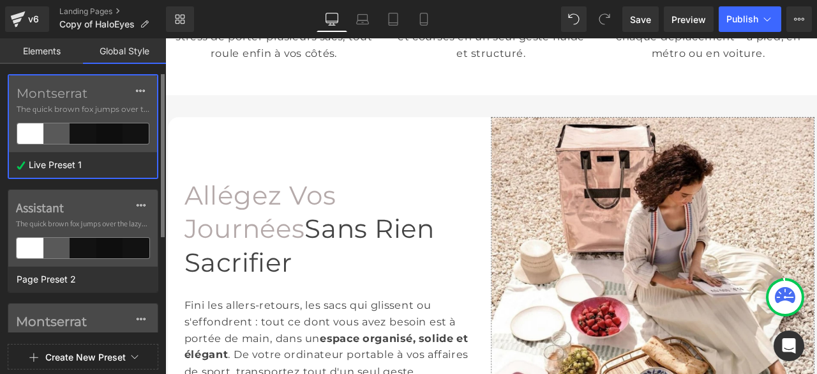
click at [101, 98] on label "Montserrat" at bounding box center [83, 93] width 133 height 15
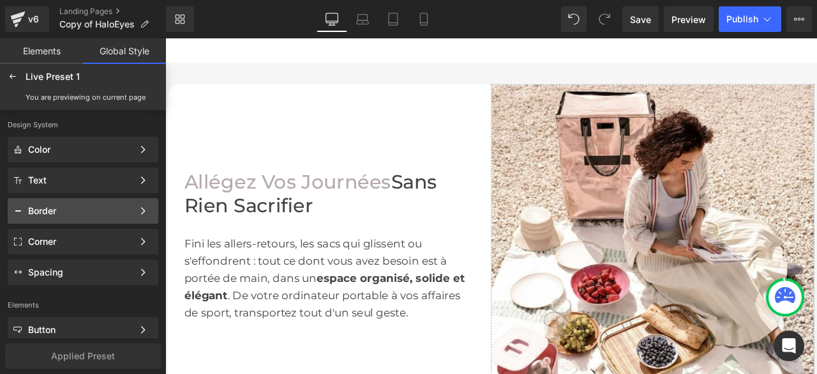
click at [75, 209] on div "Border" at bounding box center [80, 211] width 105 height 10
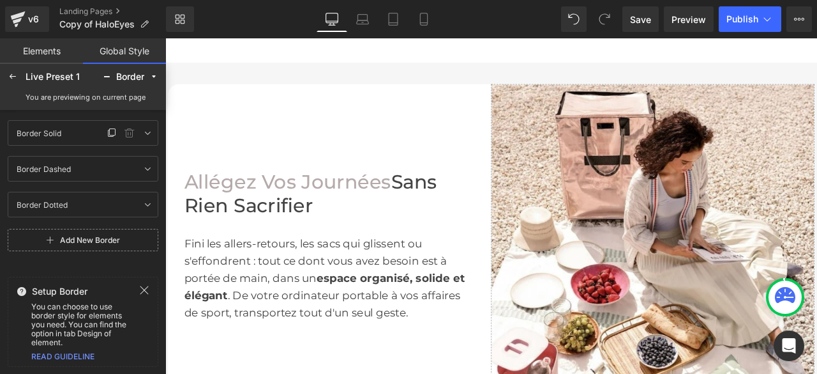
click at [79, 137] on div "Border Solid Border Solid" at bounding box center [57, 132] width 93 height 15
click at [148, 133] on icon at bounding box center [147, 133] width 10 height 10
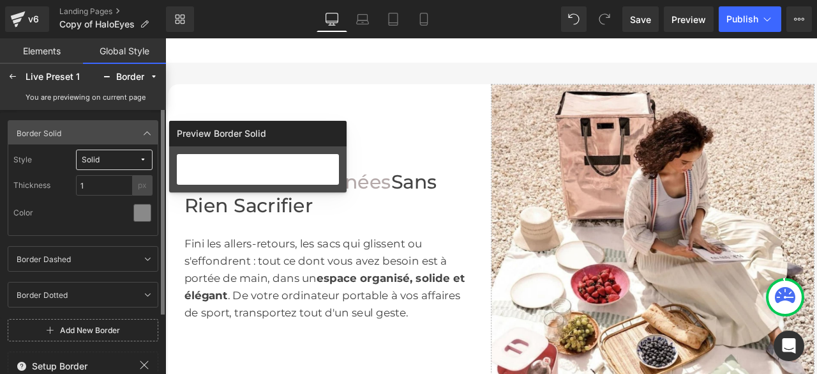
click at [143, 160] on icon at bounding box center [143, 160] width 8 height 8
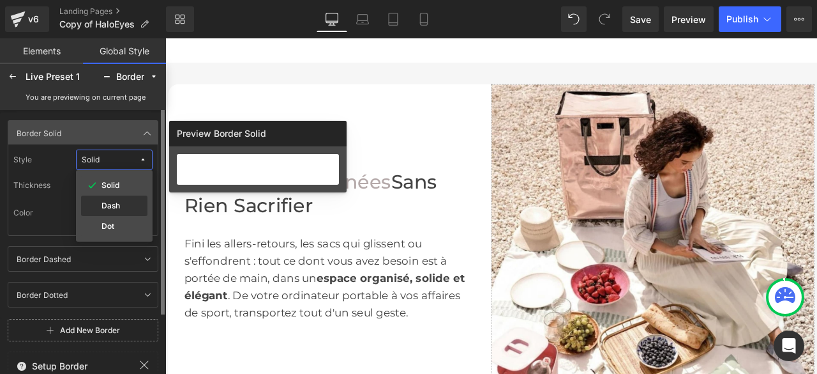
click at [119, 205] on label "Dash" at bounding box center [111, 205] width 19 height 9
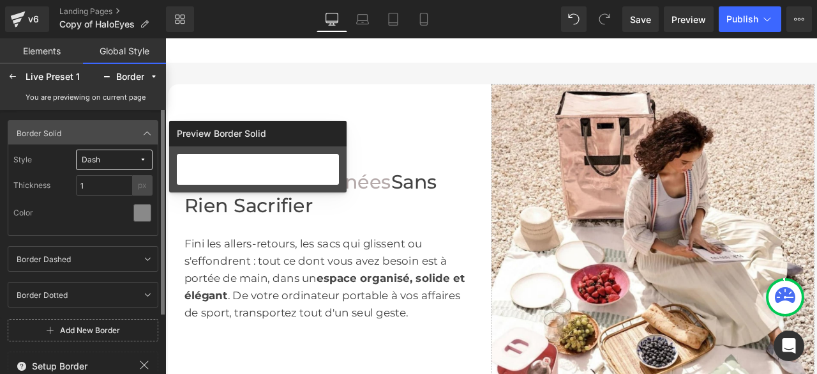
click at [146, 159] on icon at bounding box center [143, 160] width 8 height 8
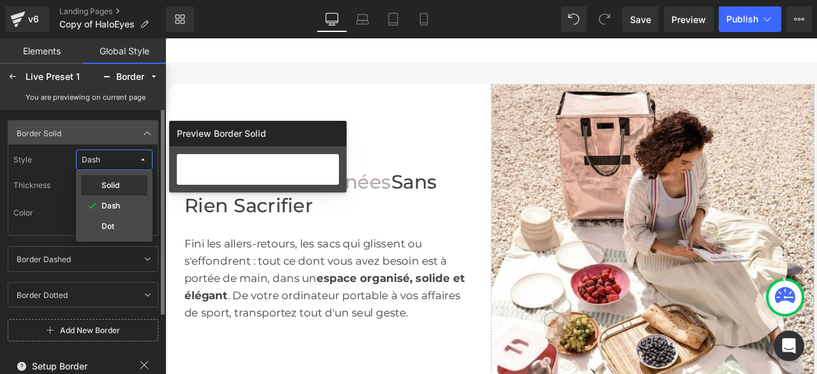
click at [116, 183] on label "Solid" at bounding box center [111, 185] width 18 height 9
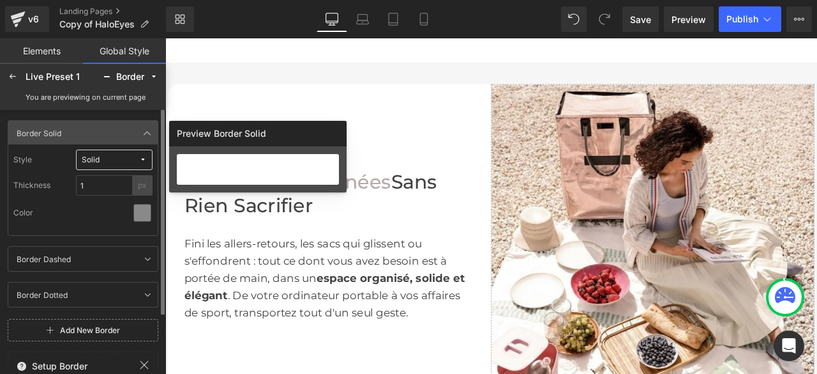
click at [142, 159] on icon at bounding box center [143, 160] width 8 height 8
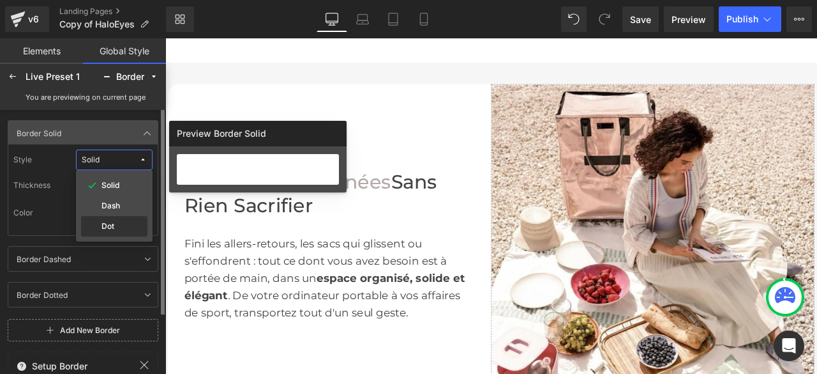
click at [111, 220] on div "Dot" at bounding box center [114, 226] width 66 height 20
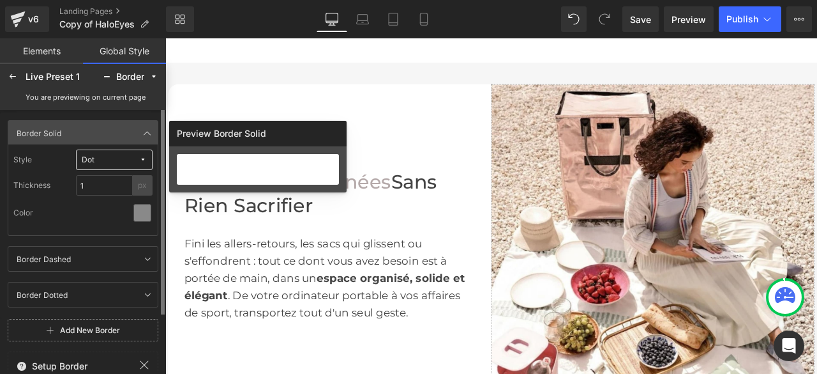
click at [139, 159] on span "Dot" at bounding box center [110, 160] width 57 height 10
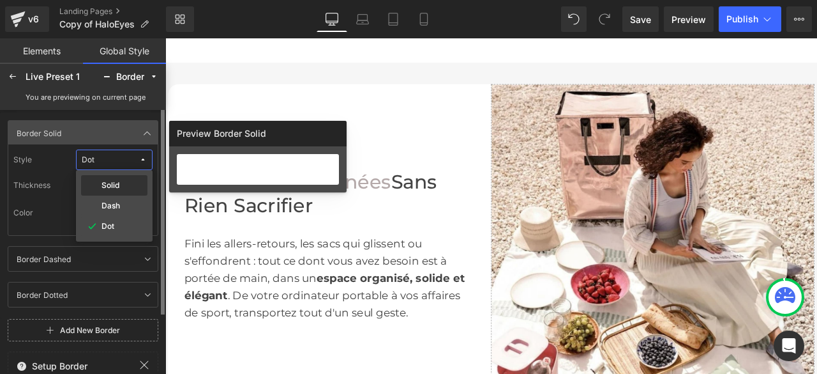
click at [117, 190] on div "Solid" at bounding box center [114, 185] width 66 height 20
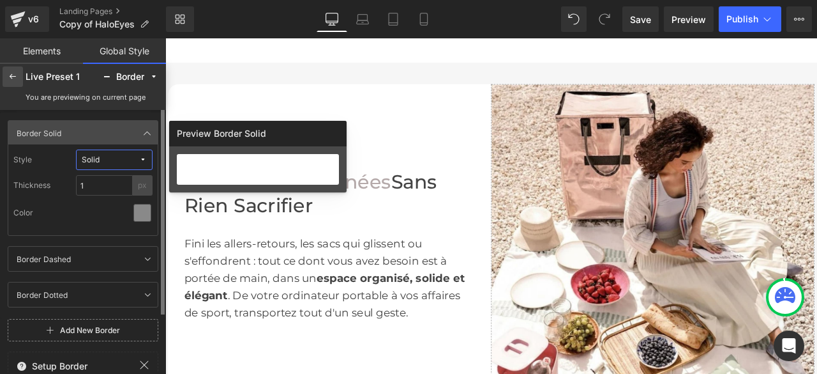
click at [15, 74] on icon at bounding box center [13, 77] width 10 height 10
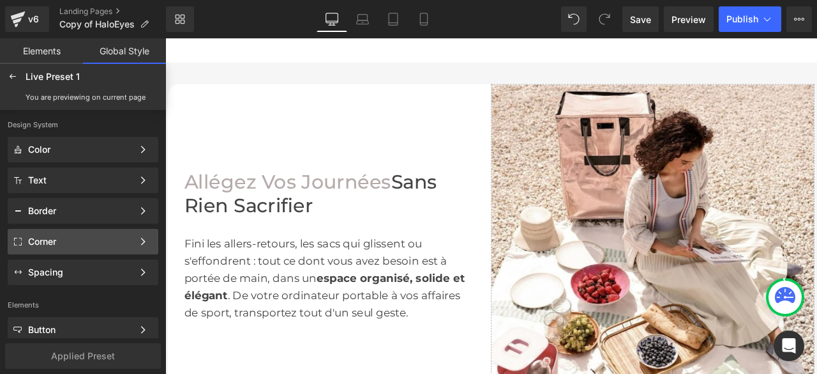
click at [68, 248] on div "Corner" at bounding box center [83, 242] width 151 height 26
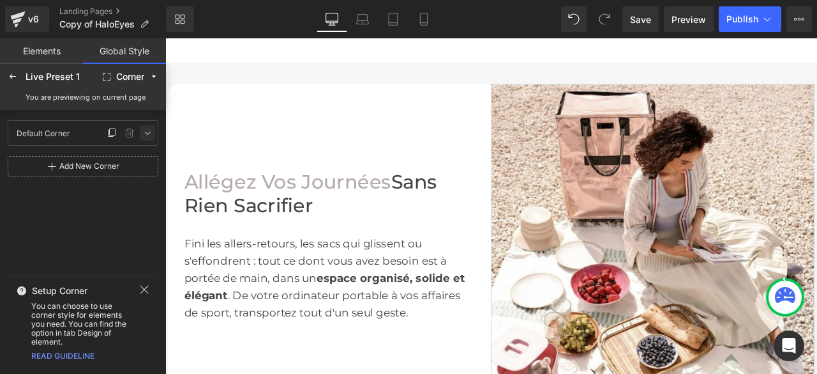
click at [148, 131] on icon at bounding box center [147, 133] width 10 height 10
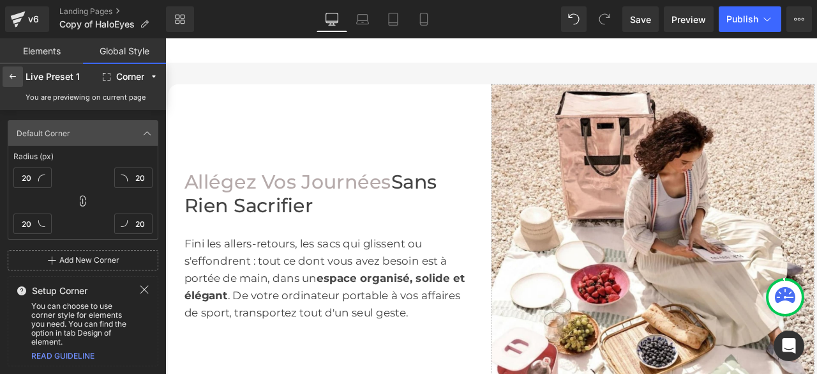
click at [15, 79] on icon at bounding box center [13, 77] width 10 height 10
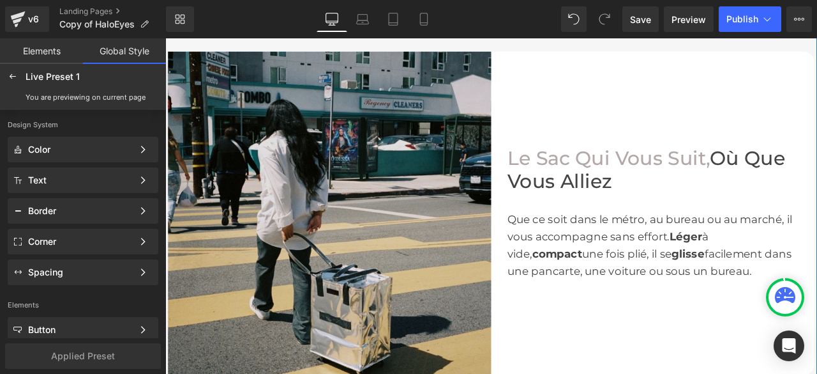
scroll to position [1434, 0]
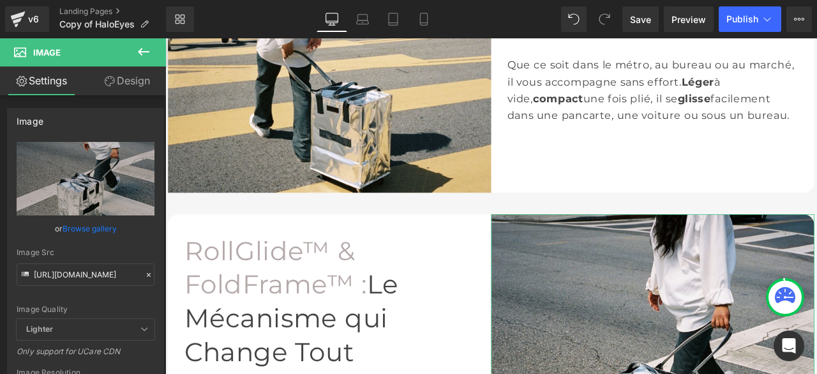
click at [138, 75] on link "Design" at bounding box center [127, 80] width 83 height 29
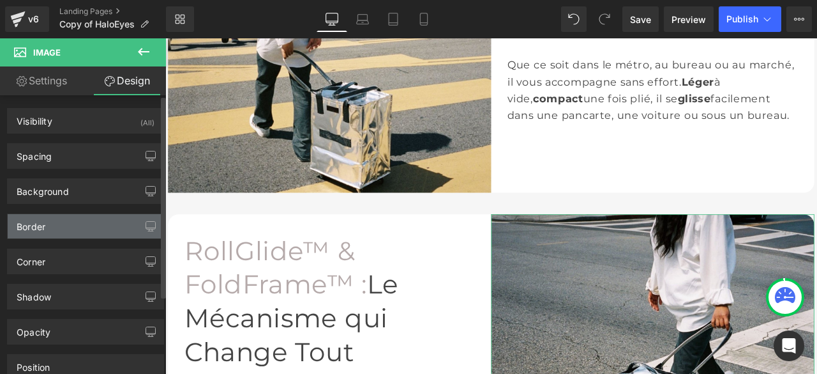
click at [68, 223] on div "Border" at bounding box center [86, 226] width 156 height 24
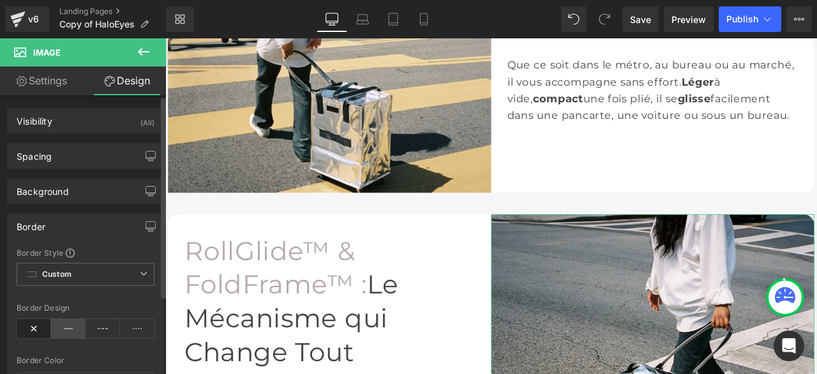
click at [64, 328] on icon at bounding box center [68, 328] width 34 height 19
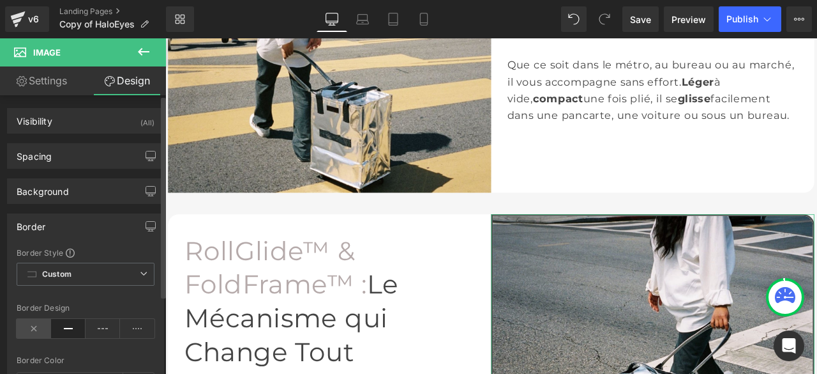
click at [36, 326] on icon at bounding box center [34, 328] width 34 height 19
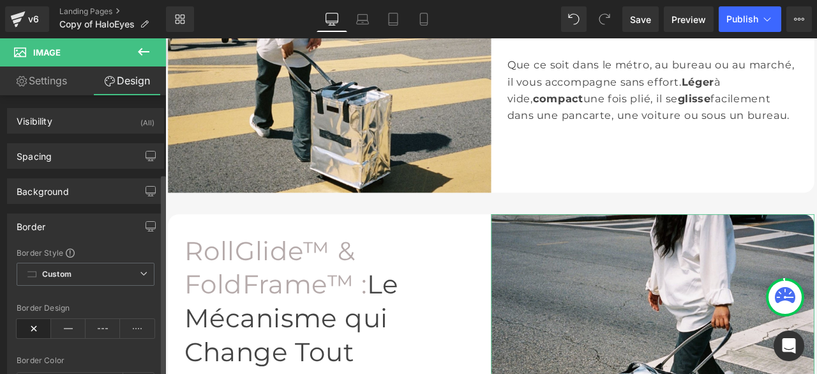
scroll to position [128, 0]
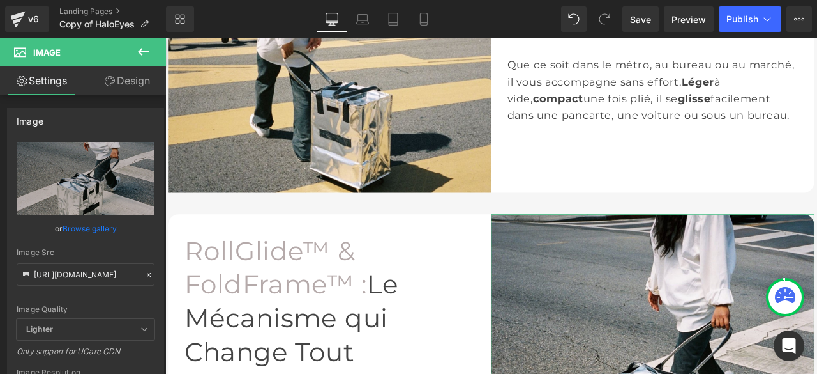
click at [139, 82] on link "Design" at bounding box center [127, 80] width 83 height 29
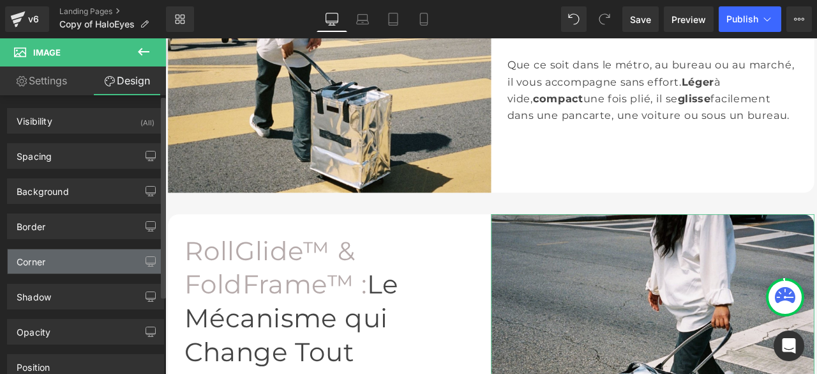
click at [52, 265] on div "Corner" at bounding box center [86, 261] width 156 height 24
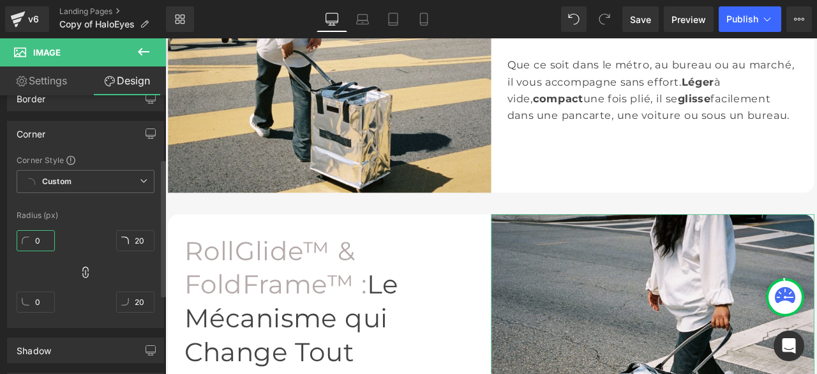
click at [43, 237] on input "0" at bounding box center [36, 240] width 38 height 21
type input "2"
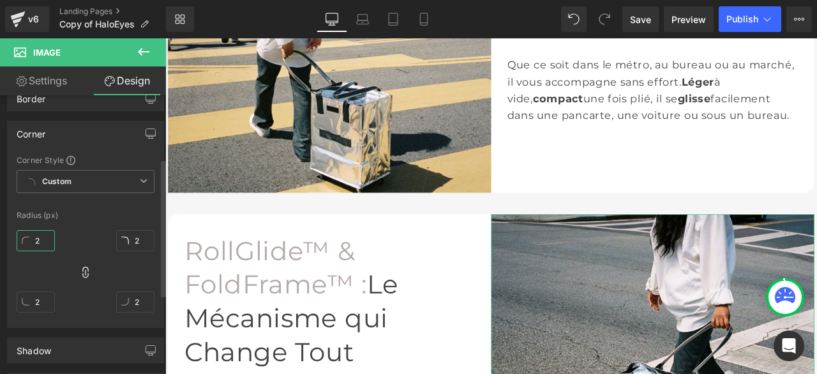
type input "20"
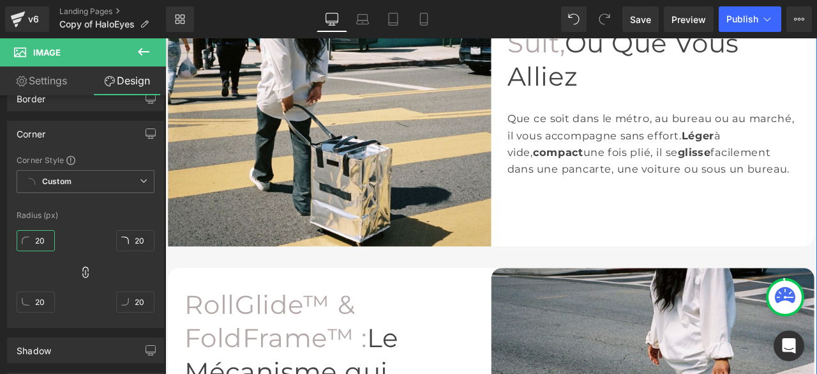
scroll to position [1306, 0]
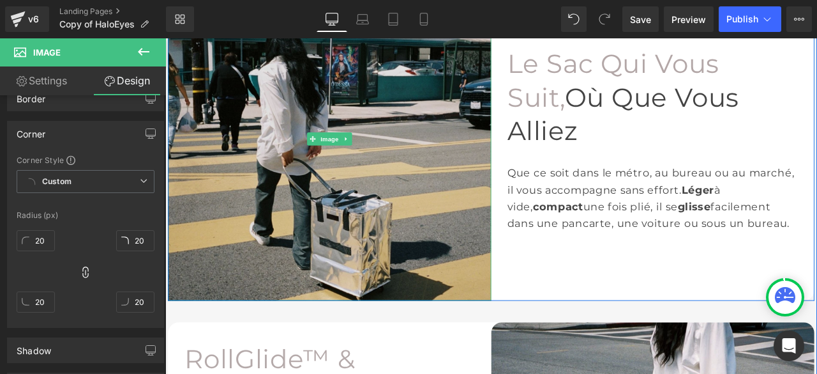
click at [448, 269] on img at bounding box center [360, 157] width 383 height 383
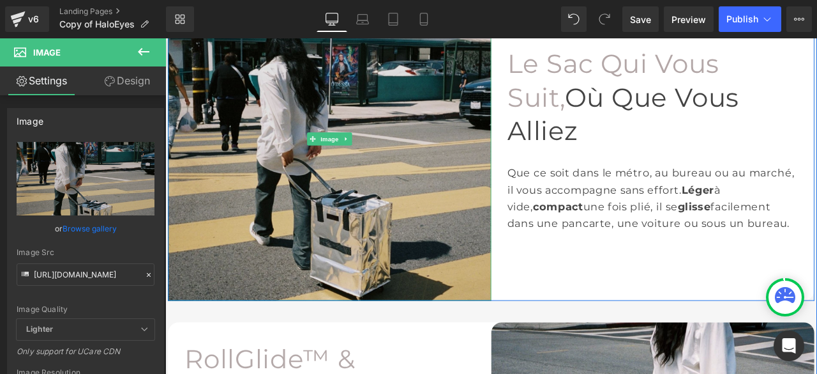
click at [283, 175] on img at bounding box center [360, 157] width 383 height 383
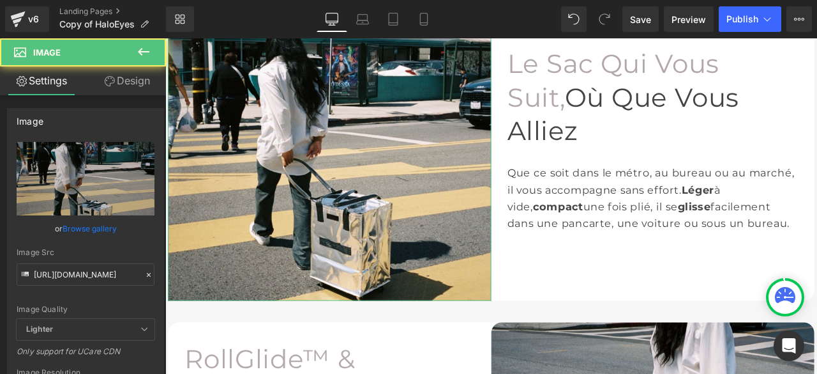
click at [130, 80] on link "Design" at bounding box center [127, 80] width 83 height 29
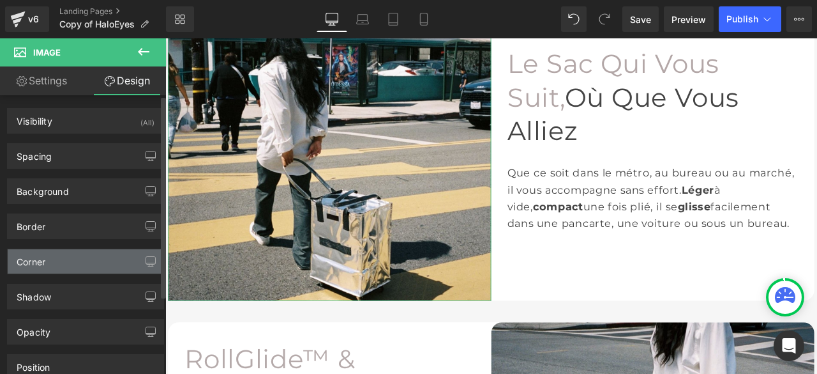
type input "0"
click at [70, 264] on div "Corner" at bounding box center [86, 261] width 156 height 24
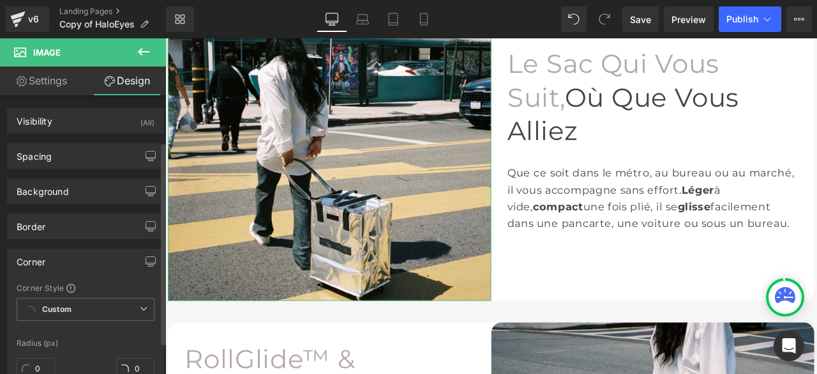
scroll to position [128, 0]
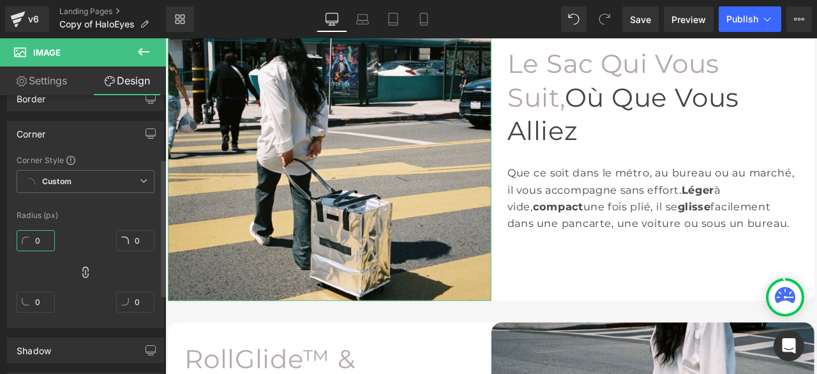
click at [44, 239] on input "0" at bounding box center [36, 240] width 38 height 21
type input "20"
type input "2"
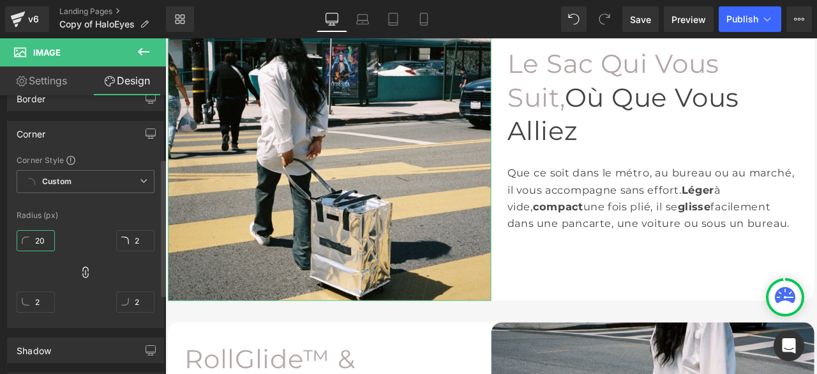
type input "20"
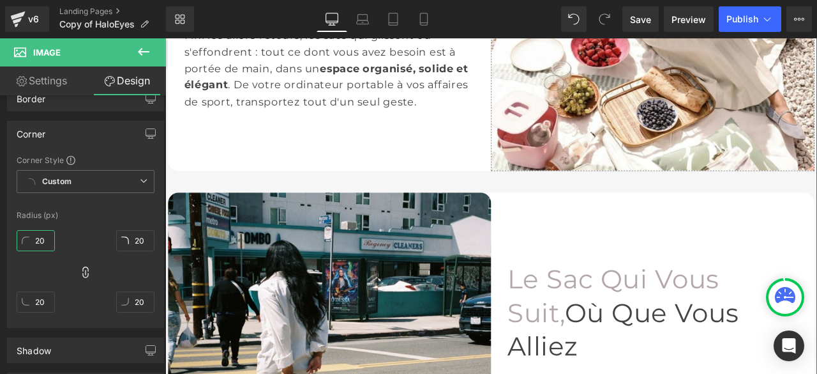
scroll to position [796, 0]
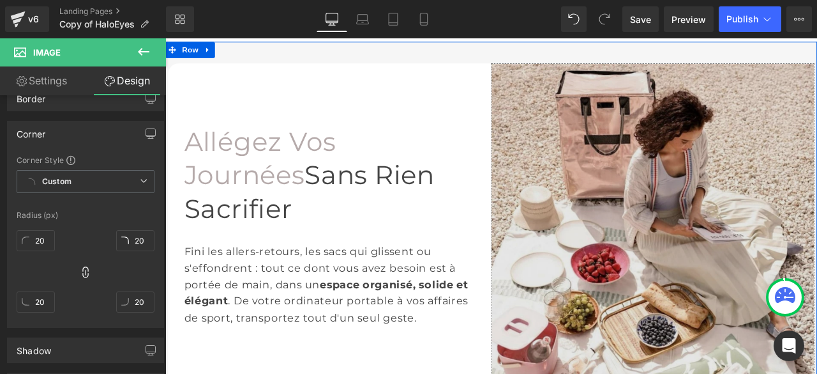
click at [662, 210] on img at bounding box center [743, 259] width 383 height 383
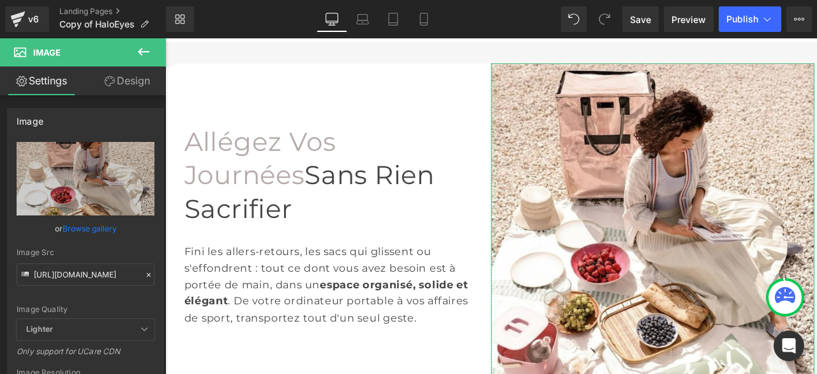
click at [144, 79] on link "Design" at bounding box center [127, 80] width 83 height 29
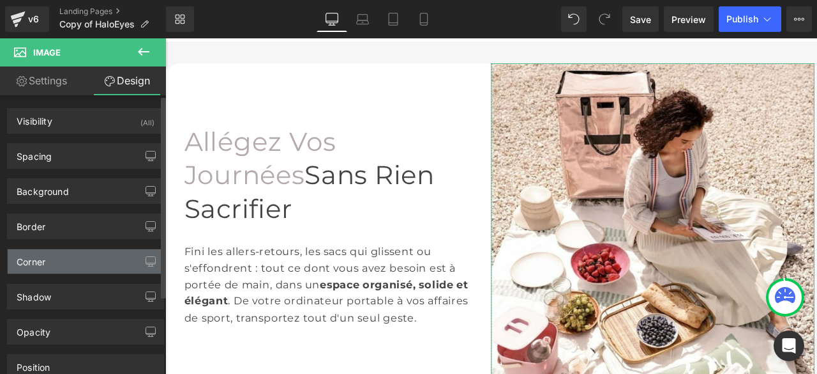
click at [43, 266] on div "Corner" at bounding box center [86, 261] width 156 height 24
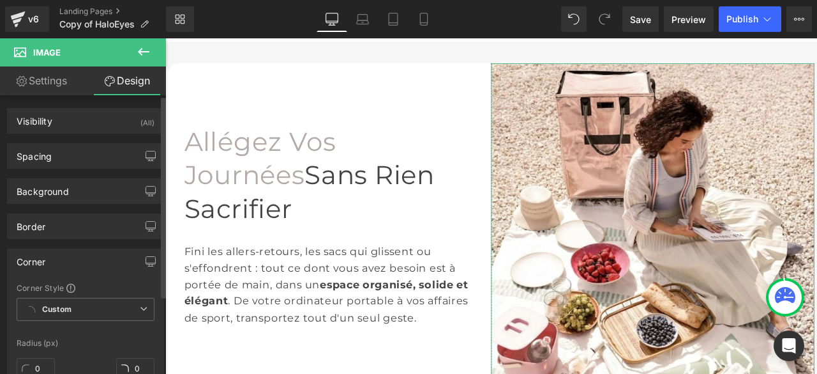
scroll to position [64, 0]
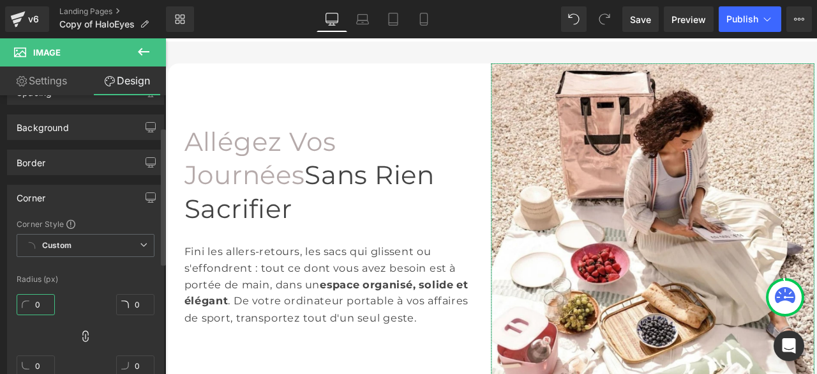
click at [42, 301] on input "0" at bounding box center [36, 304] width 38 height 21
type input "2"
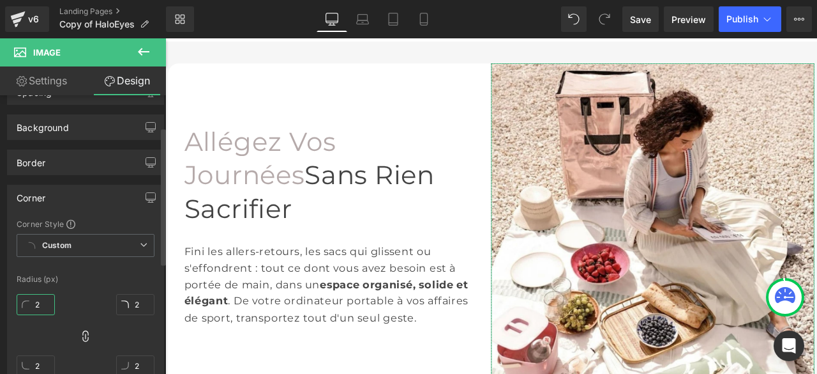
type input "20"
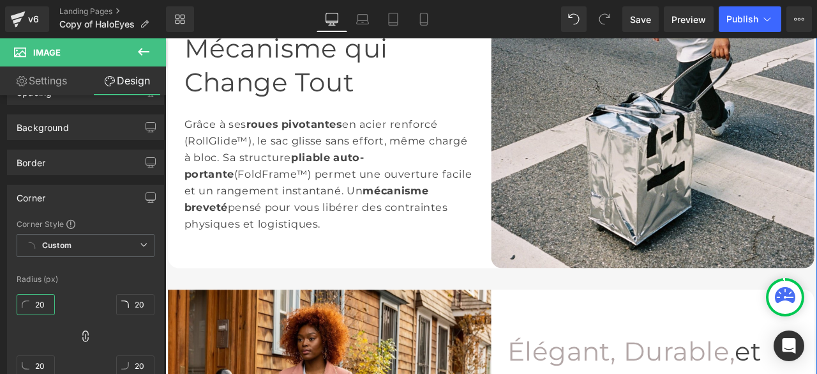
scroll to position [2073, 0]
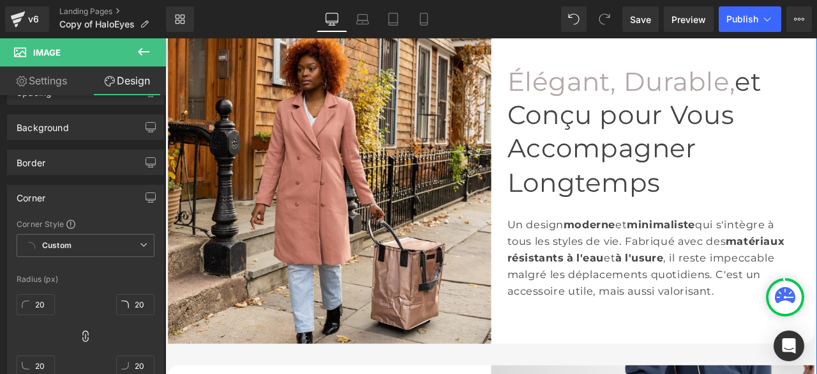
click at [416, 308] on img at bounding box center [360, 208] width 383 height 383
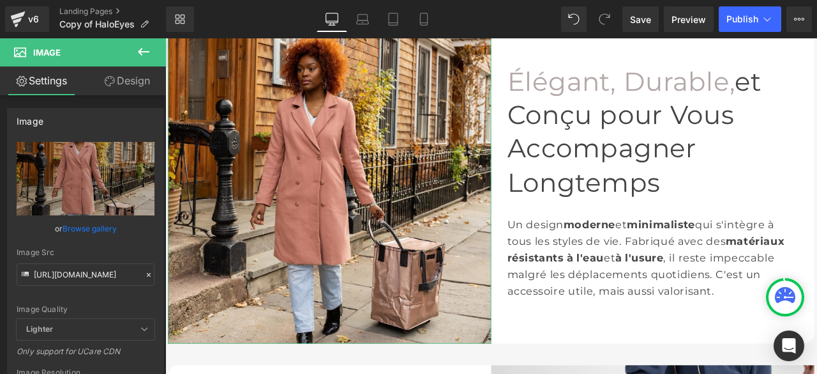
click at [127, 83] on link "Design" at bounding box center [127, 80] width 83 height 29
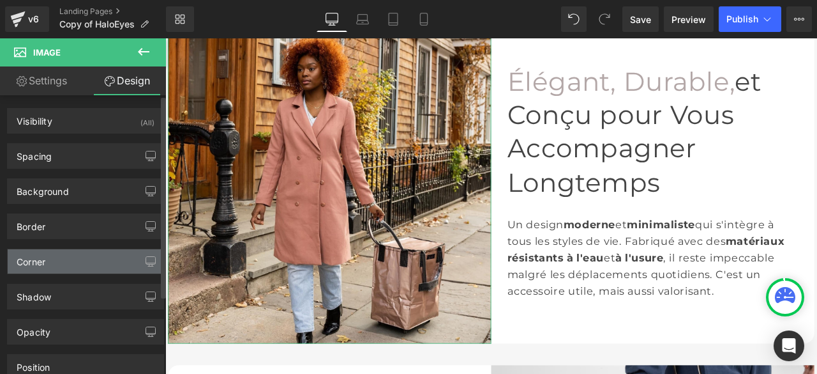
click at [60, 267] on div "Corner" at bounding box center [86, 261] width 156 height 24
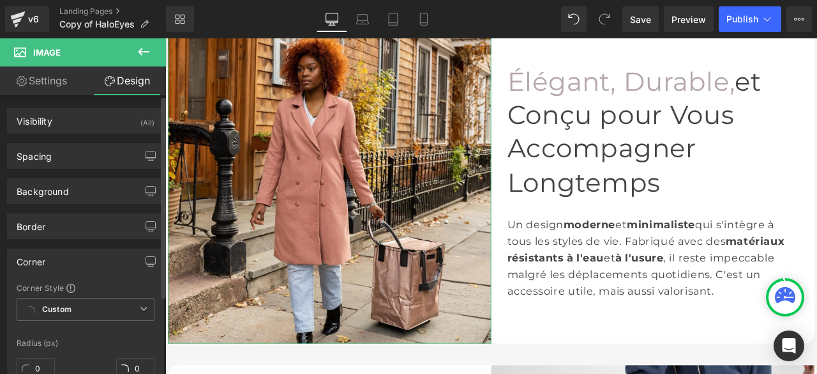
scroll to position [128, 0]
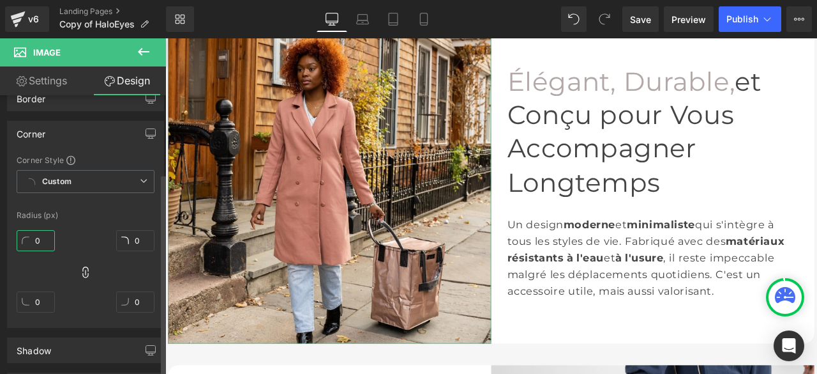
click at [40, 241] on input "0" at bounding box center [36, 240] width 38 height 21
type input "2"
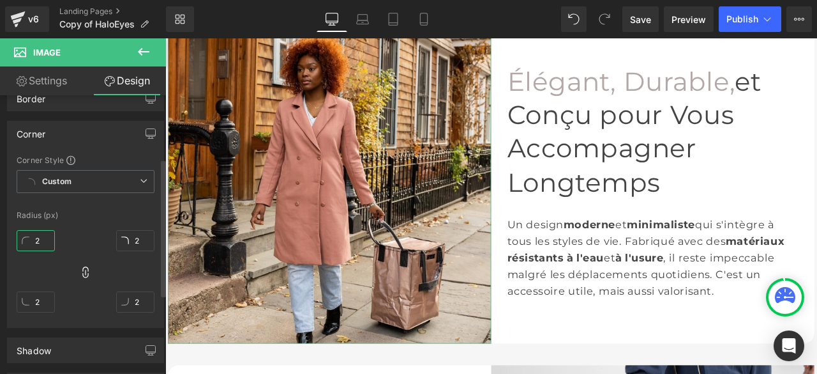
type input "20"
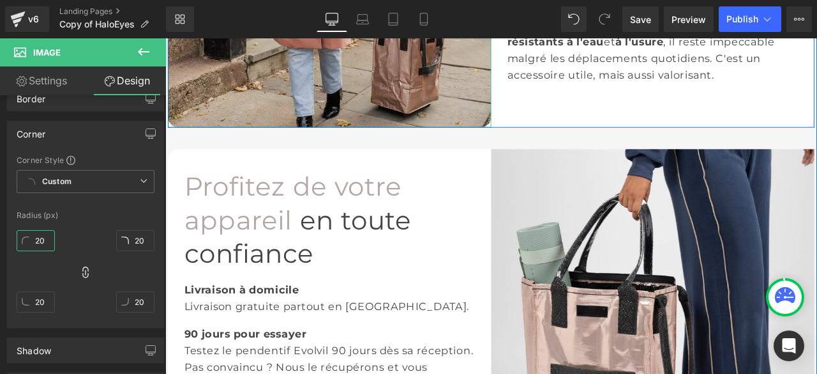
scroll to position [2520, 0]
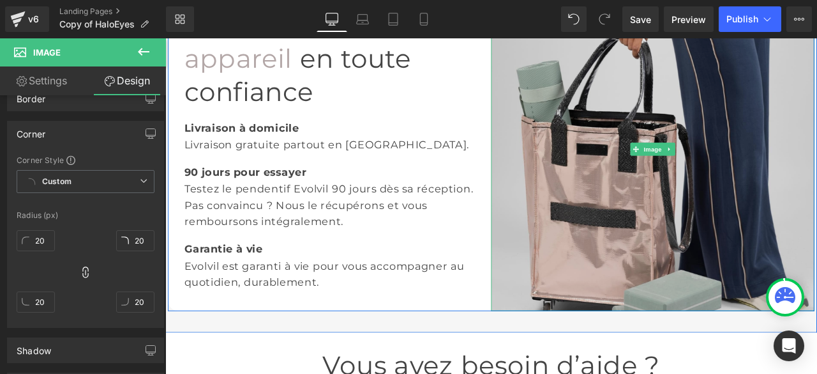
click at [588, 262] on img at bounding box center [743, 169] width 383 height 383
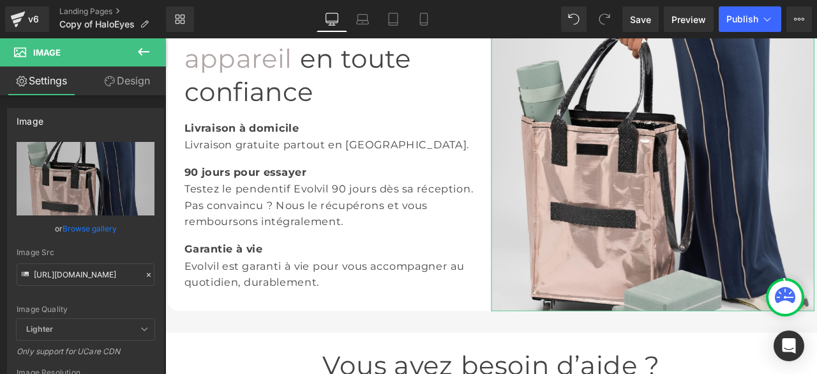
click at [130, 80] on link "Design" at bounding box center [127, 80] width 83 height 29
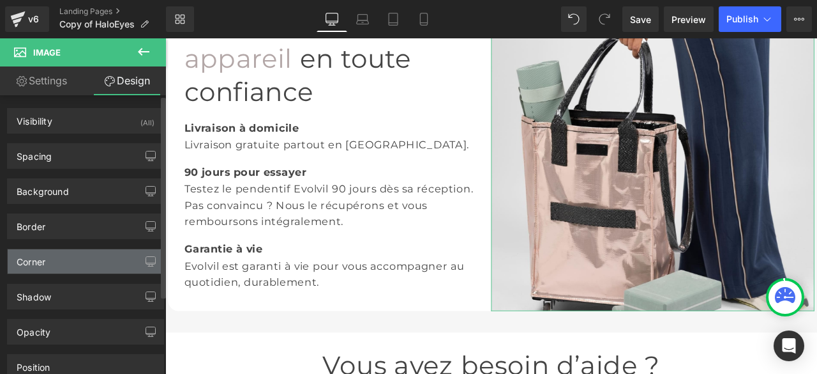
click at [57, 262] on div "Corner" at bounding box center [86, 261] width 156 height 24
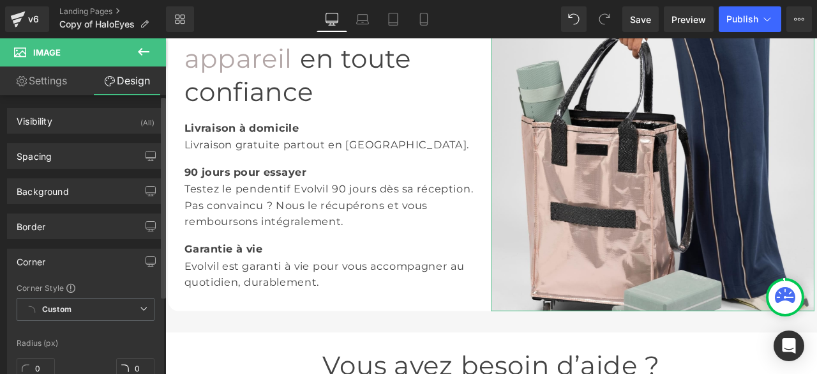
scroll to position [64, 0]
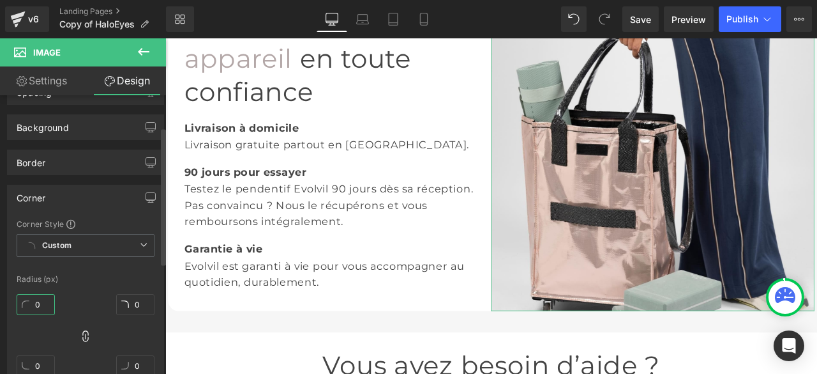
click at [39, 301] on input "0" at bounding box center [36, 304] width 38 height 21
type input "2"
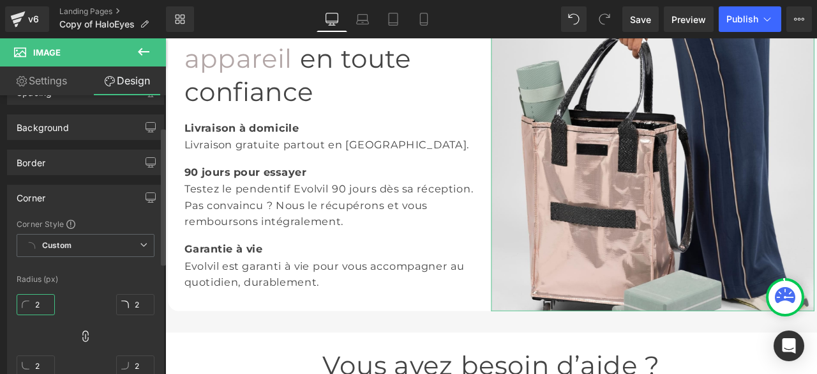
type input "20"
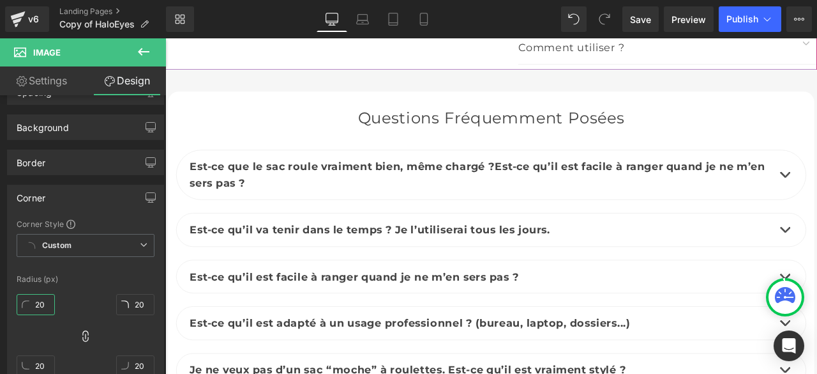
scroll to position [5968, 0]
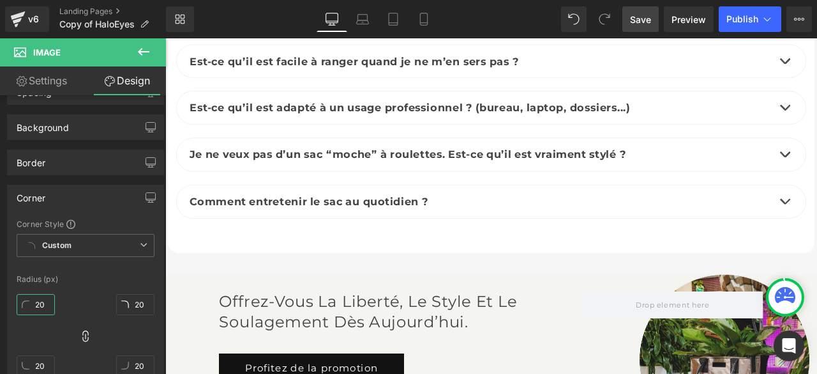
type input "20"
click at [646, 23] on span "Save" at bounding box center [640, 19] width 21 height 13
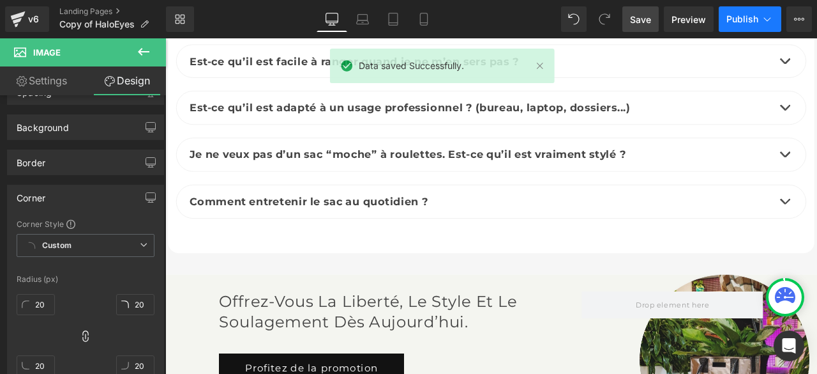
click at [730, 20] on span "Publish" at bounding box center [743, 19] width 32 height 10
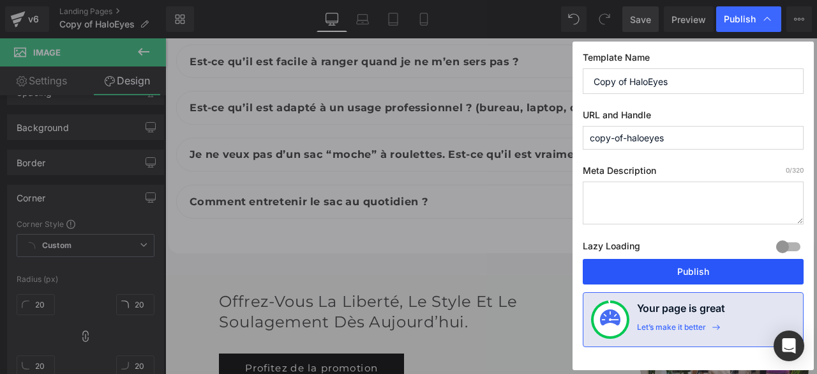
drag, startPoint x: 700, startPoint y: 266, endPoint x: 481, endPoint y: 130, distance: 258.1
click at [700, 266] on button "Publish" at bounding box center [693, 272] width 221 height 26
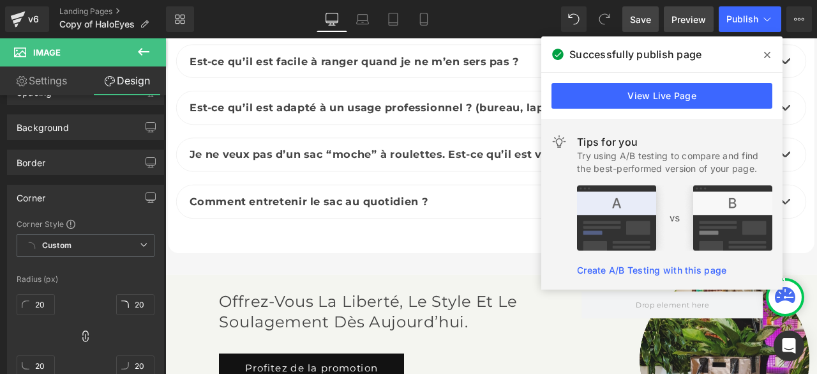
click at [684, 15] on span "Preview" at bounding box center [689, 19] width 34 height 13
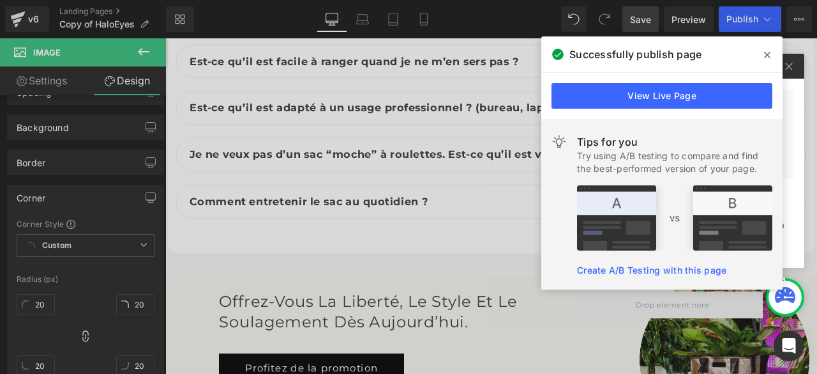
click at [769, 53] on icon at bounding box center [767, 55] width 6 height 6
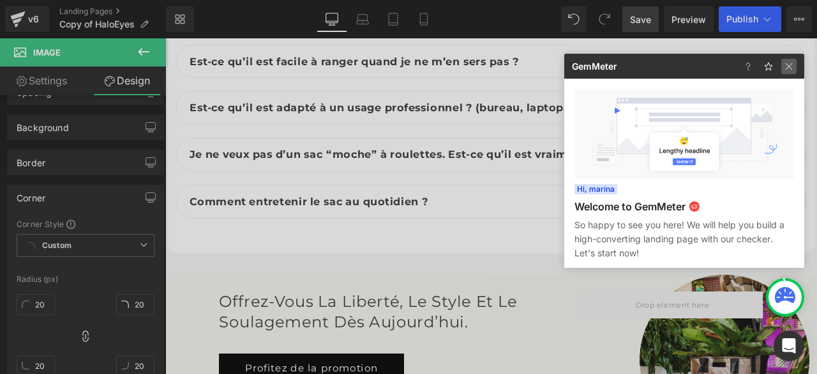
drag, startPoint x: 791, startPoint y: 65, endPoint x: 741, endPoint y: 31, distance: 60.2
click at [791, 64] on img at bounding box center [789, 66] width 15 height 15
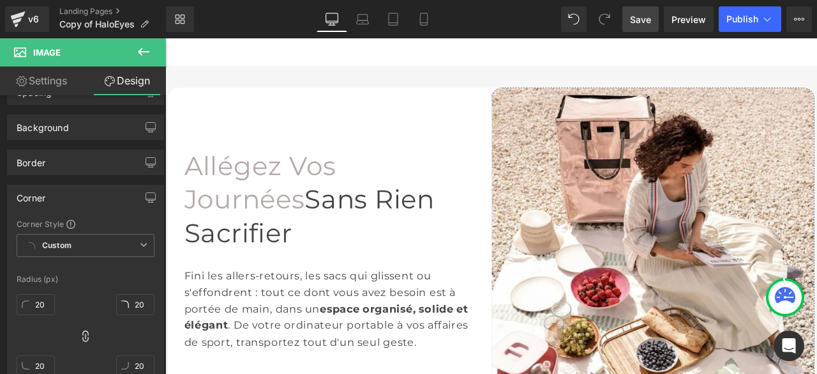
scroll to position [830, 0]
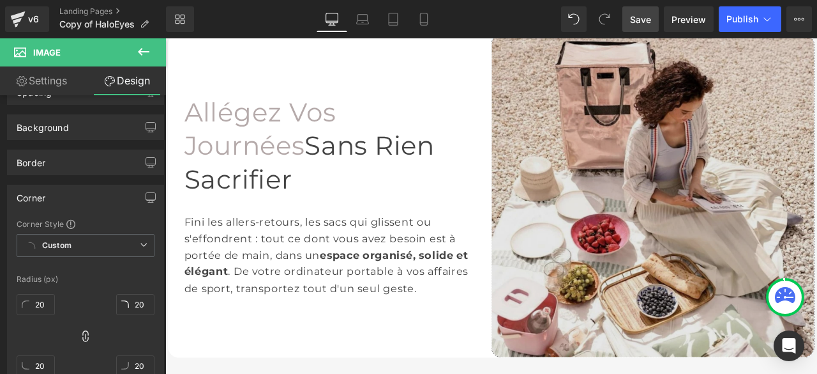
click at [668, 170] on img at bounding box center [743, 224] width 383 height 383
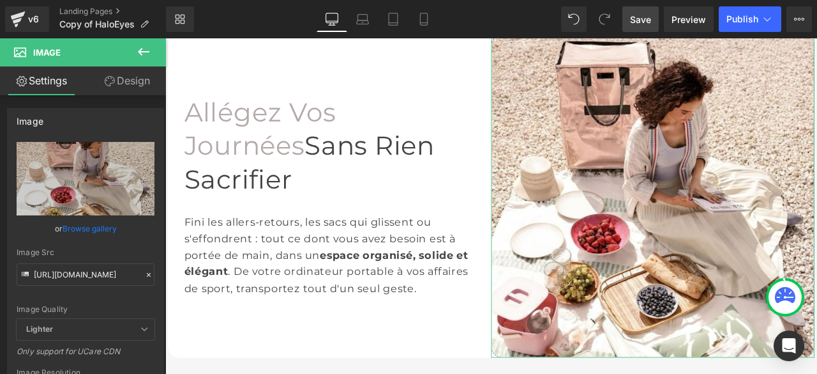
click at [124, 78] on link "Design" at bounding box center [127, 80] width 83 height 29
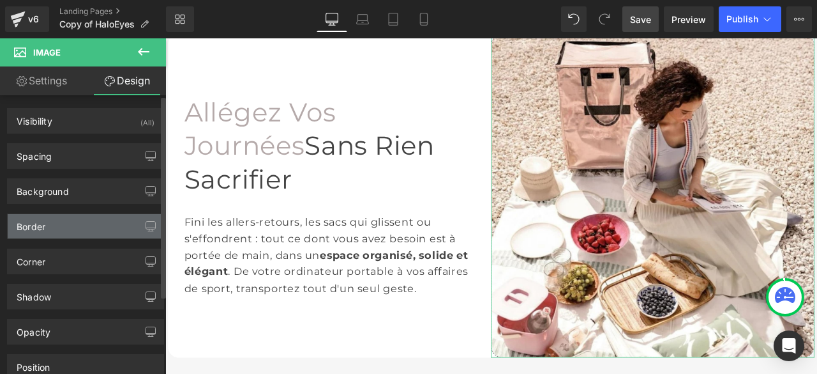
click at [72, 223] on div "Border" at bounding box center [86, 226] width 156 height 24
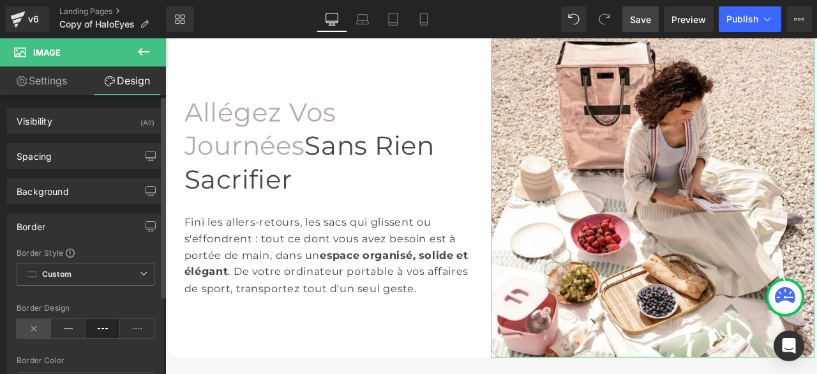
click at [34, 329] on icon at bounding box center [34, 328] width 34 height 19
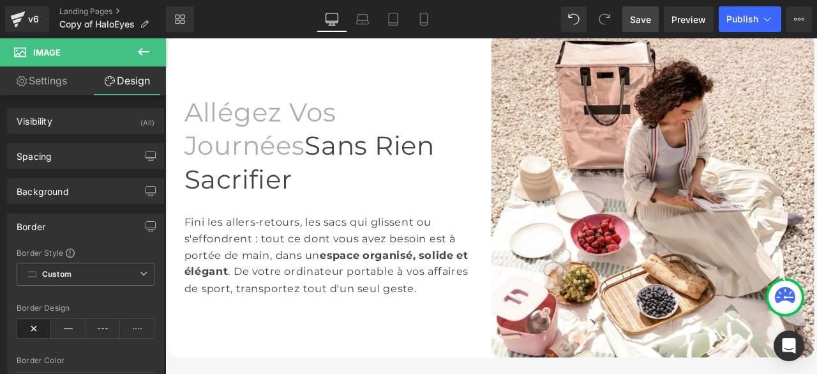
click at [639, 19] on span "Save" at bounding box center [640, 19] width 21 height 13
